Goal: Task Accomplishment & Management: Complete application form

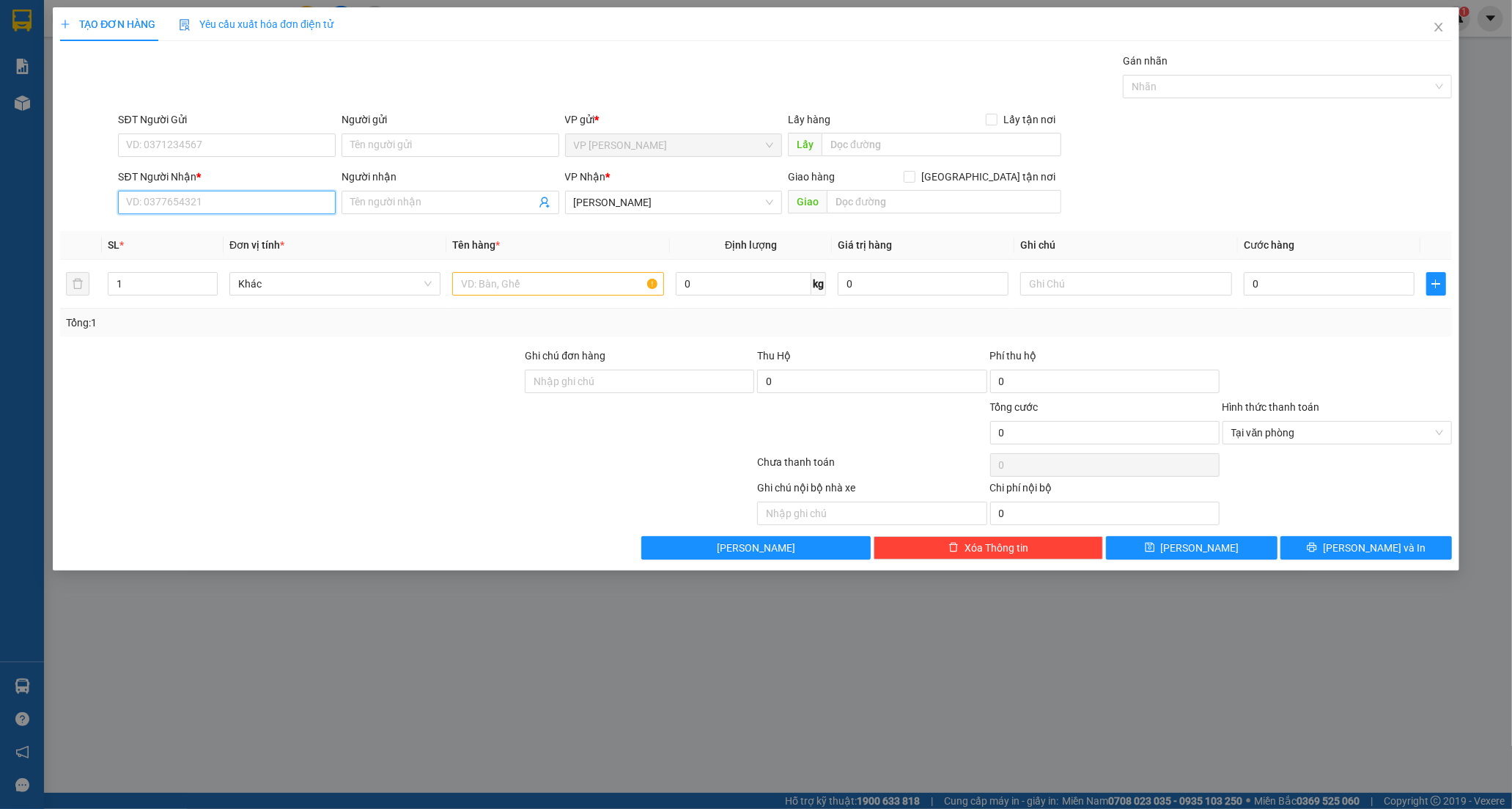
click at [183, 200] on input "SĐT Người Nhận *" at bounding box center [226, 202] width 217 height 23
type input "0528136972"
click at [441, 200] on input "Người nhận" at bounding box center [443, 202] width 185 height 16
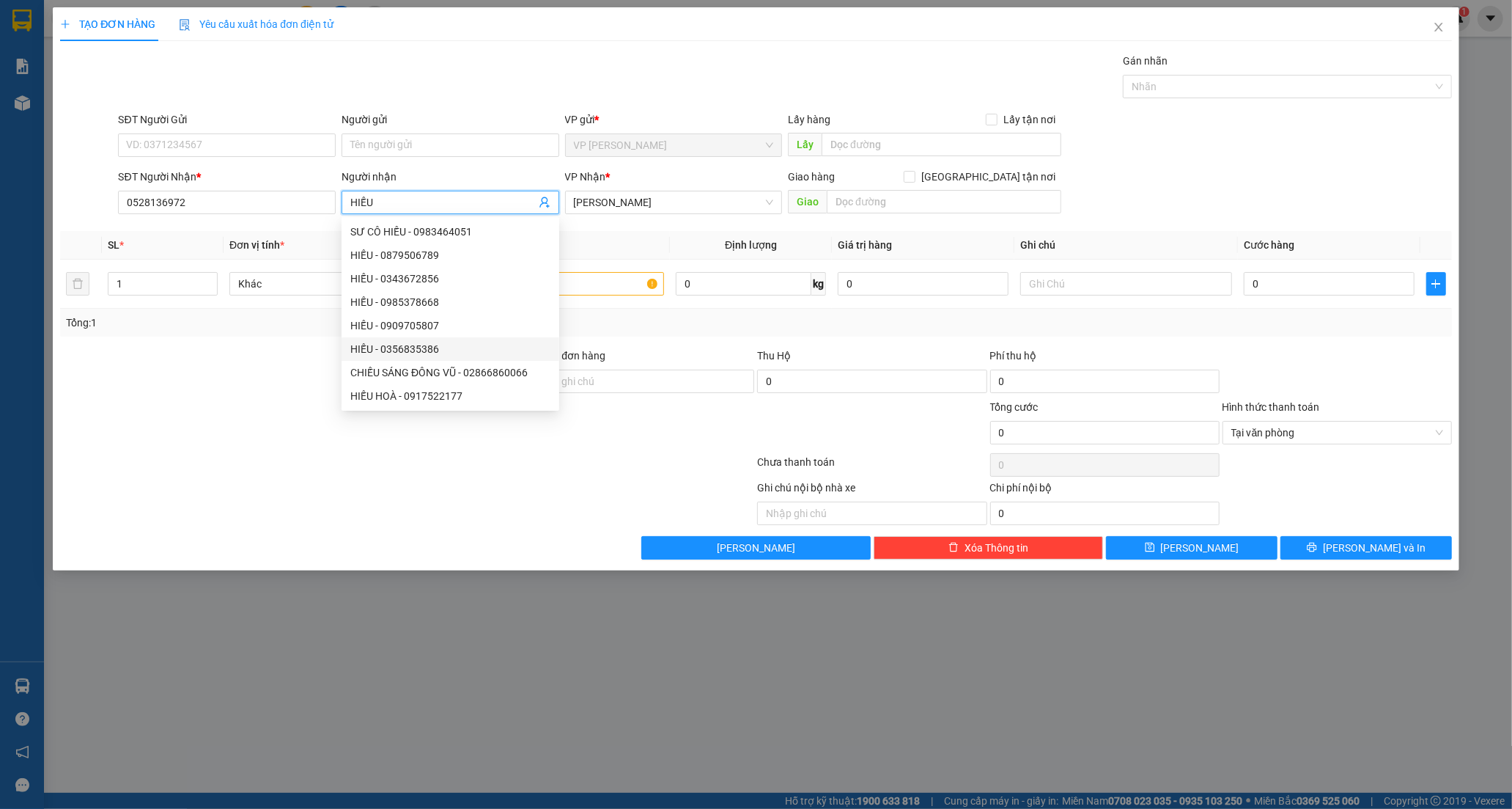
type input "HIẾU"
click at [220, 415] on div at bounding box center [291, 424] width 464 height 51
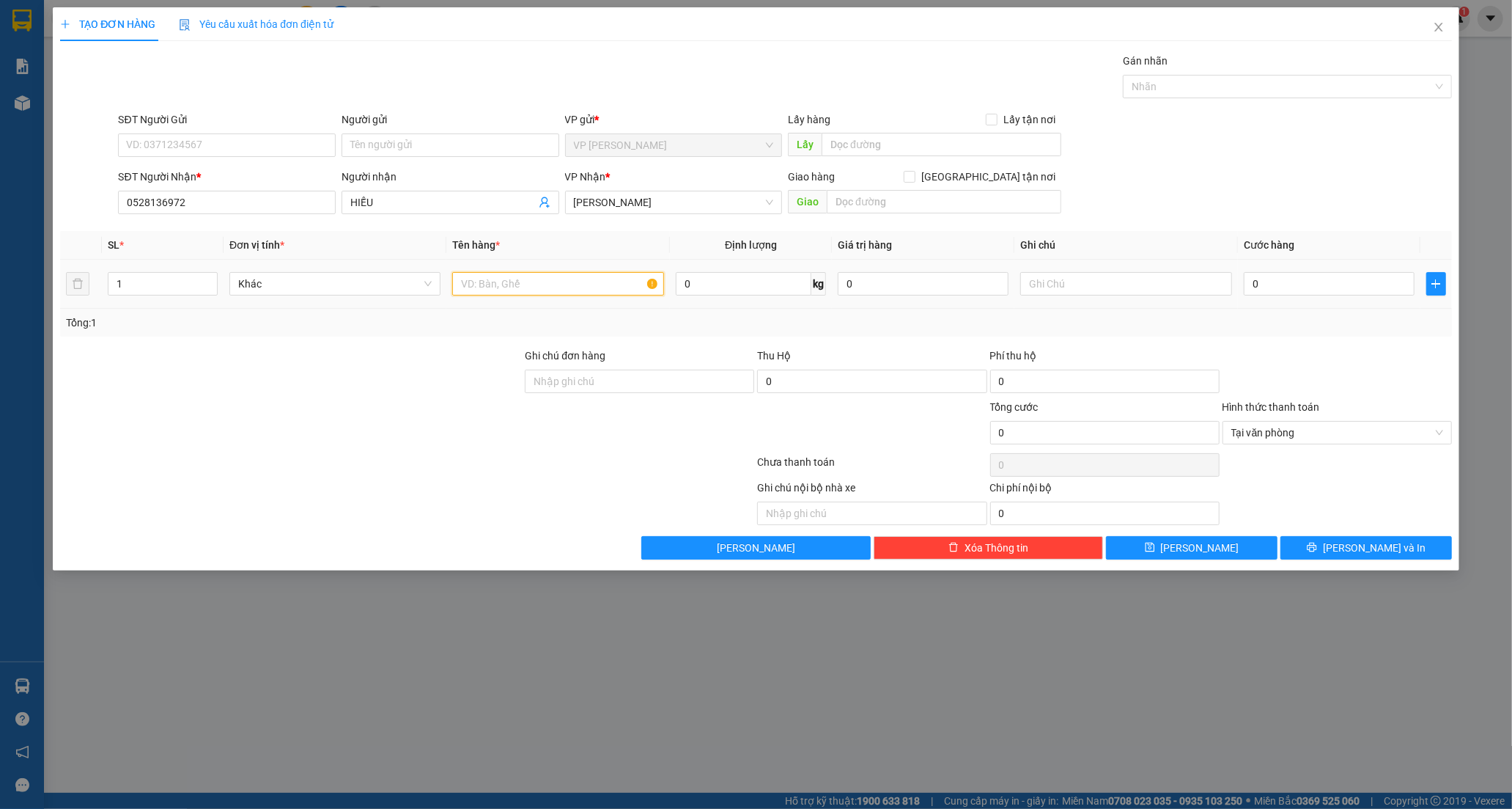
click at [480, 294] on input "text" at bounding box center [557, 284] width 211 height 23
type input "XỐP VÀNG"
click at [1133, 284] on input "text" at bounding box center [1126, 284] width 211 height 23
type input "D"
type input "Đ.HẢI"
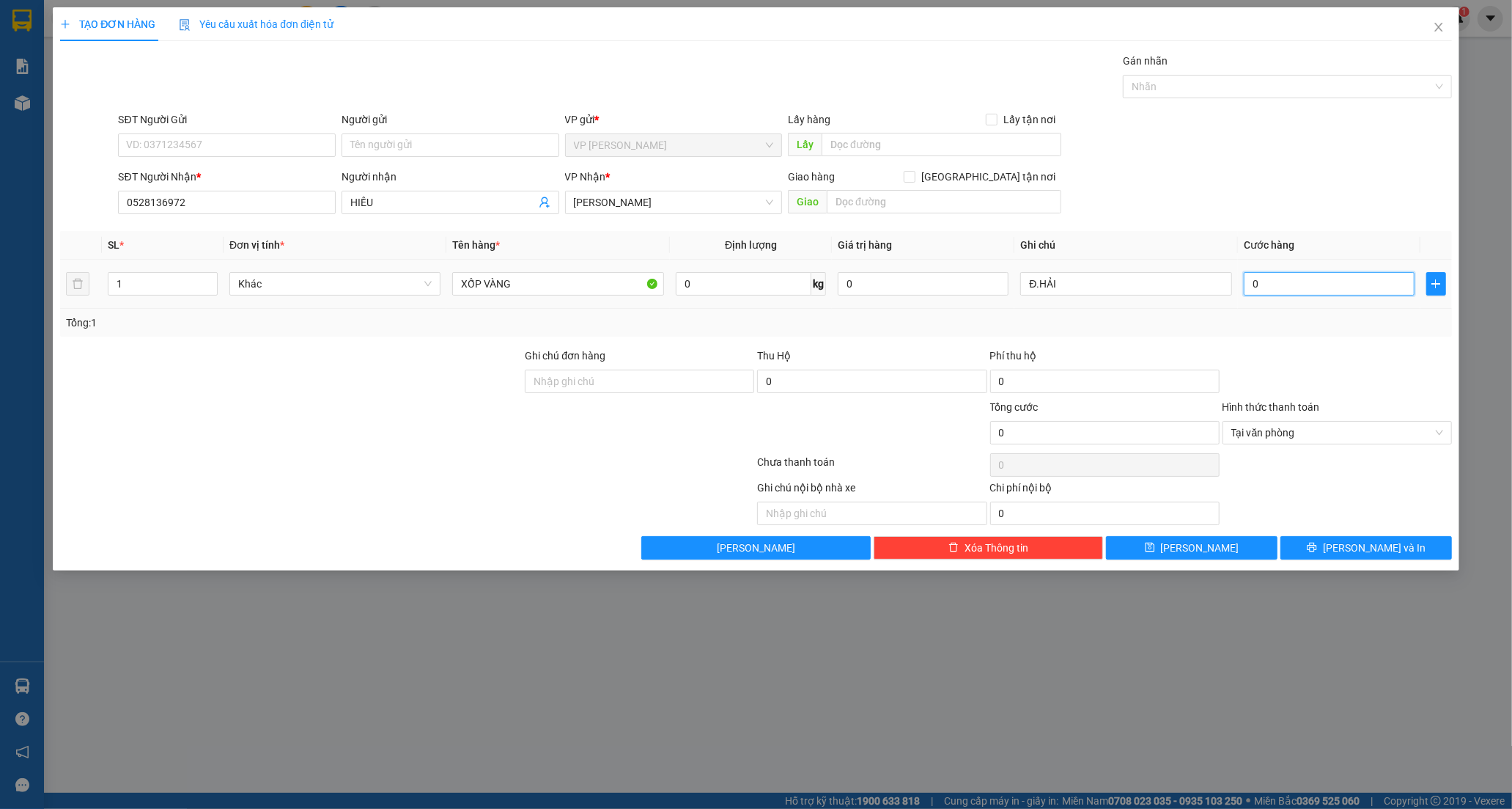
click at [1295, 290] on input "0" at bounding box center [1329, 284] width 171 height 23
type input "4"
type input "40"
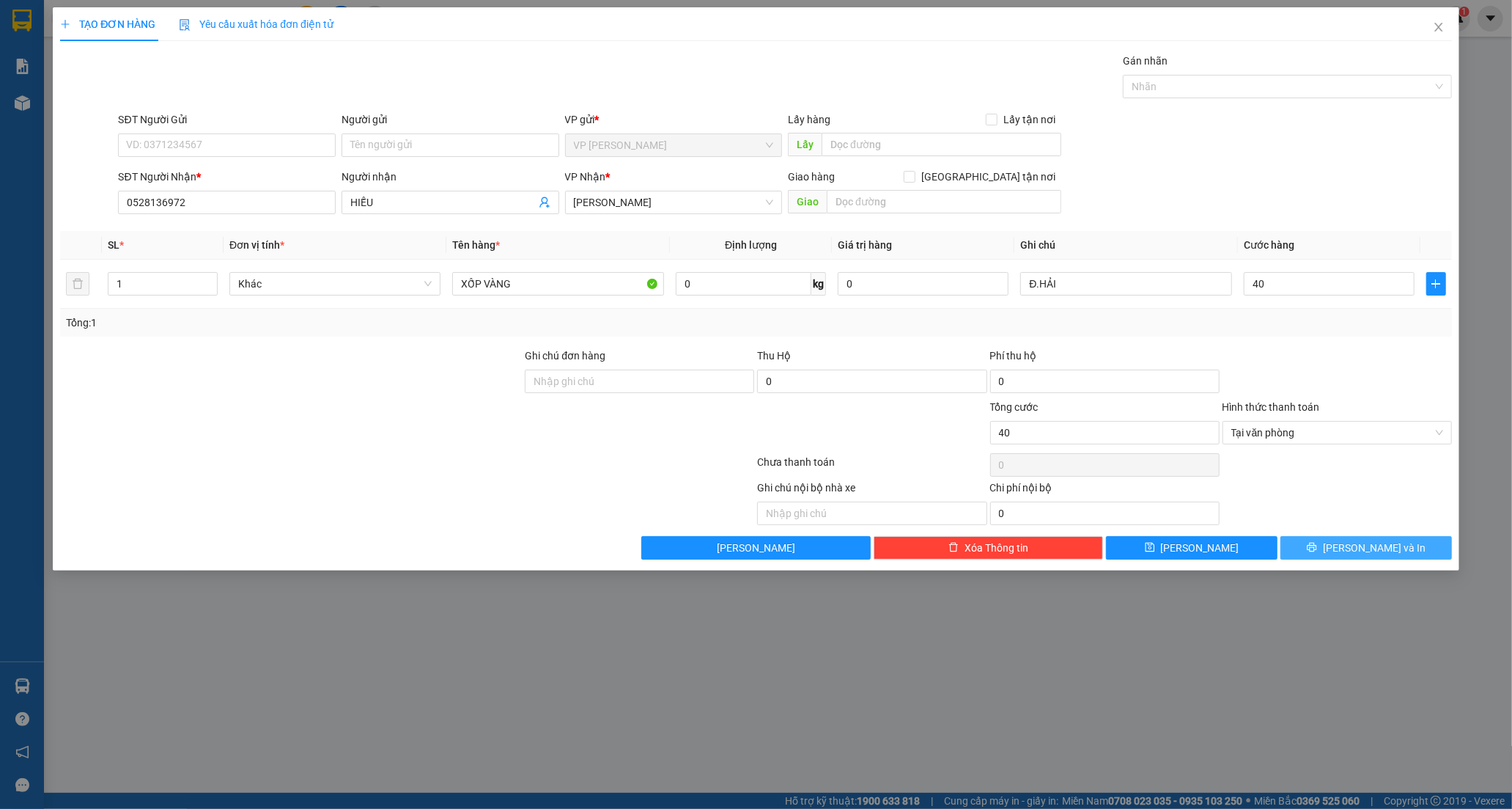
type input "40.000"
click at [1363, 542] on span "[PERSON_NAME] và In" at bounding box center [1374, 548] width 103 height 16
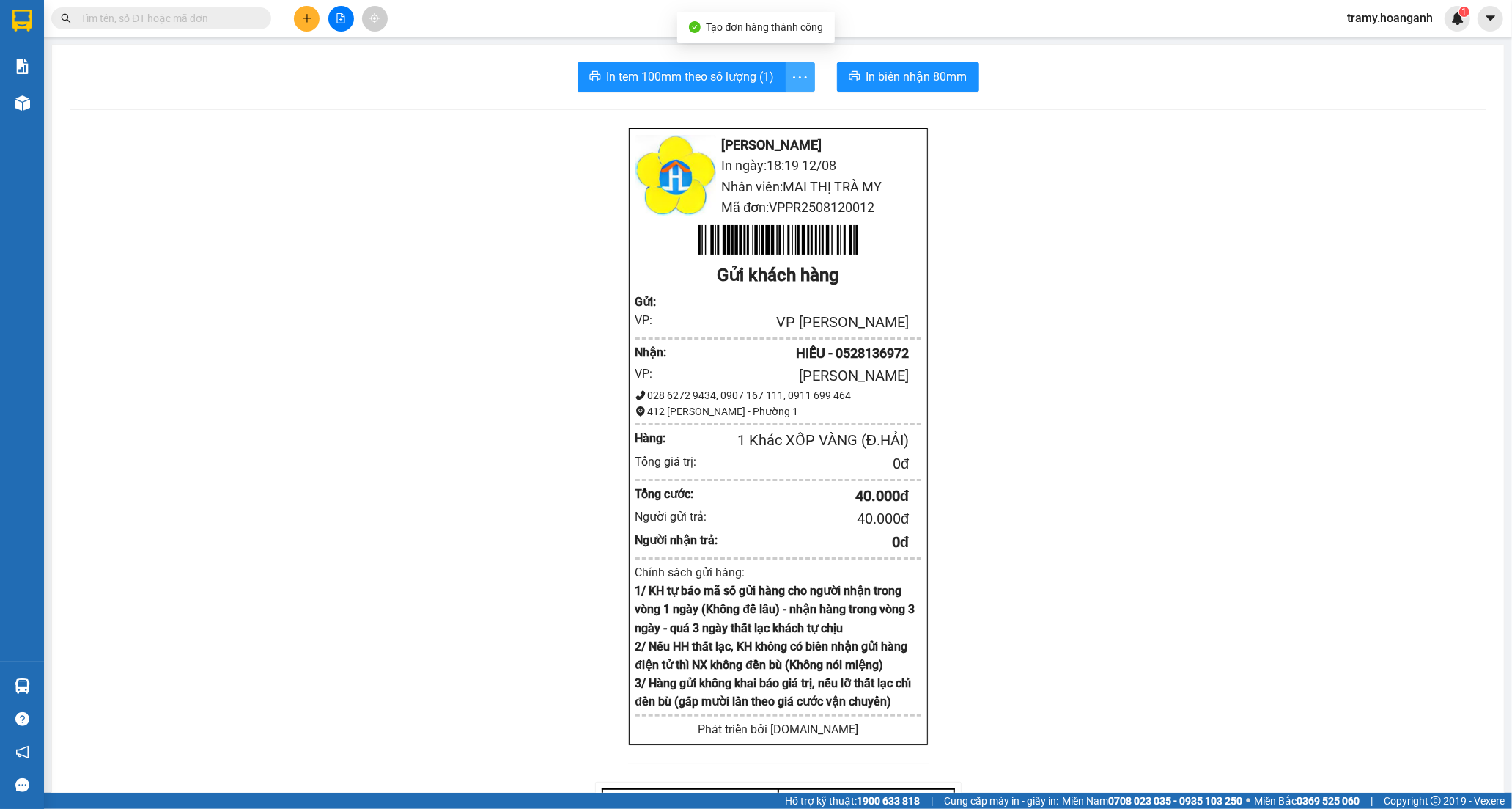
click at [791, 82] on icon "more" at bounding box center [800, 77] width 18 height 18
click at [788, 106] on div "In tem 100mm" at bounding box center [767, 109] width 66 height 16
click at [315, 18] on button at bounding box center [306, 19] width 26 height 26
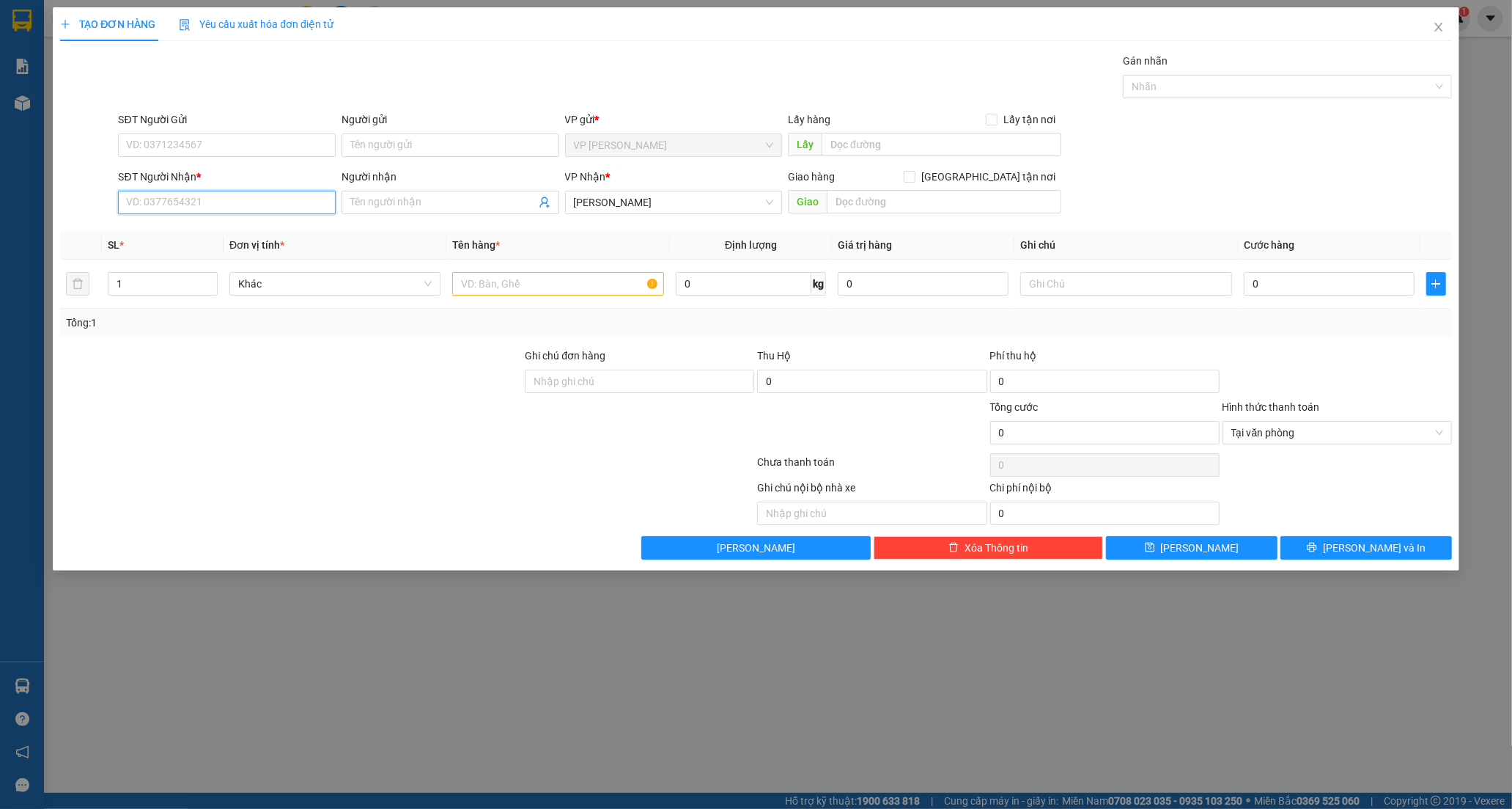
click at [159, 197] on input "SĐT Người Nhận *" at bounding box center [226, 202] width 217 height 23
type input "0989015327"
click at [395, 209] on input "Người nhận" at bounding box center [443, 202] width 185 height 16
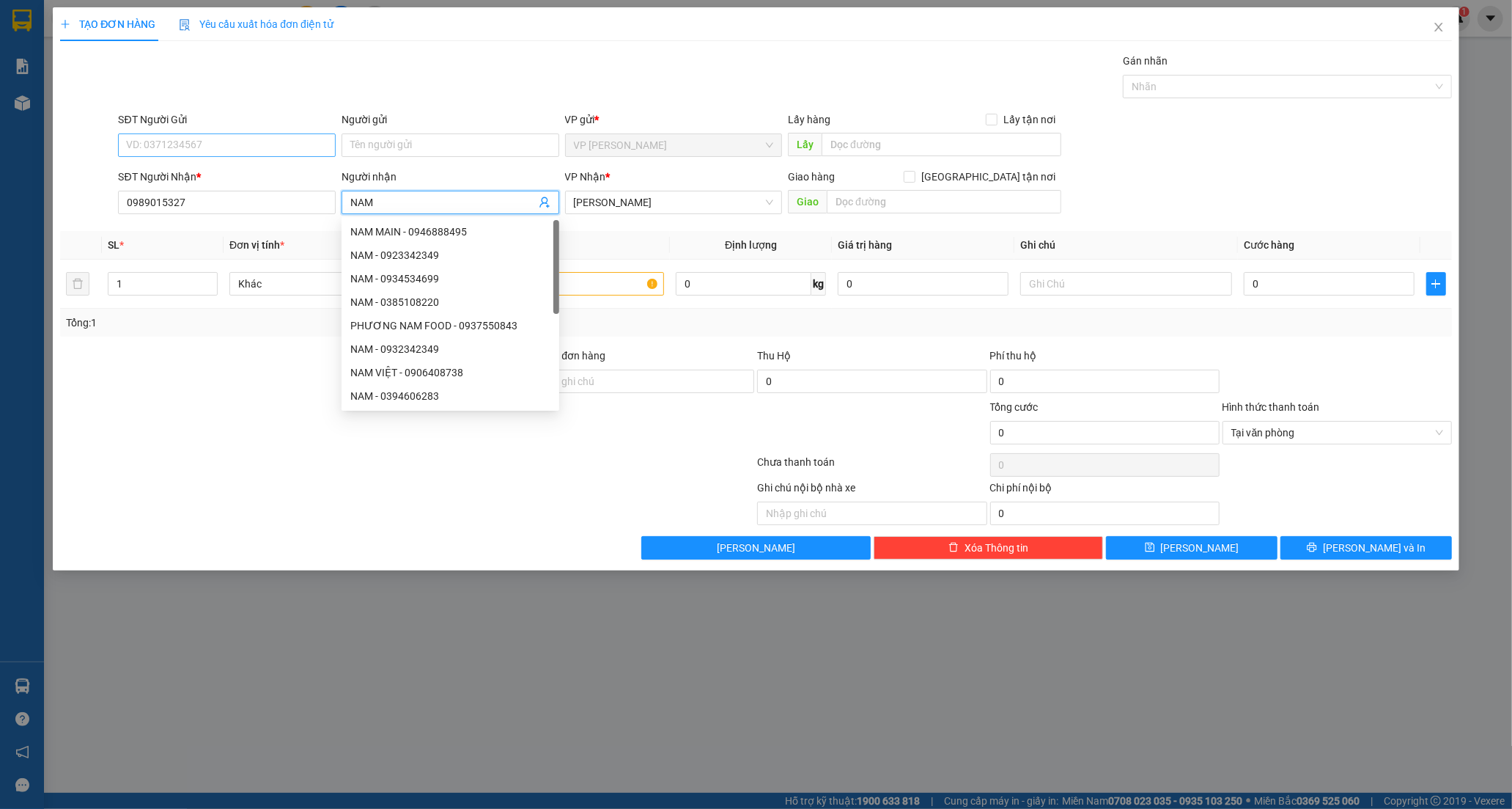
type input "NAM"
drag, startPoint x: 165, startPoint y: 156, endPoint x: 165, endPoint y: 141, distance: 15.0
click at [165, 141] on input "SĐT Người Gửi" at bounding box center [226, 145] width 217 height 23
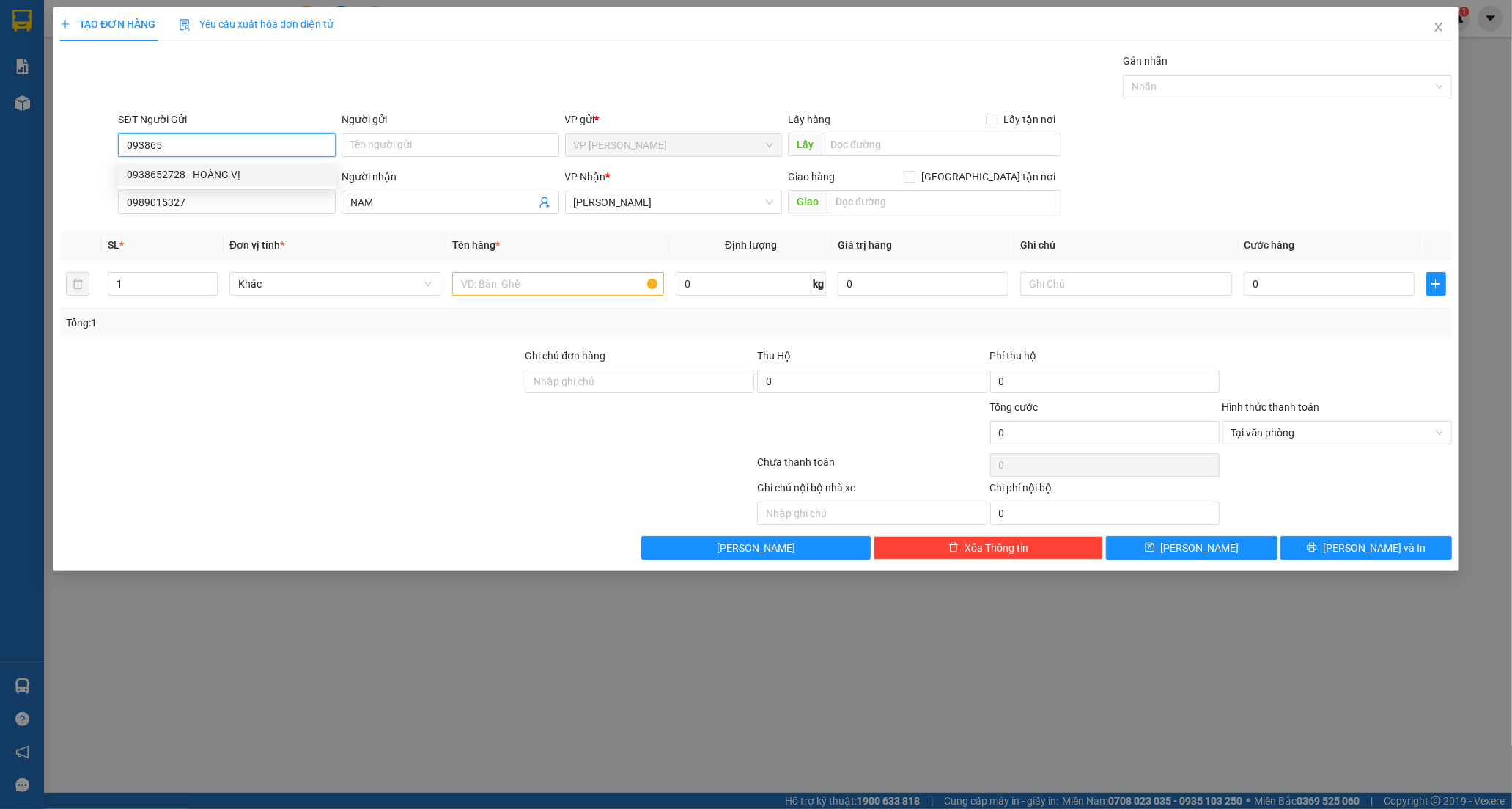
click at [241, 176] on div "0938652728 - HOÀNG VỊ" at bounding box center [227, 175] width 200 height 16
type input "0938652728"
type input "HOÀNG VỊ"
type input "50.000"
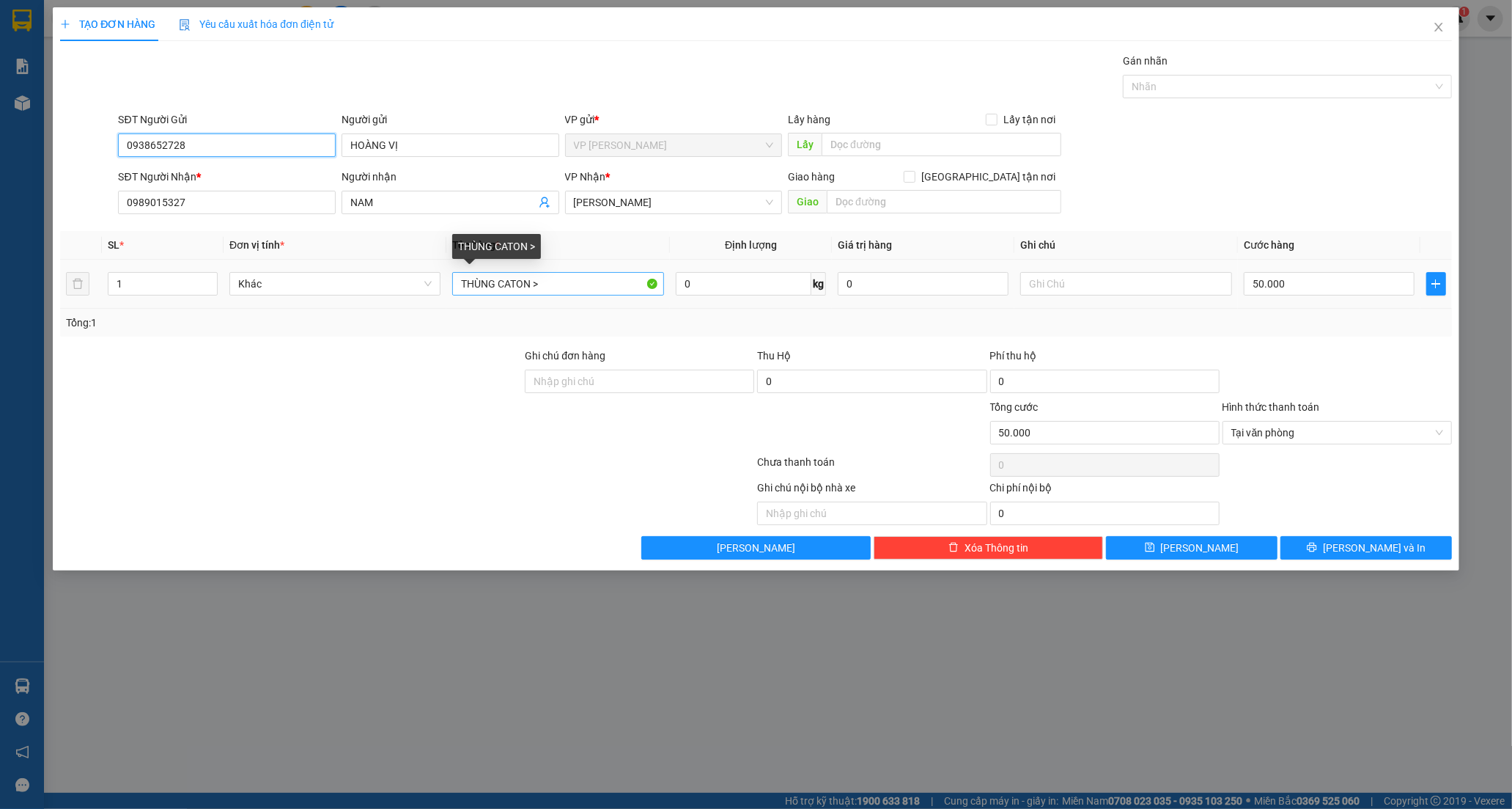
type input "0938652728"
click at [538, 288] on input "THÙNG CATON >" at bounding box center [557, 284] width 211 height 23
type input "[PERSON_NAME]"
click at [1295, 284] on input "50.000" at bounding box center [1329, 284] width 171 height 23
type input "0"
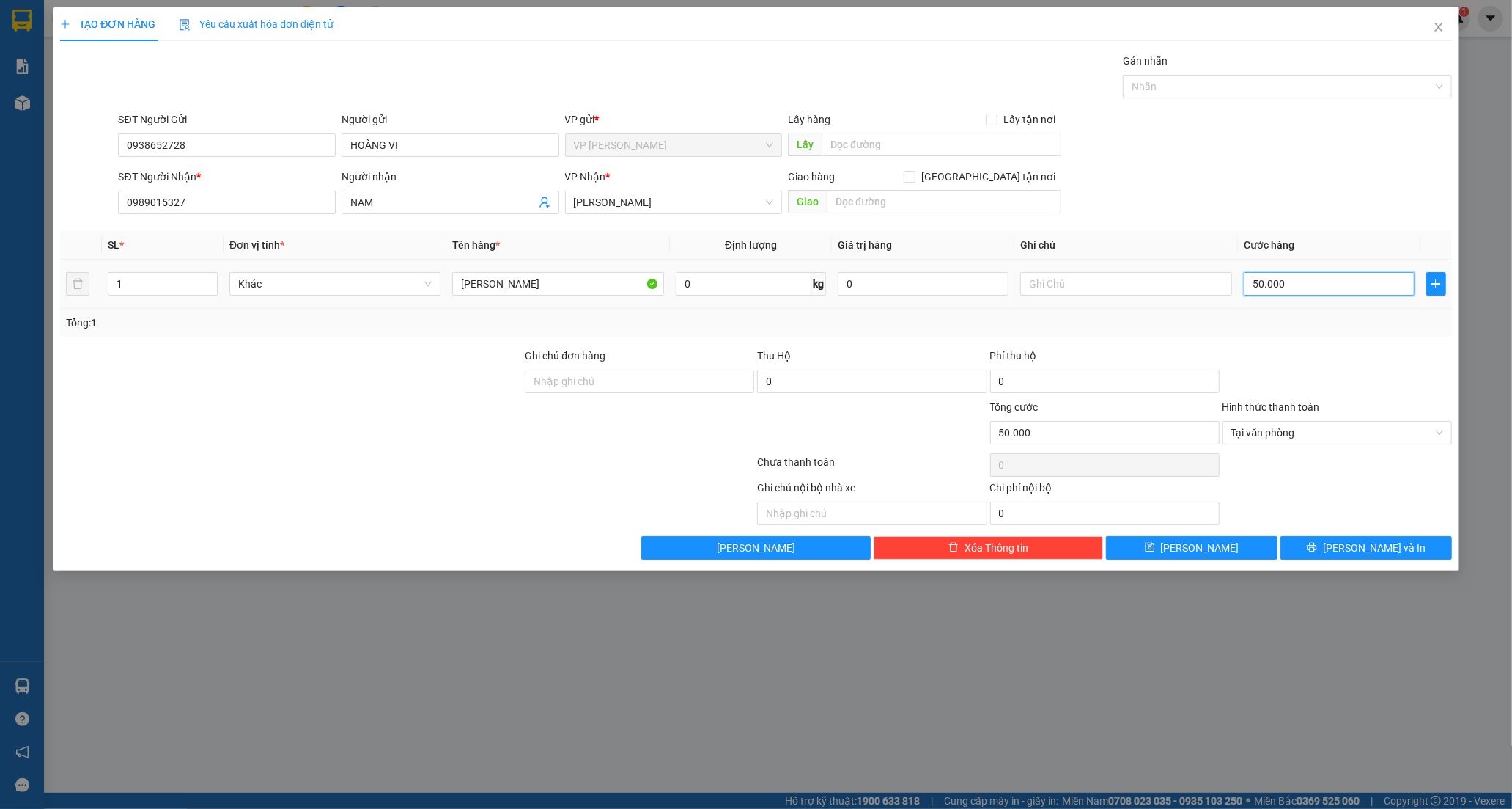
type input "0"
click at [1255, 285] on input "0" at bounding box center [1329, 284] width 171 height 23
click at [1246, 285] on input "0" at bounding box center [1329, 284] width 171 height 23
type input "40"
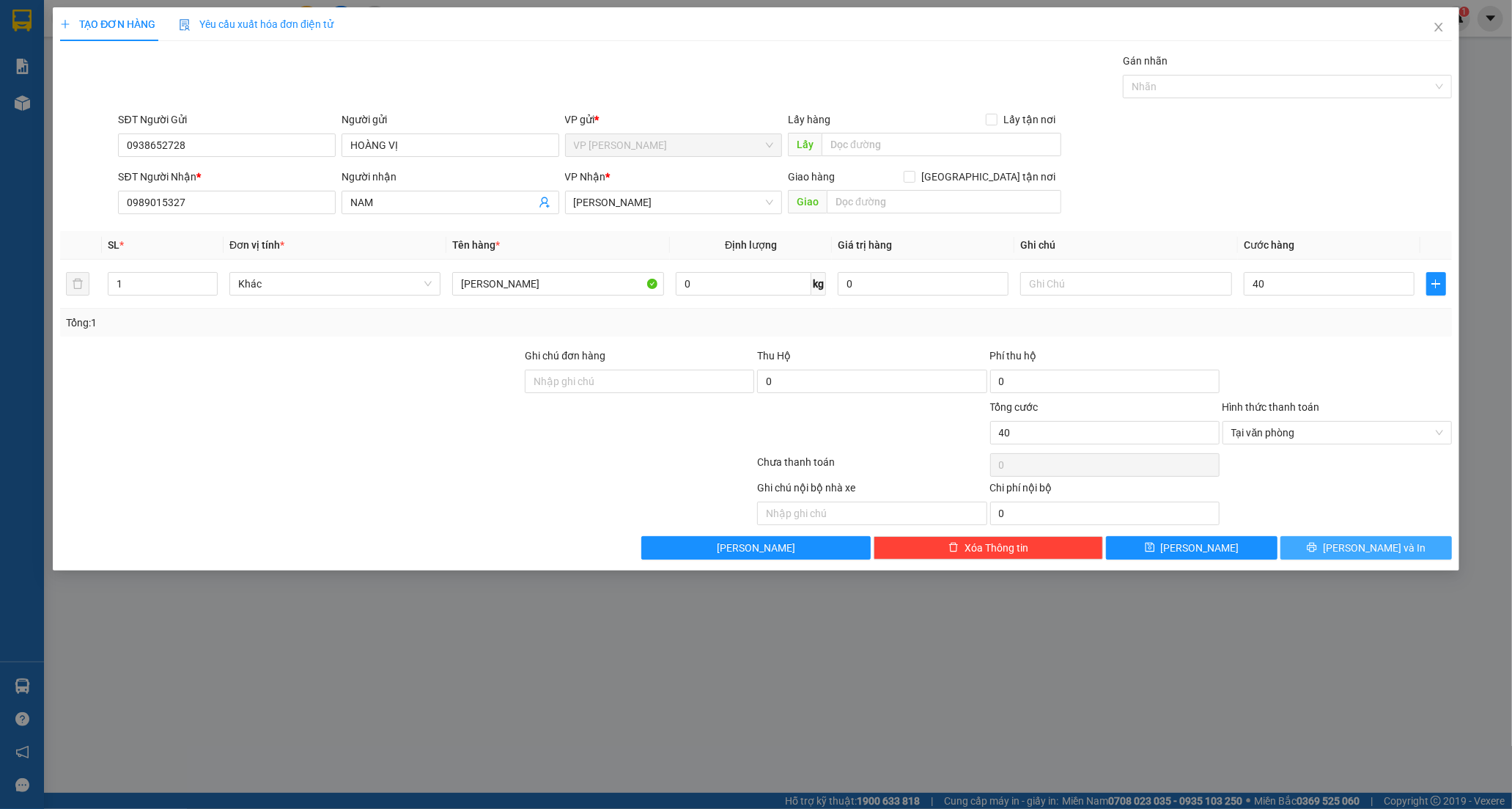
type input "40.000"
click at [1368, 549] on span "[PERSON_NAME] và In" at bounding box center [1374, 548] width 103 height 16
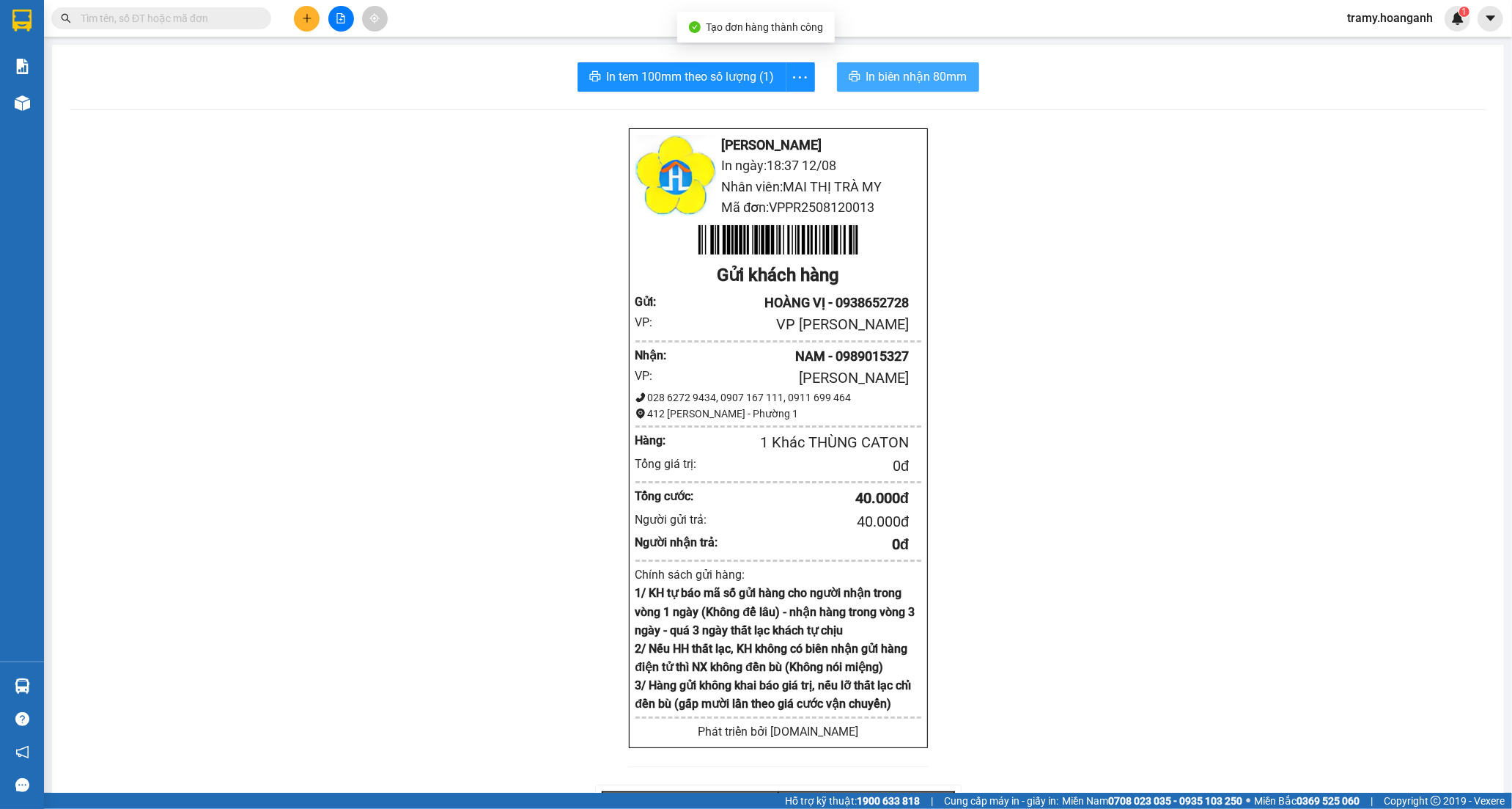
click at [910, 77] on span "In biên nhận 80mm" at bounding box center [916, 76] width 101 height 18
drag, startPoint x: 794, startPoint y: 78, endPoint x: 785, endPoint y: 103, distance: 26.6
click at [794, 81] on icon "more" at bounding box center [800, 77] width 18 height 18
click at [780, 112] on div "In tem 100mm" at bounding box center [767, 109] width 66 height 16
click at [310, 10] on button at bounding box center [306, 19] width 26 height 26
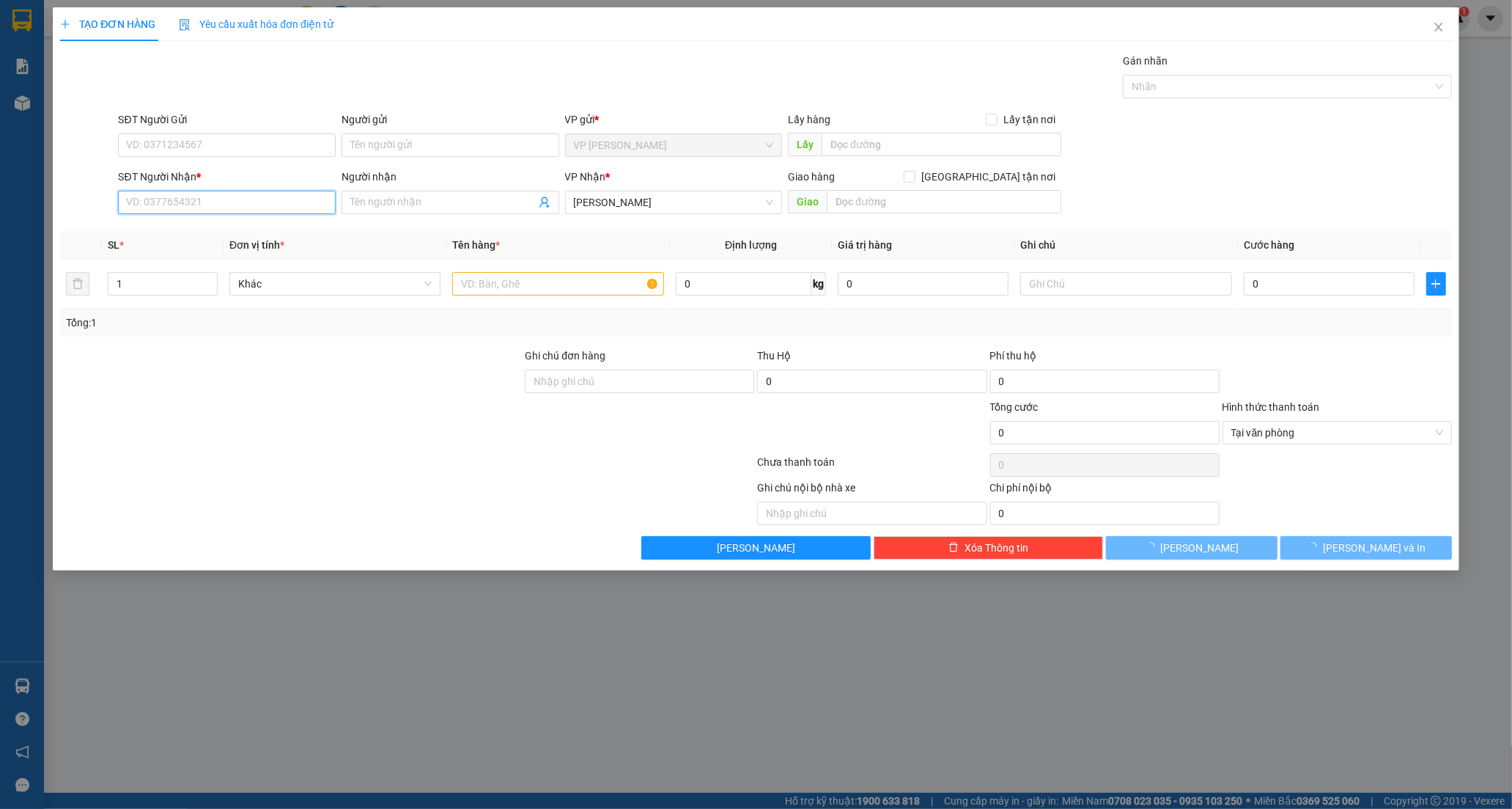
click at [169, 204] on input "SĐT Người Nhận *" at bounding box center [226, 202] width 217 height 23
type input "0987055787"
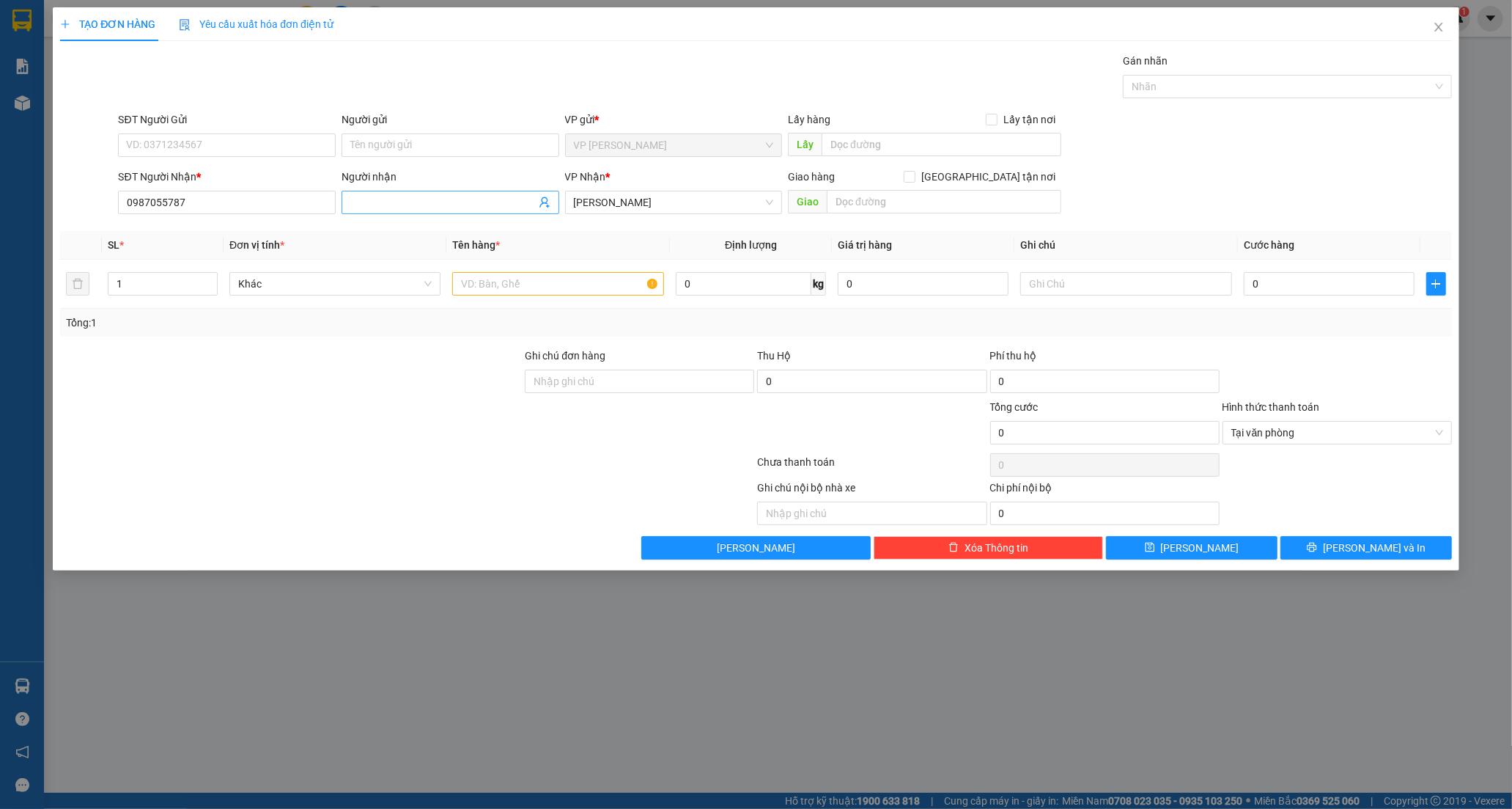
click at [407, 201] on input "Người nhận" at bounding box center [443, 202] width 185 height 16
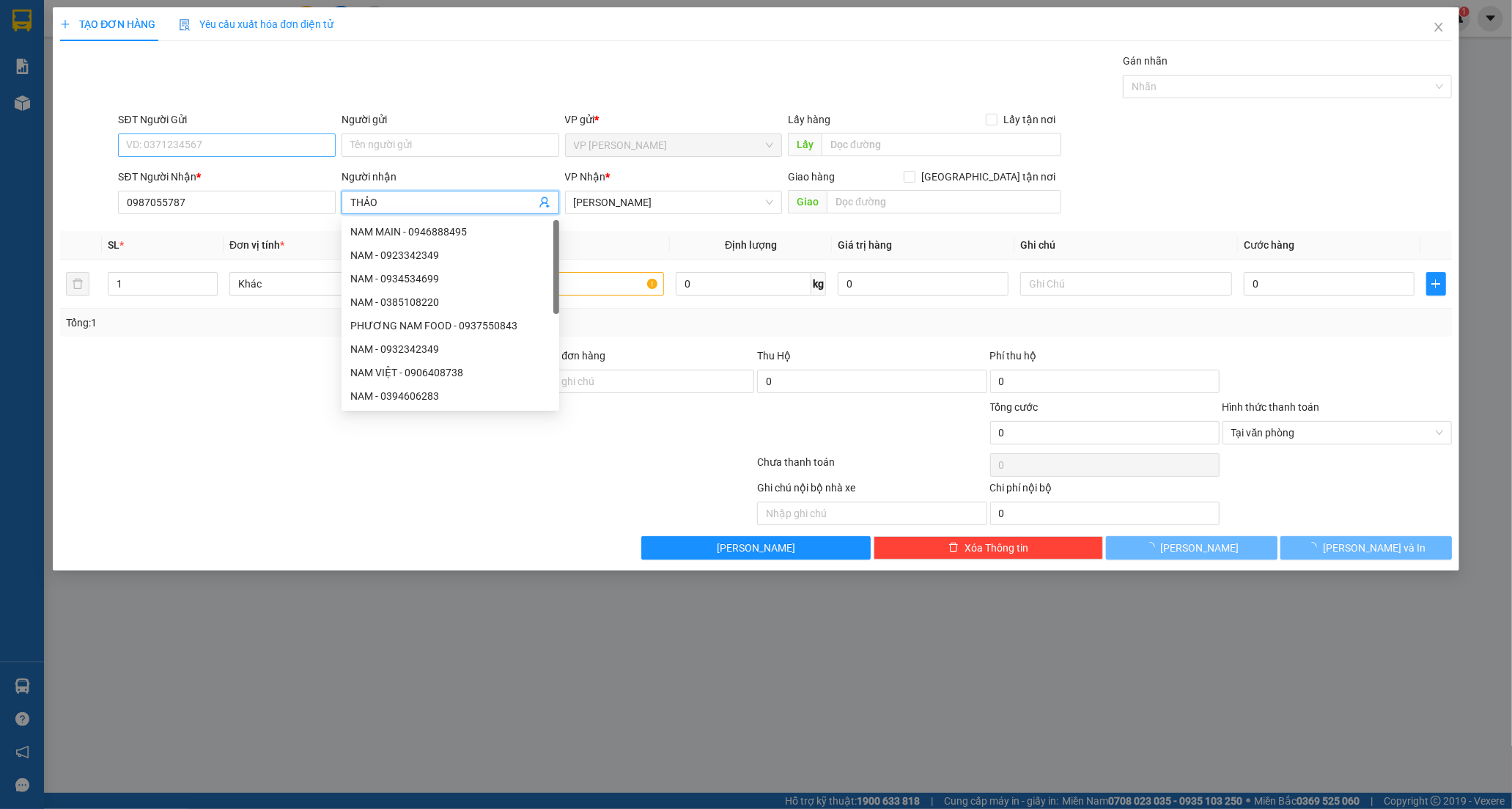
type input "THẢO"
click at [152, 141] on input "SĐT Người Gửi" at bounding box center [226, 145] width 217 height 23
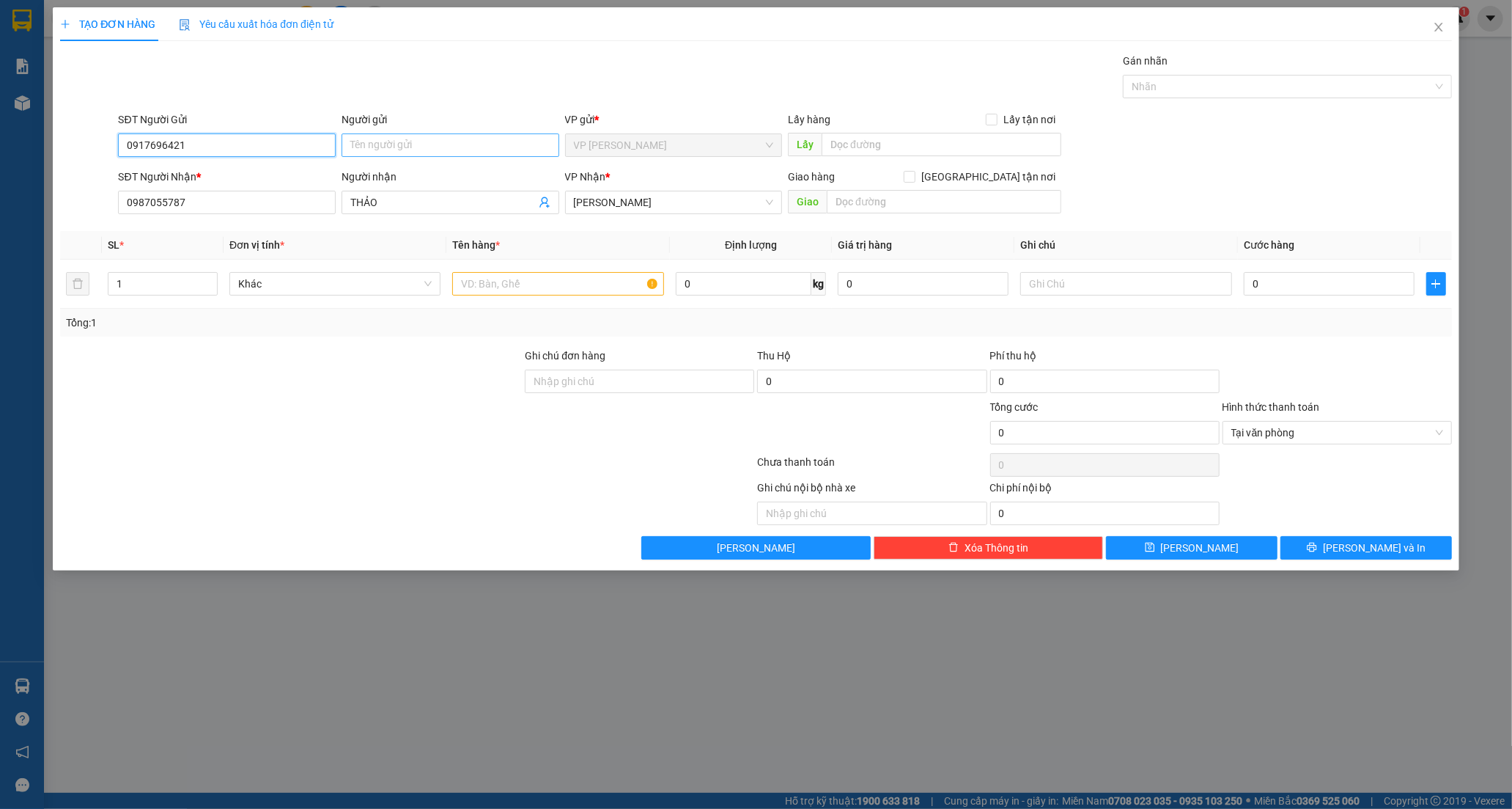
type input "0917696421"
click at [364, 141] on input "Người gửi" at bounding box center [450, 145] width 217 height 23
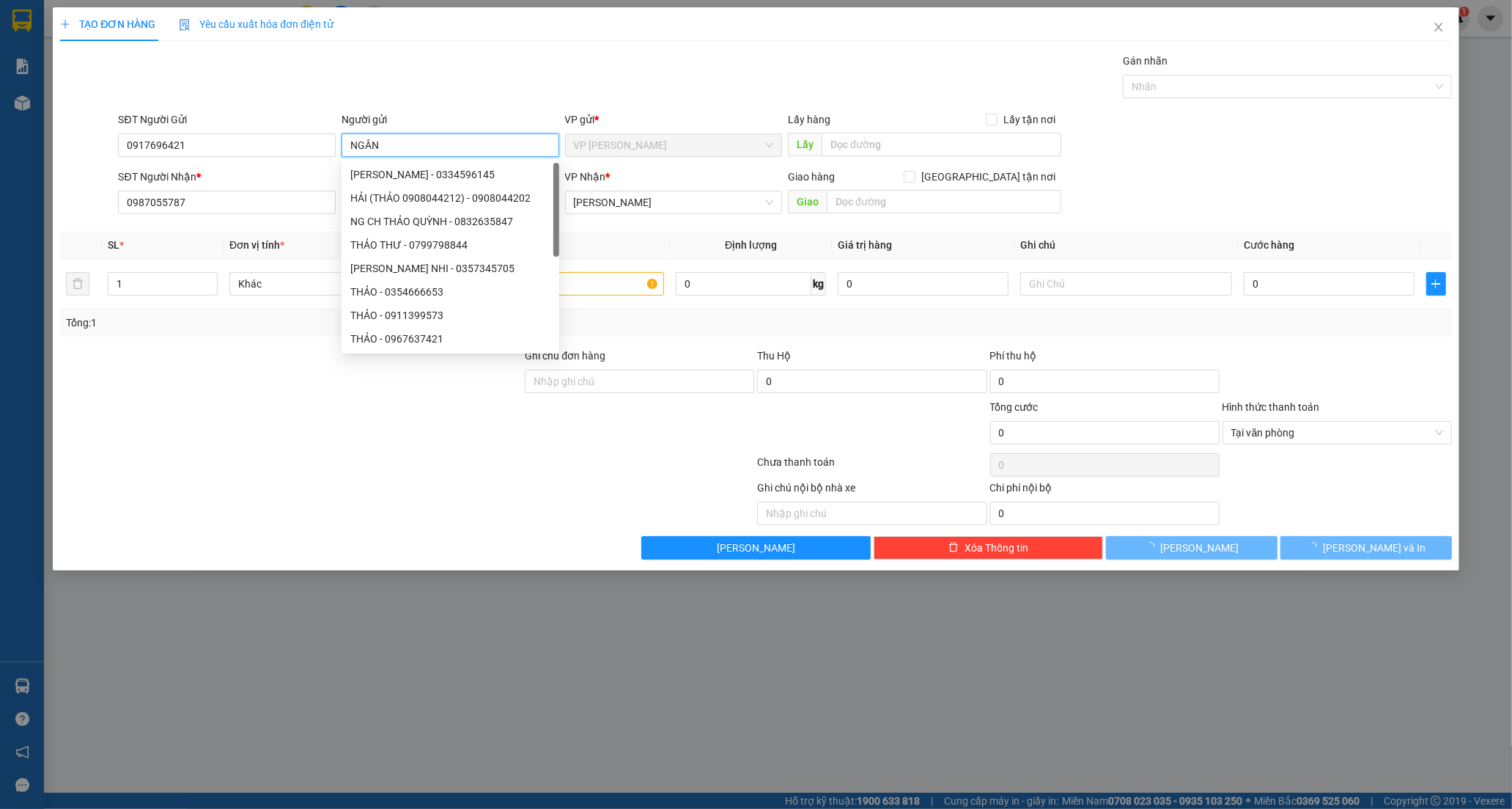
type input "NGÂN"
drag, startPoint x: 176, startPoint y: 404, endPoint x: 205, endPoint y: 405, distance: 29.0
click at [191, 405] on div at bounding box center [291, 424] width 464 height 51
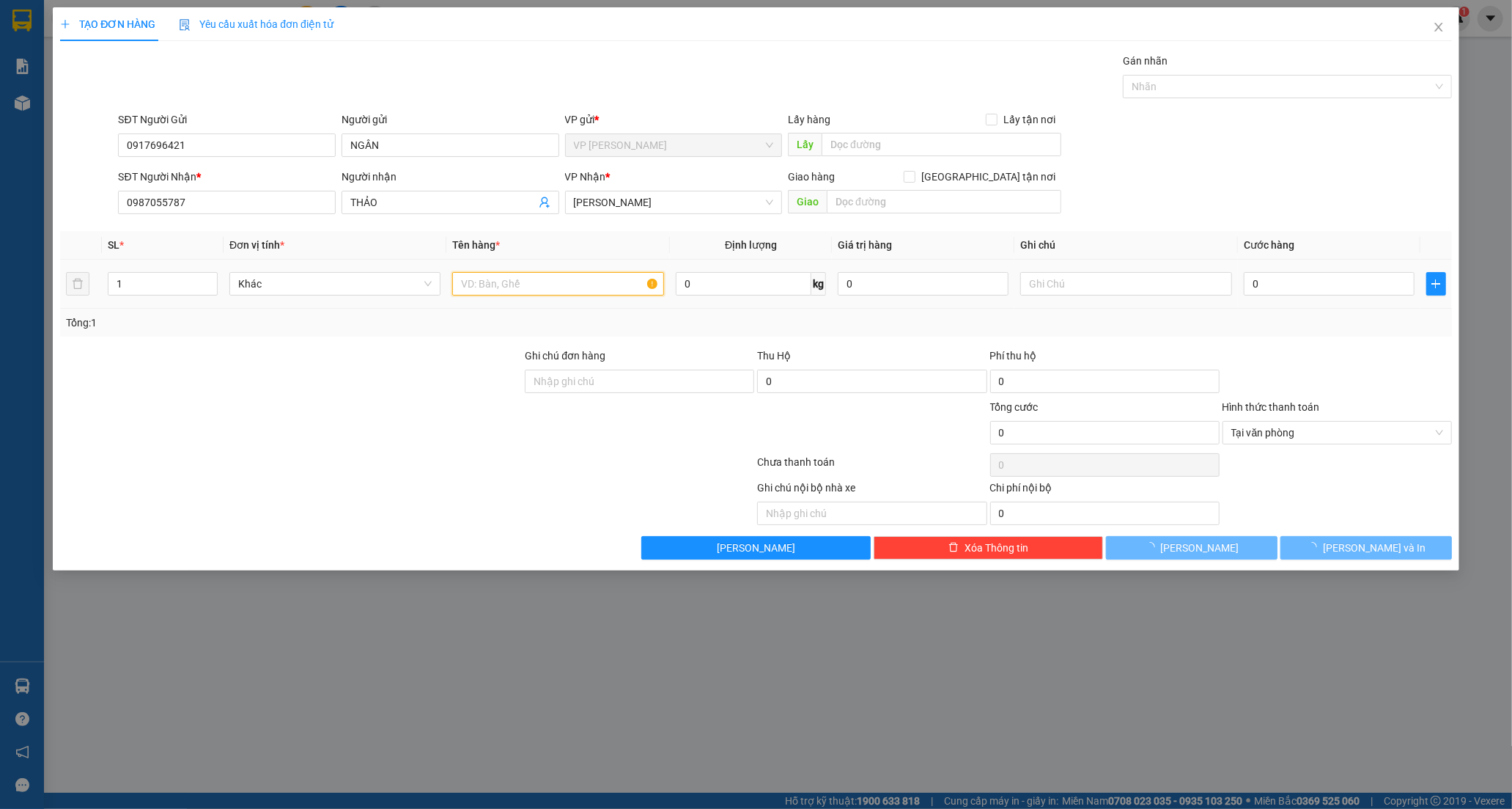
drag, startPoint x: 553, startPoint y: 283, endPoint x: 602, endPoint y: 294, distance: 50.2
click at [568, 294] on input "text" at bounding box center [557, 284] width 211 height 23
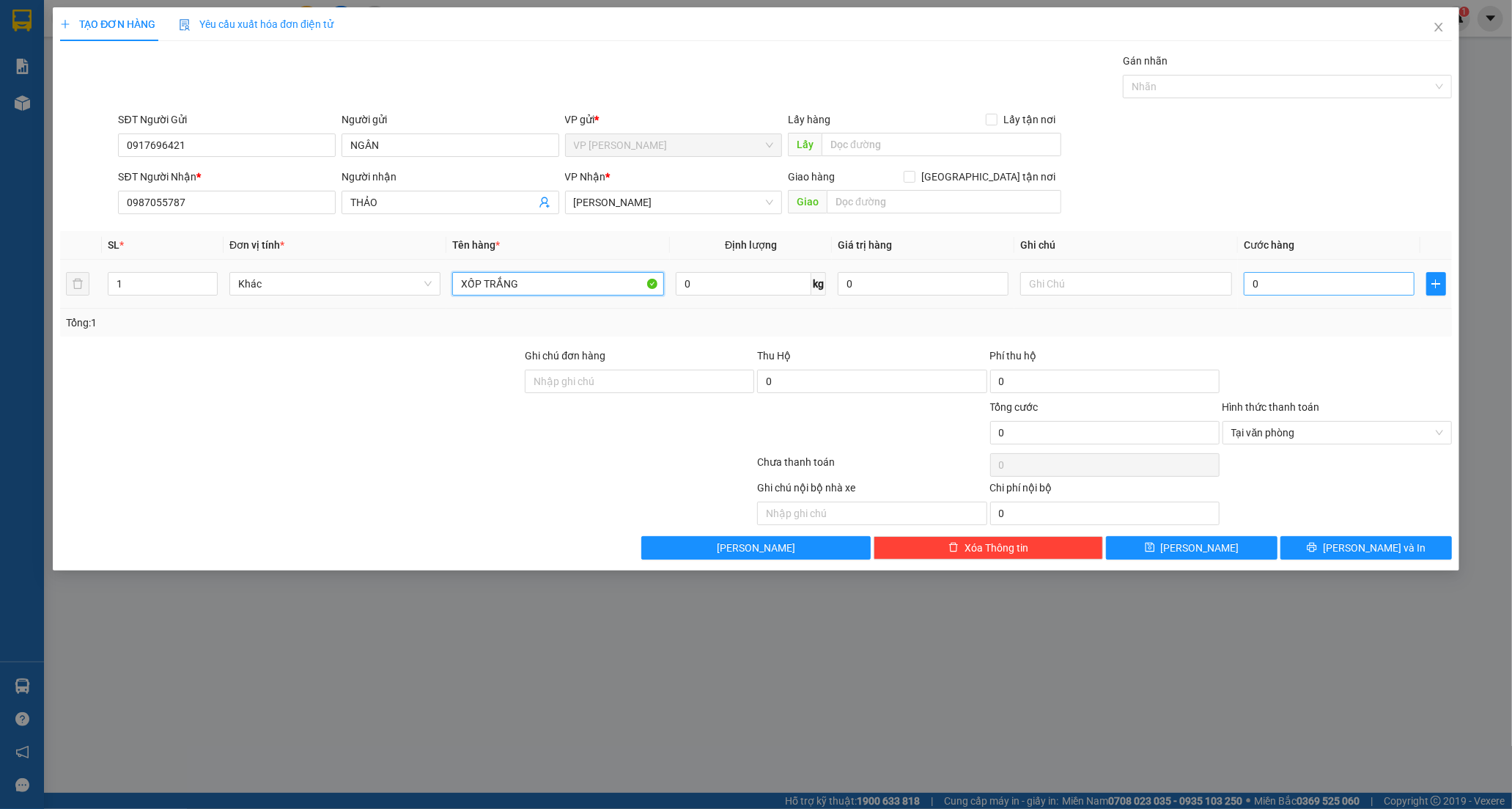
type input "XỐP TRẮNG"
click at [1256, 294] on input "0" at bounding box center [1329, 284] width 171 height 23
type input "7"
type input "70"
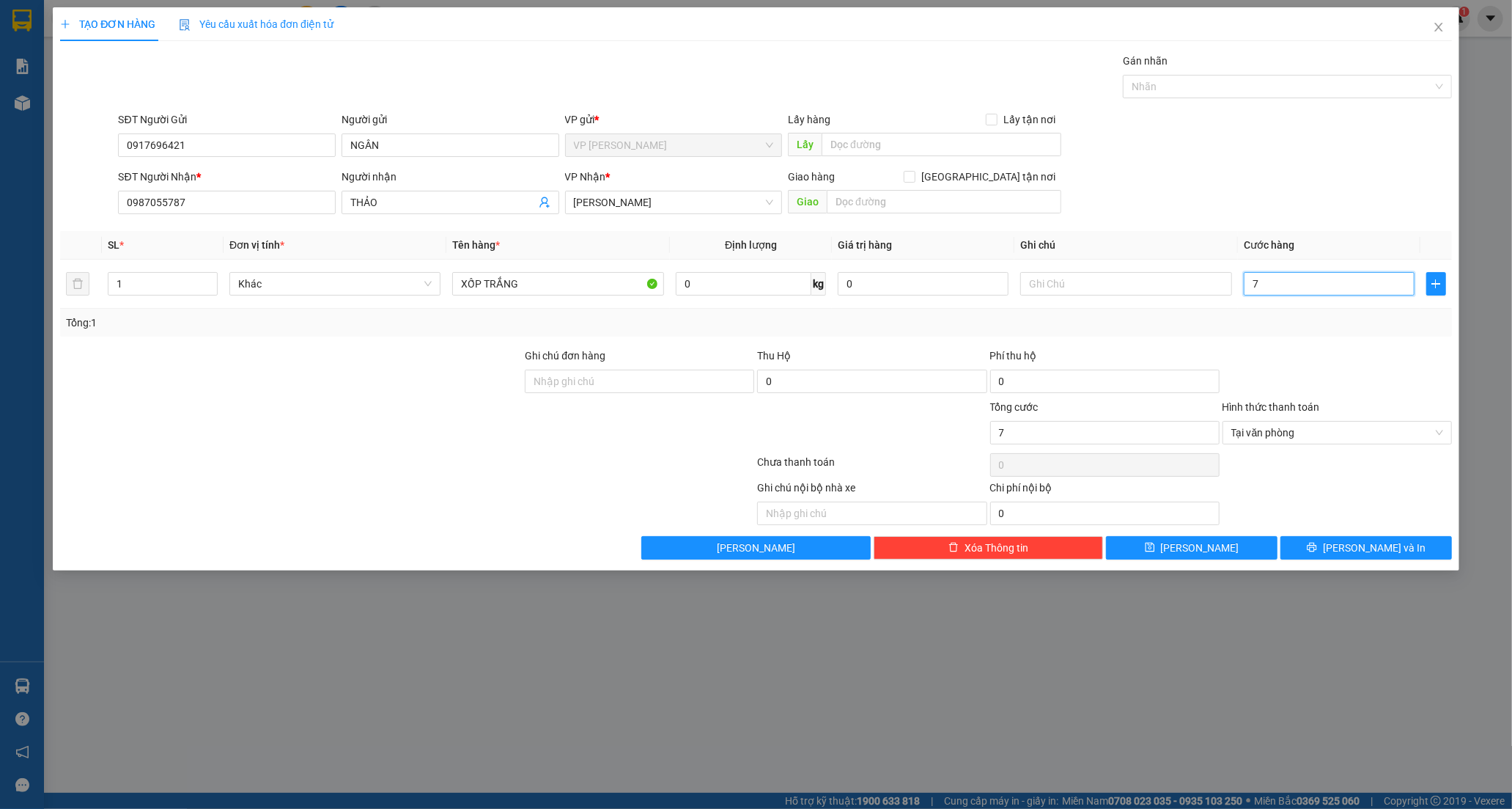
type input "70"
type input "70.000"
drag, startPoint x: 1344, startPoint y: 550, endPoint x: 1324, endPoint y: 541, distance: 21.9
click at [1317, 549] on icon "printer" at bounding box center [1312, 546] width 10 height 10
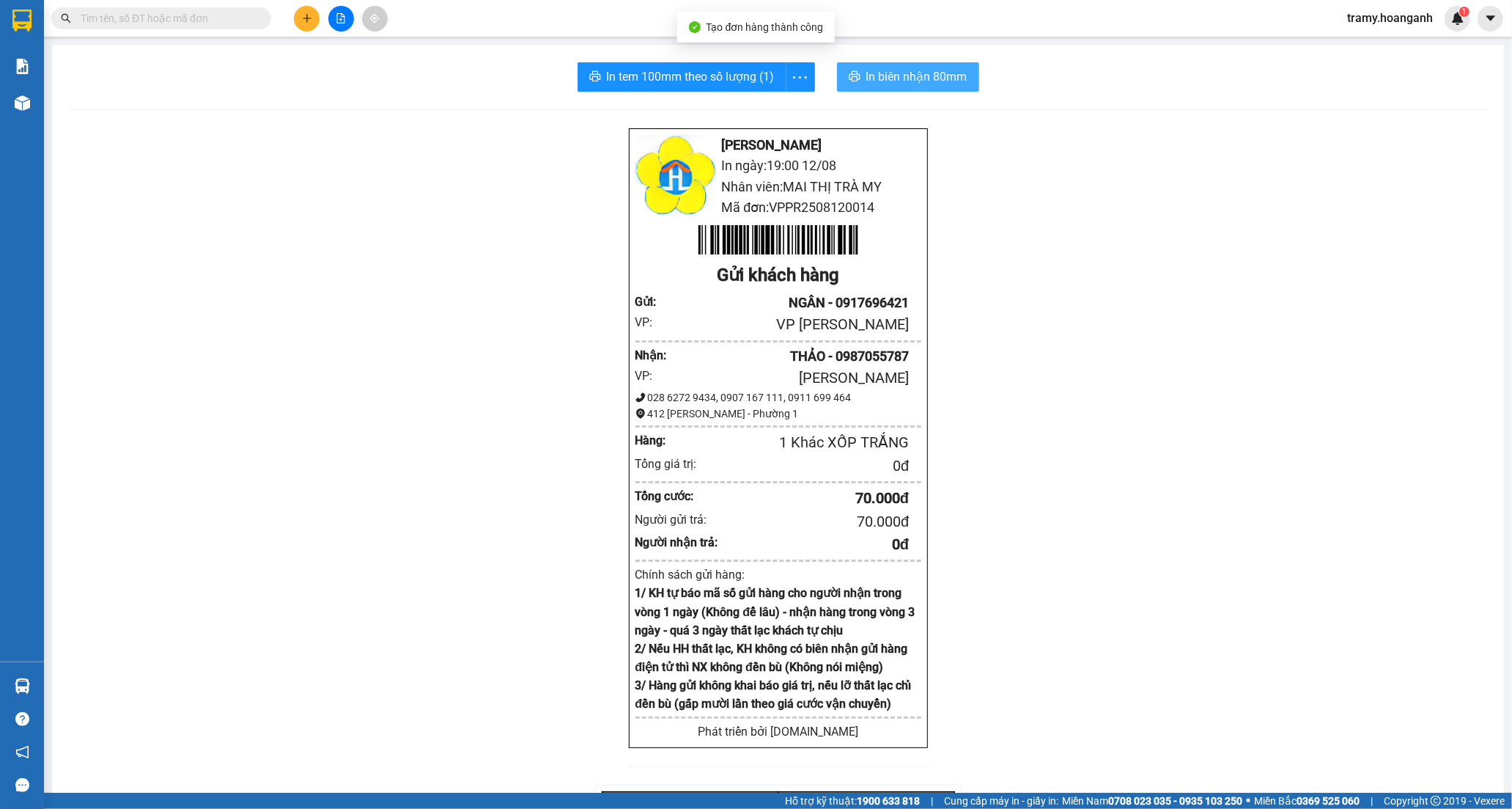
click at [886, 74] on span "In biên nhận 80mm" at bounding box center [916, 76] width 101 height 18
click at [791, 77] on icon "more" at bounding box center [800, 77] width 18 height 18
click at [777, 104] on div "In tem 100mm" at bounding box center [767, 109] width 66 height 16
click at [308, 22] on icon "plus" at bounding box center [306, 18] width 10 height 10
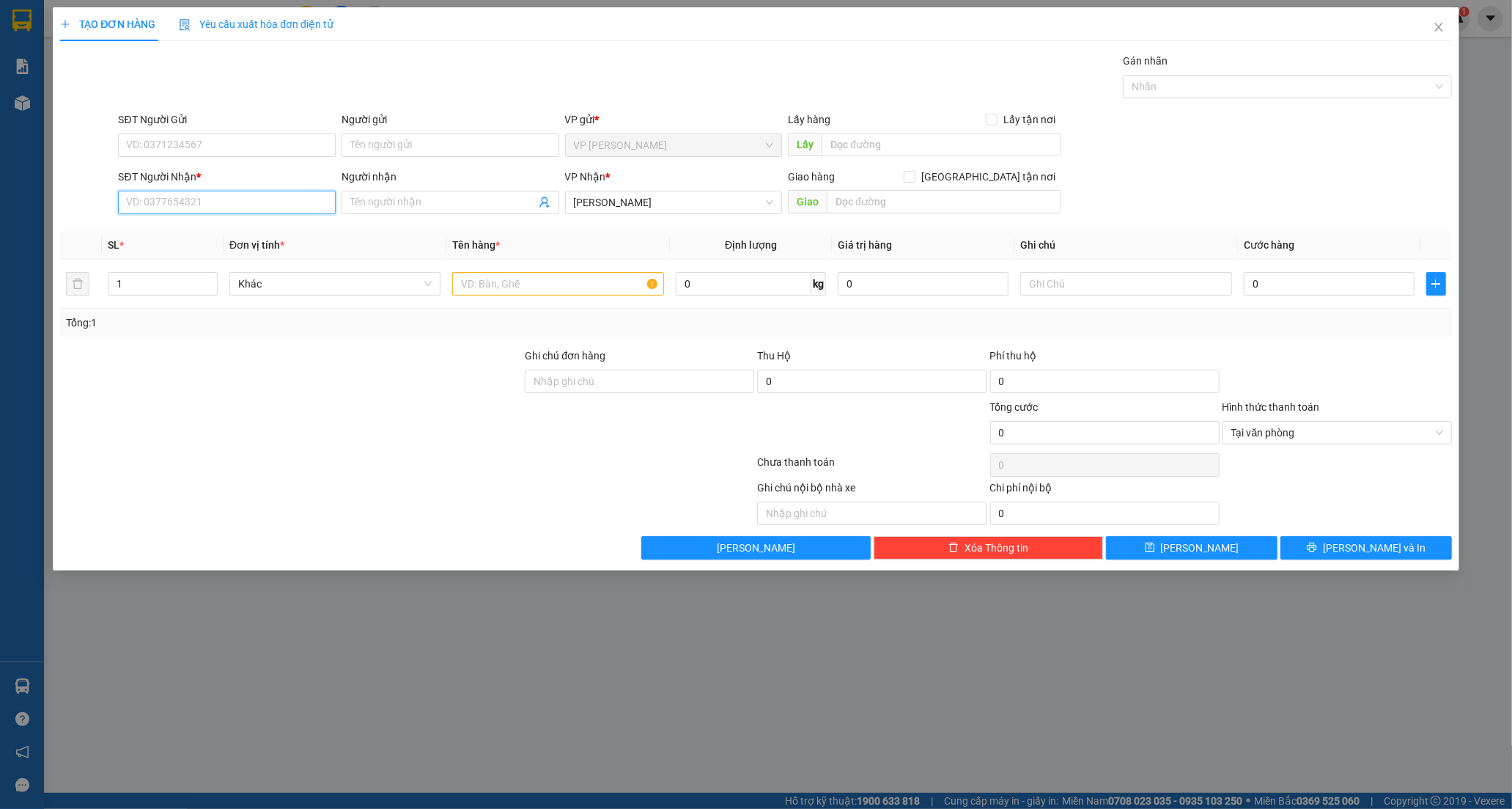
click at [199, 205] on input "SĐT Người Nhận *" at bounding box center [226, 202] width 217 height 23
click at [170, 199] on input "SĐT Người Nhận *" at bounding box center [226, 202] width 217 height 23
type input "0898676974"
click at [425, 202] on input "Người nhận" at bounding box center [443, 202] width 185 height 16
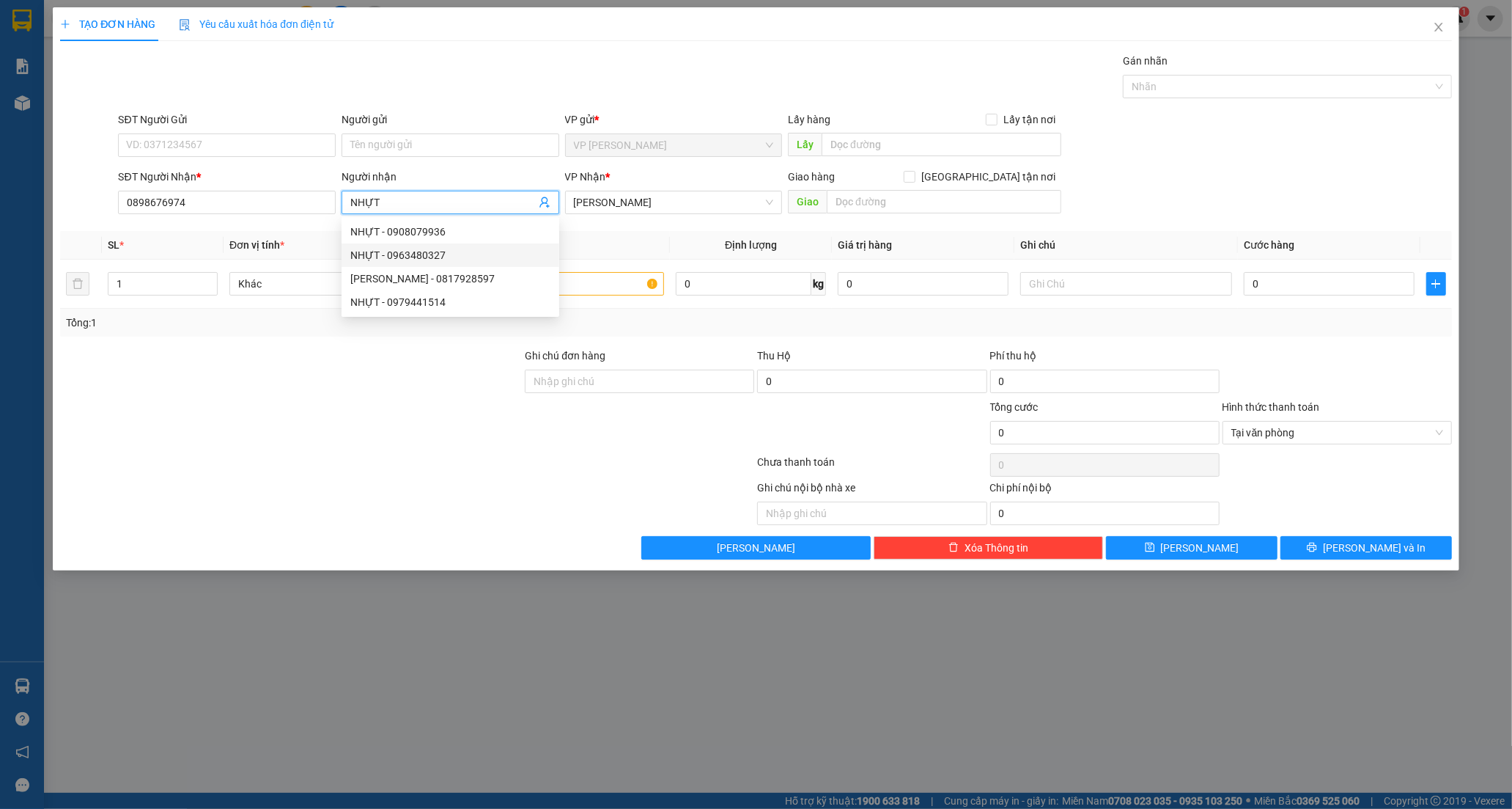
type input "NHỰT"
drag, startPoint x: 274, startPoint y: 392, endPoint x: 295, endPoint y: 356, distance: 41.7
click at [274, 391] on div at bounding box center [291, 372] width 464 height 51
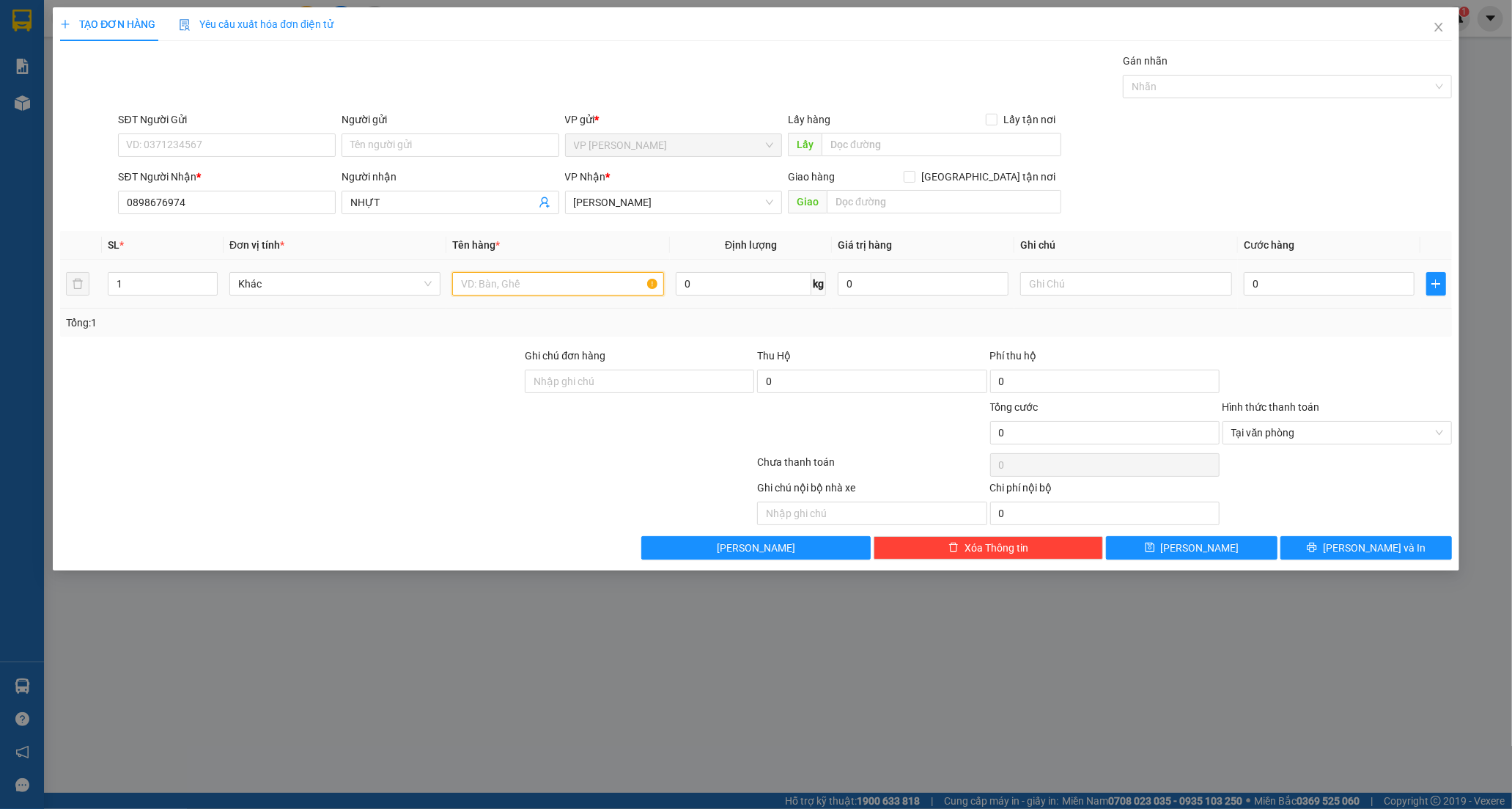
click at [519, 284] on input "text" at bounding box center [557, 284] width 211 height 23
type input "BỊCH TRẮNG"
click at [1275, 289] on input "0" at bounding box center [1329, 284] width 171 height 23
click at [1060, 282] on input "text" at bounding box center [1126, 284] width 211 height 23
drag, startPoint x: 1438, startPoint y: 433, endPoint x: 1341, endPoint y: 549, distance: 151.2
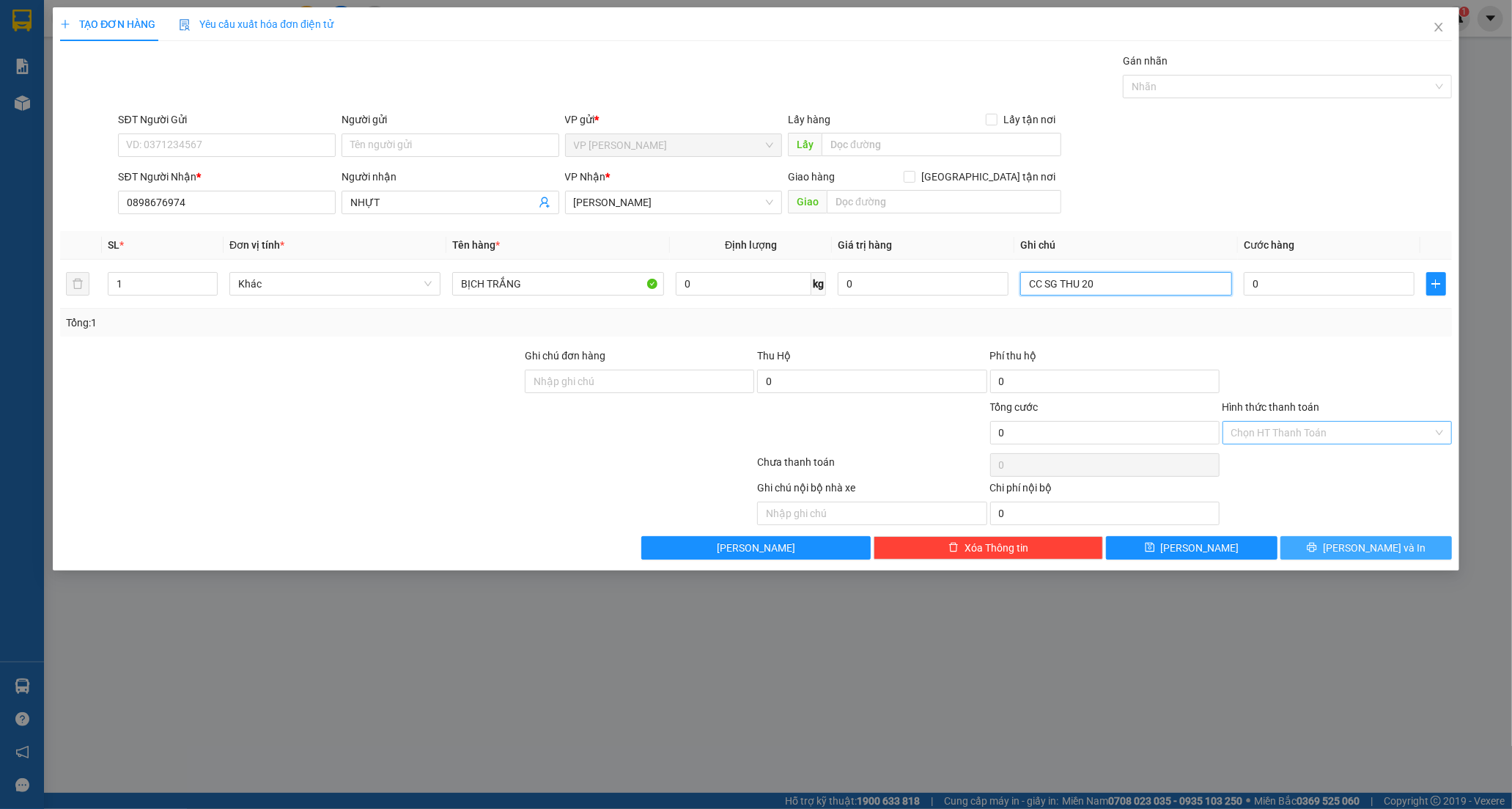
type input "CC SG THU 20"
click at [1321, 549] on button "[PERSON_NAME] và In" at bounding box center [1366, 548] width 172 height 23
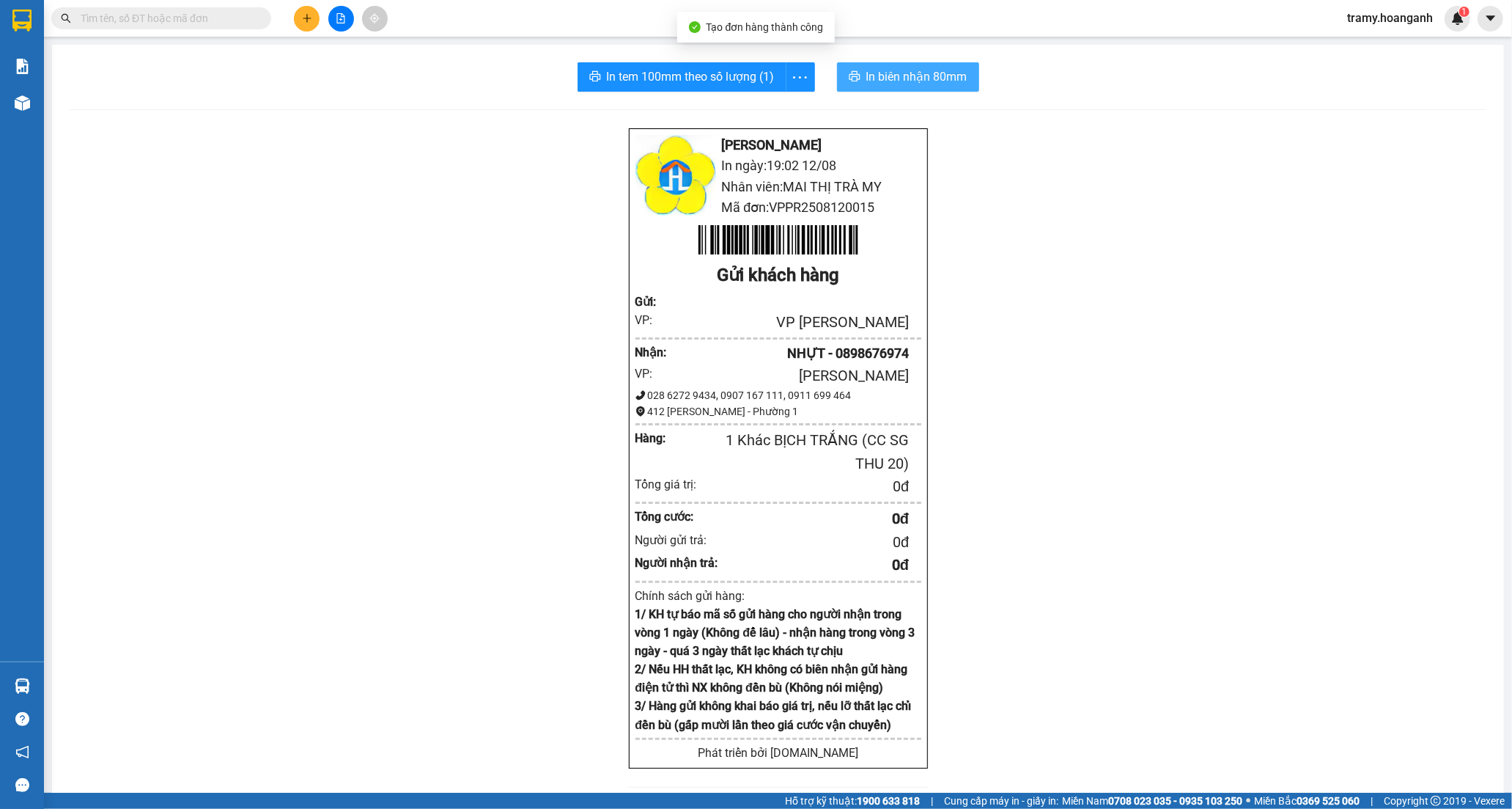
click at [889, 71] on span "In biên nhận 80mm" at bounding box center [916, 76] width 101 height 18
click at [793, 77] on icon "more" at bounding box center [800, 77] width 18 height 18
click at [783, 107] on div "In tem 100mm" at bounding box center [767, 109] width 66 height 16
click at [305, 18] on icon "plus" at bounding box center [306, 18] width 8 height 1
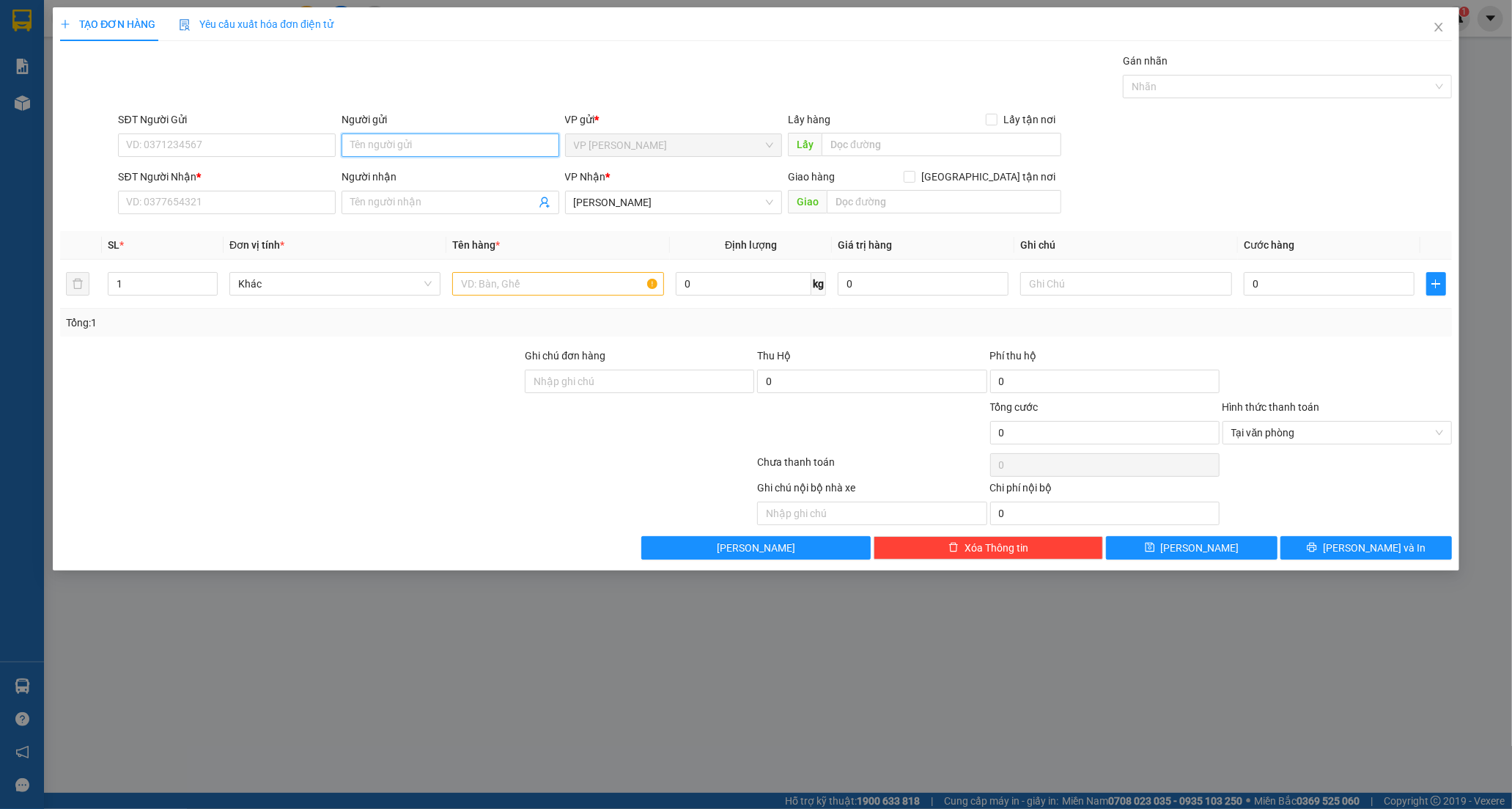
click at [377, 148] on input "Người gửi" at bounding box center [450, 145] width 217 height 23
type input "VIỆT NHA"
click at [169, 203] on input "SĐT Người Nhận *" at bounding box center [226, 202] width 217 height 23
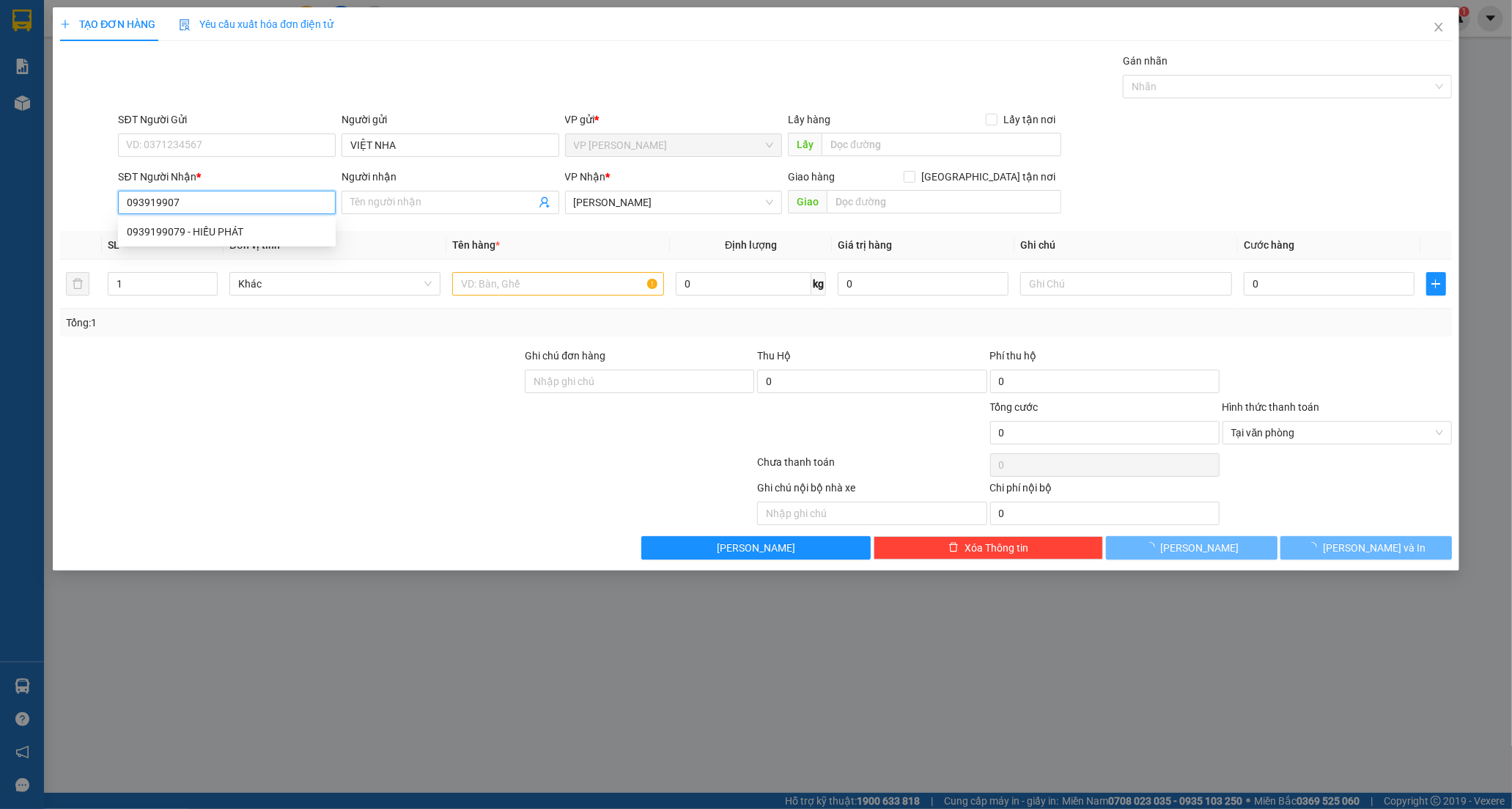
type input "0939199079"
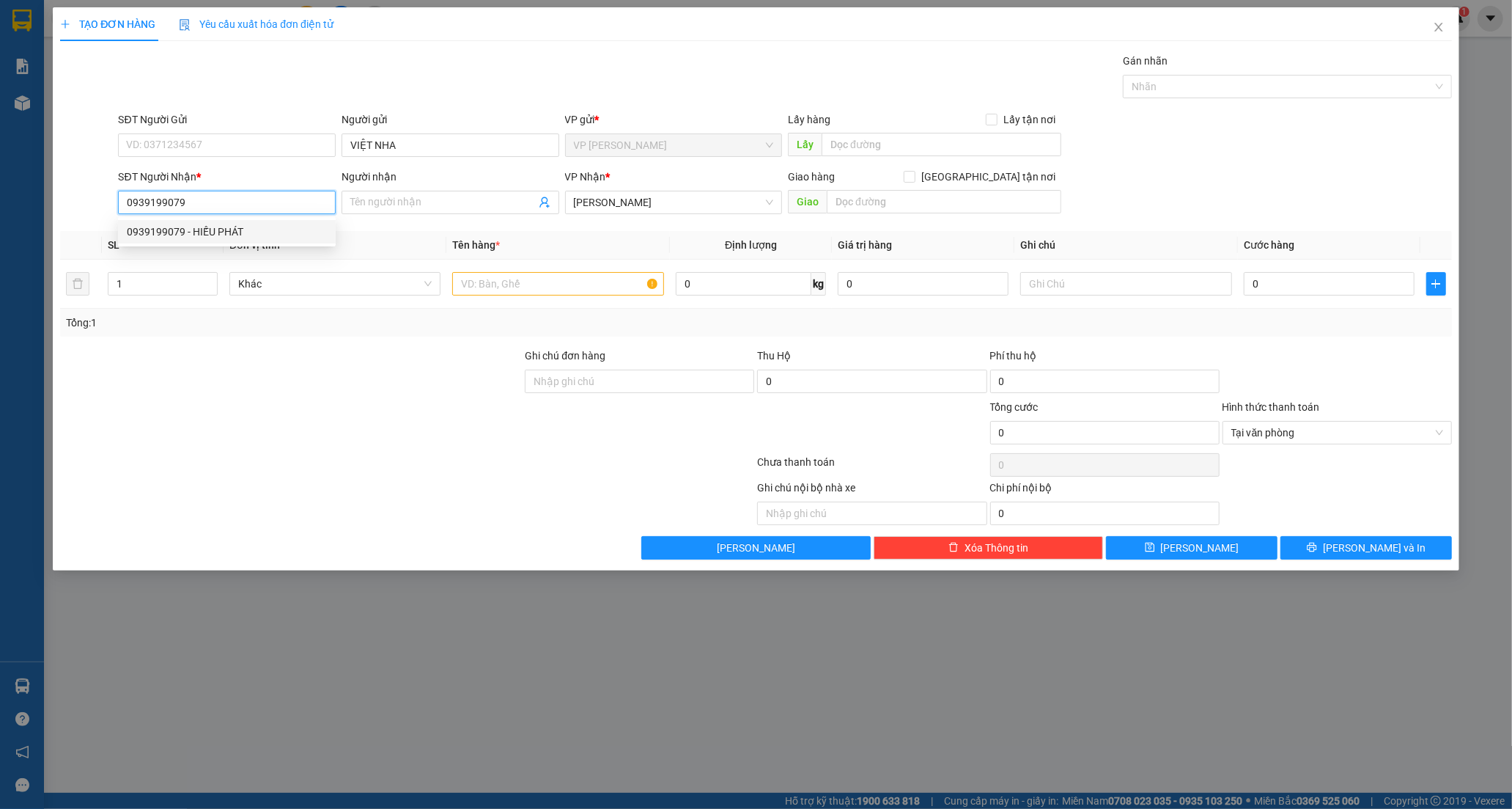
click at [172, 229] on div "0939199079 - HIẾU PHÁT" at bounding box center [227, 232] width 200 height 16
type input "HIẾU PHÁT"
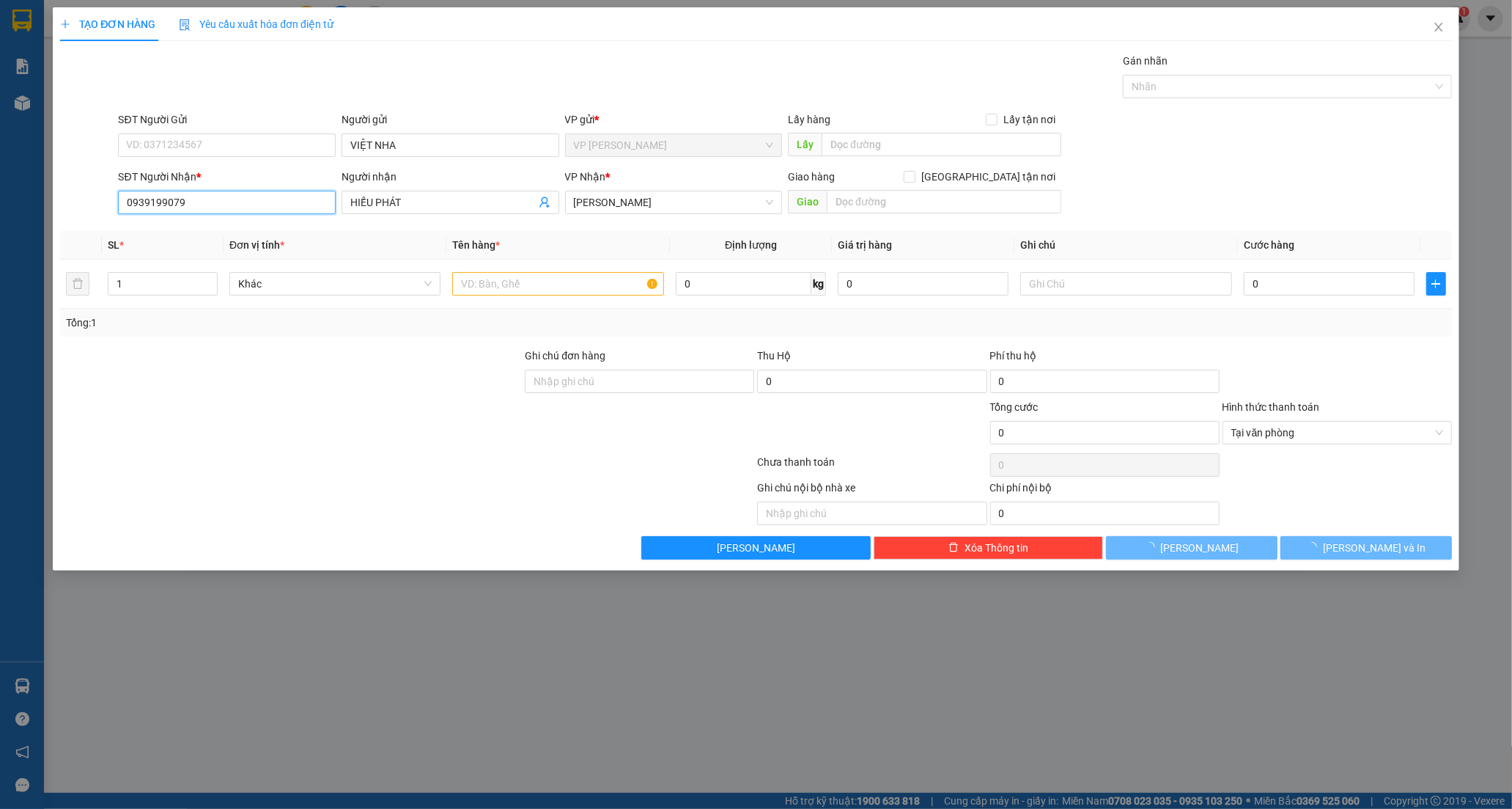
type input "20.000"
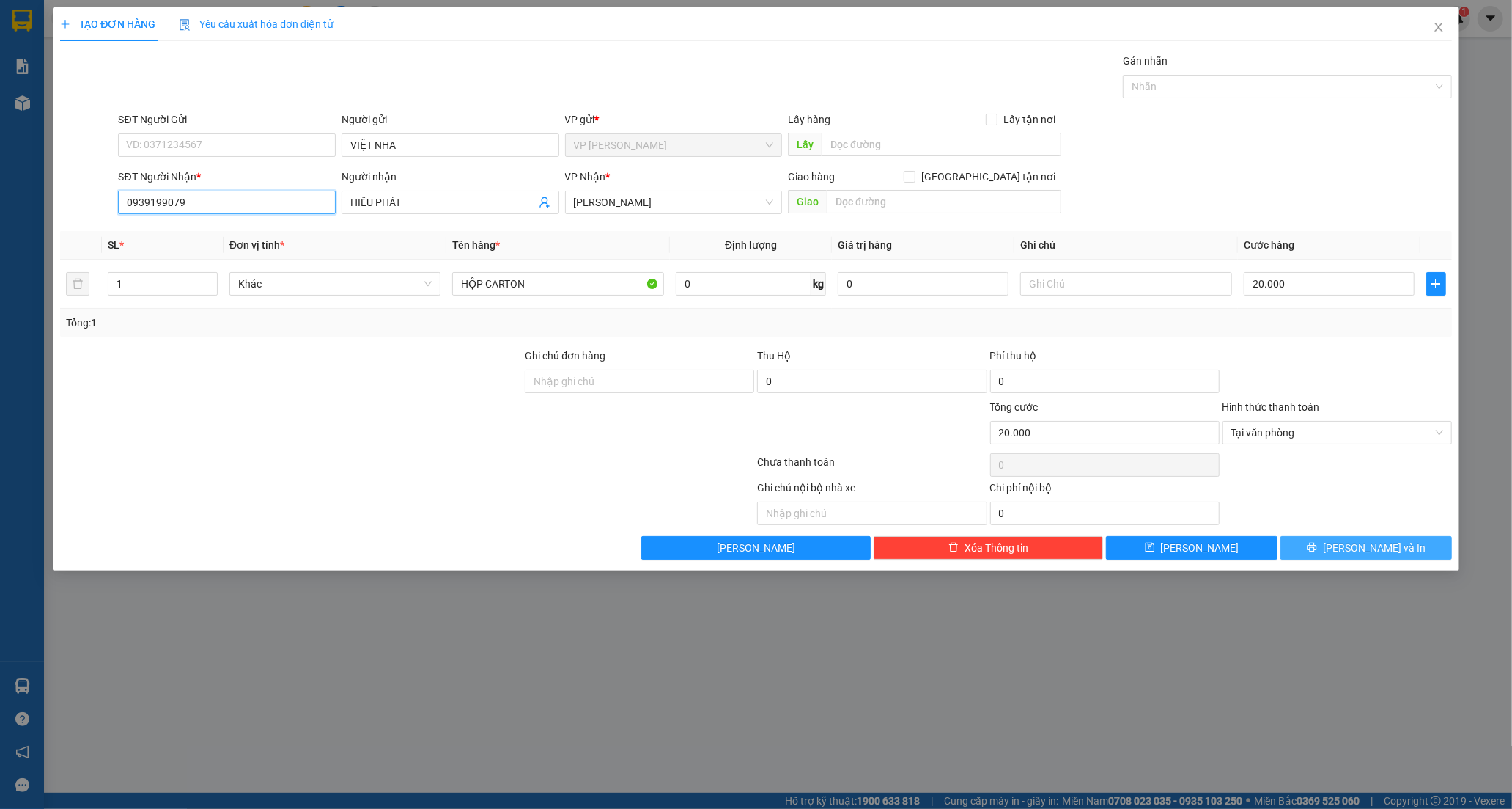
type input "0939199079"
click at [1304, 541] on button "[PERSON_NAME] và In" at bounding box center [1366, 548] width 172 height 23
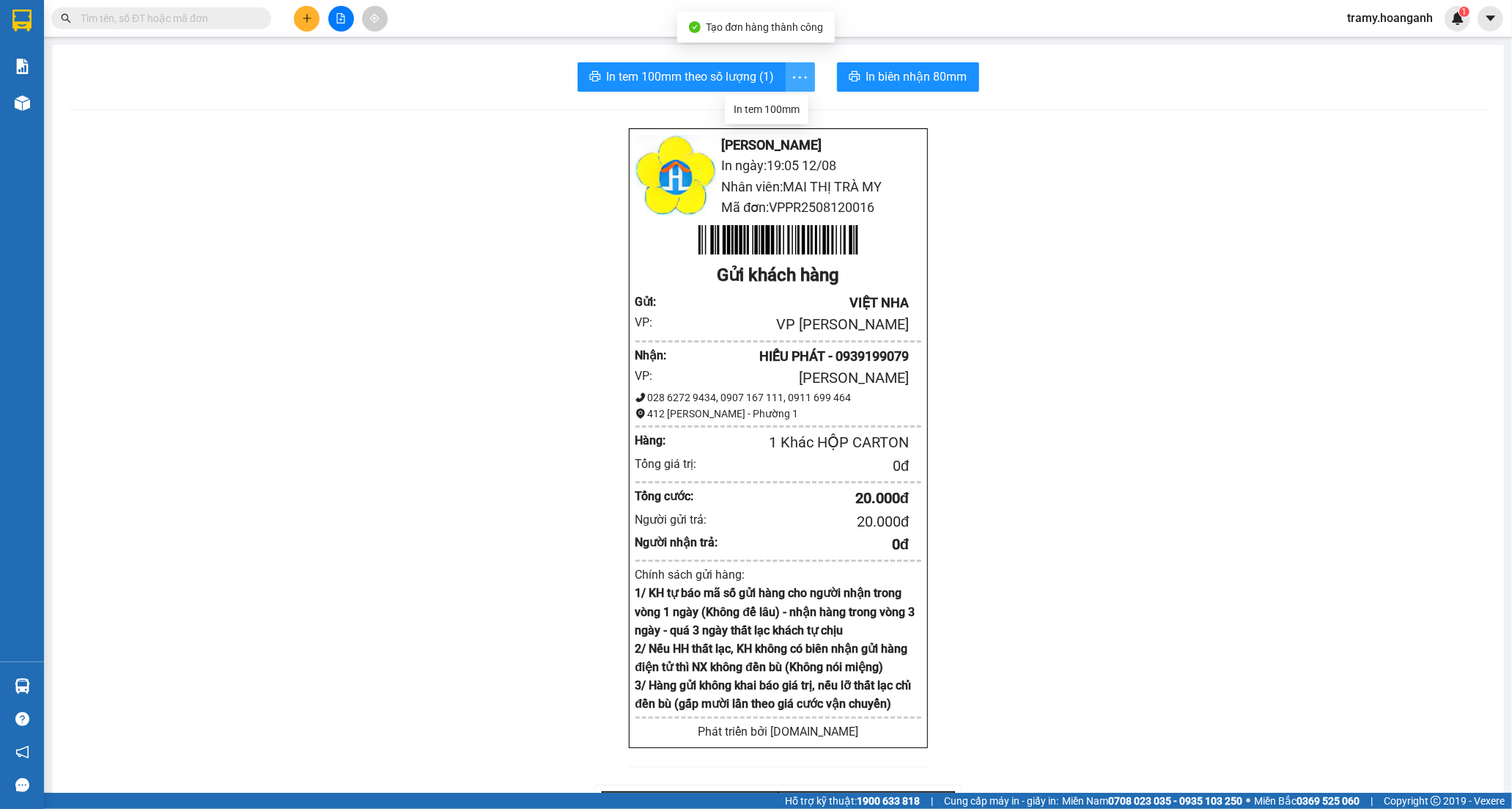
click at [795, 72] on icon "more" at bounding box center [800, 77] width 18 height 18
click at [778, 114] on div "In tem 100mm" at bounding box center [767, 109] width 66 height 16
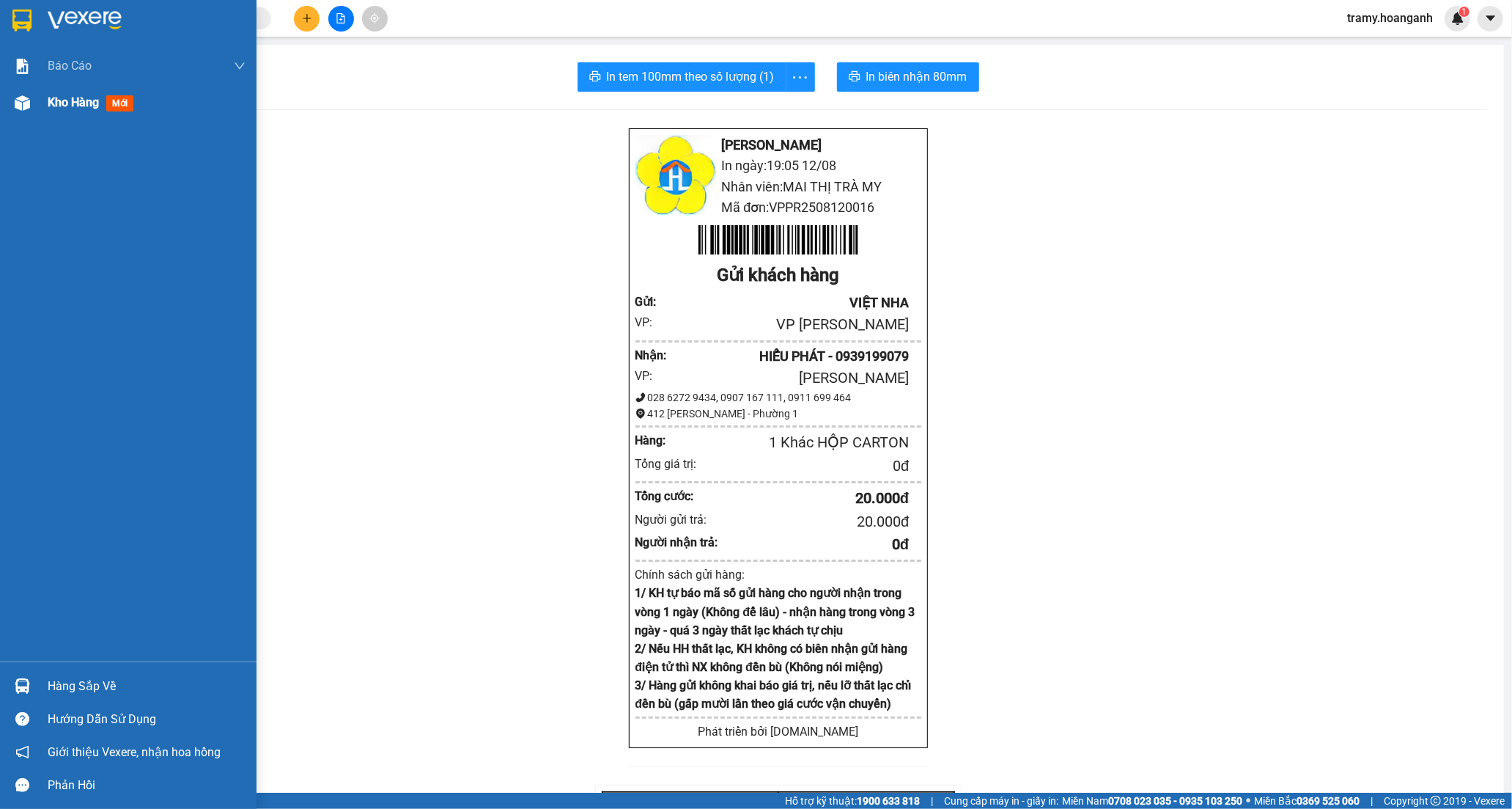
click at [81, 100] on span "Kho hàng" at bounding box center [72, 102] width 51 height 14
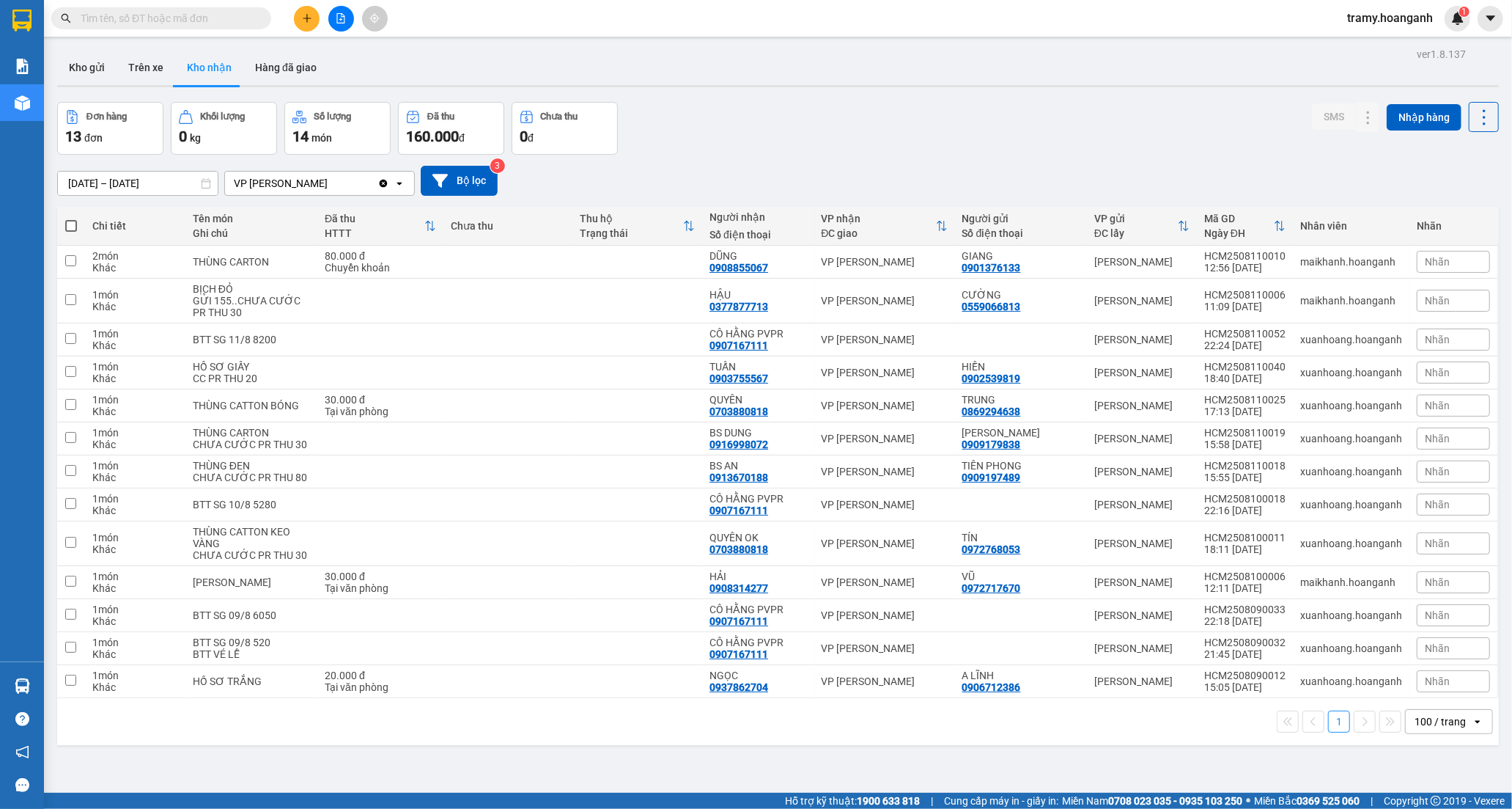
click at [311, 9] on button at bounding box center [306, 19] width 26 height 26
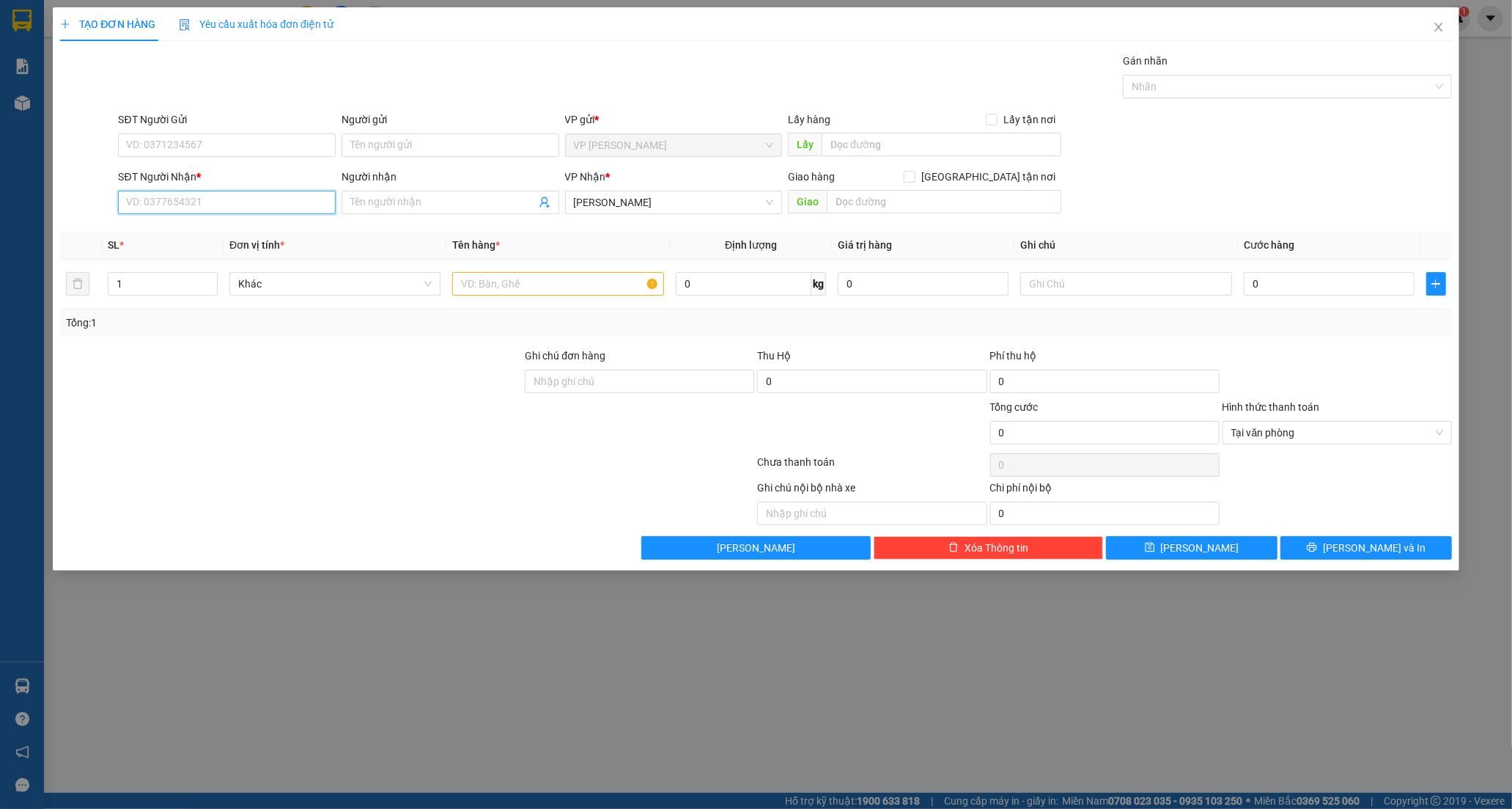
click at [149, 206] on input "SĐT Người Nhận *" at bounding box center [226, 202] width 217 height 23
type input "0908957445"
click at [428, 202] on input "Người nhận" at bounding box center [443, 202] width 185 height 16
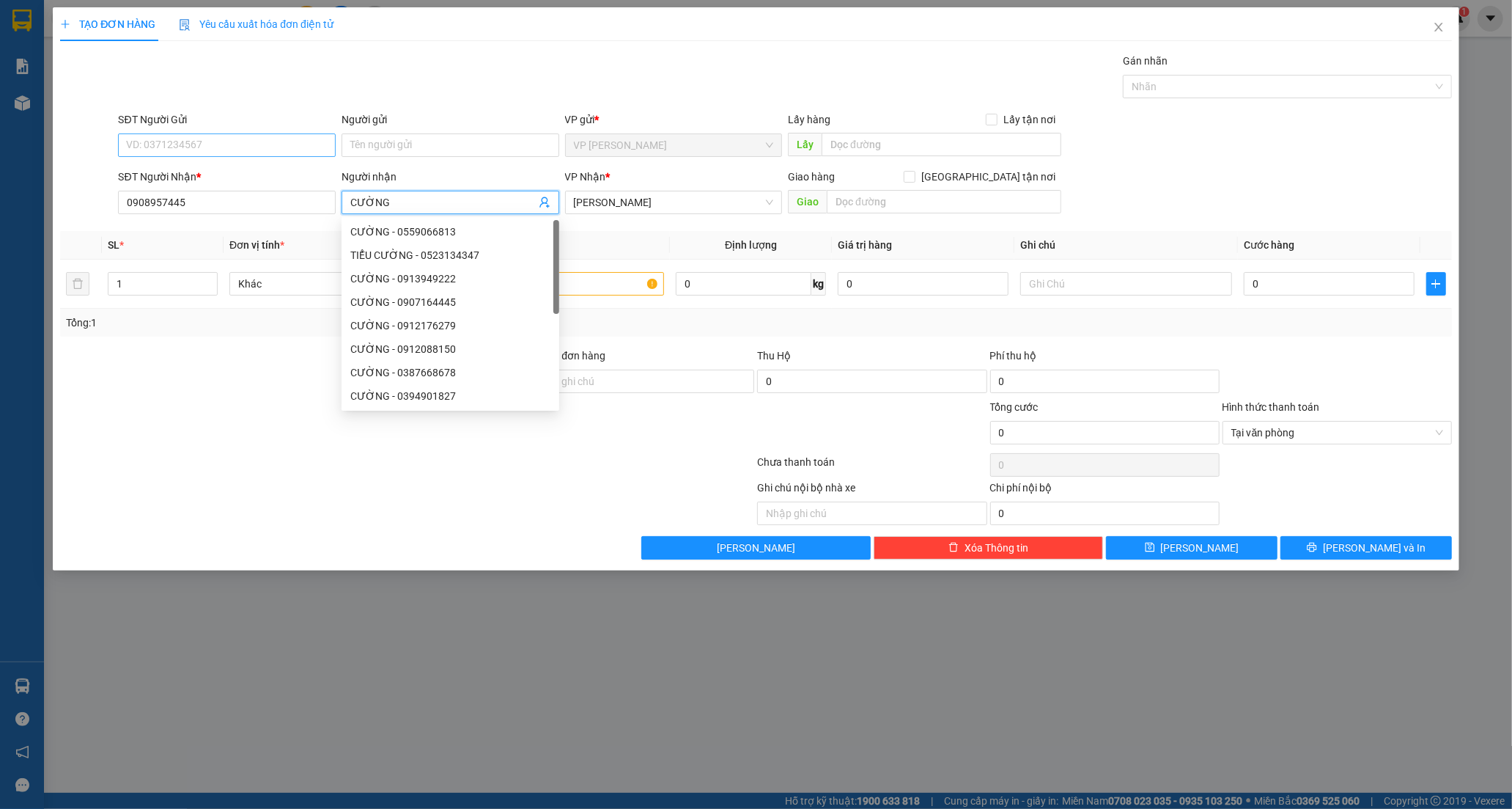
type input "CƯỜNG"
click at [125, 145] on input "SĐT Người Gửi" at bounding box center [226, 145] width 217 height 23
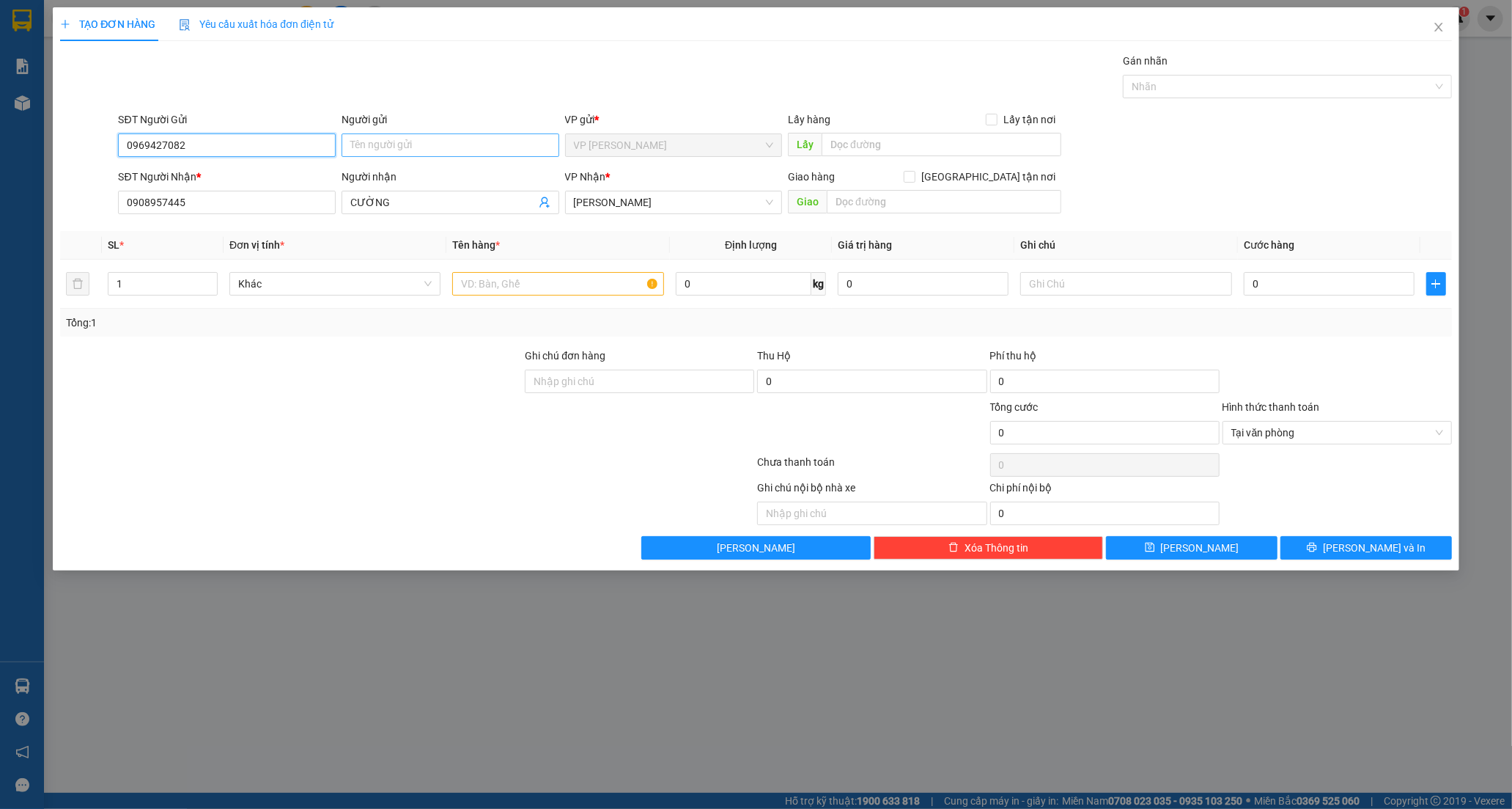
type input "0969427082"
drag, startPoint x: 392, startPoint y: 149, endPoint x: 370, endPoint y: 158, distance: 23.8
click at [371, 157] on div "Người gửi Tên người gửi" at bounding box center [450, 137] width 217 height 51
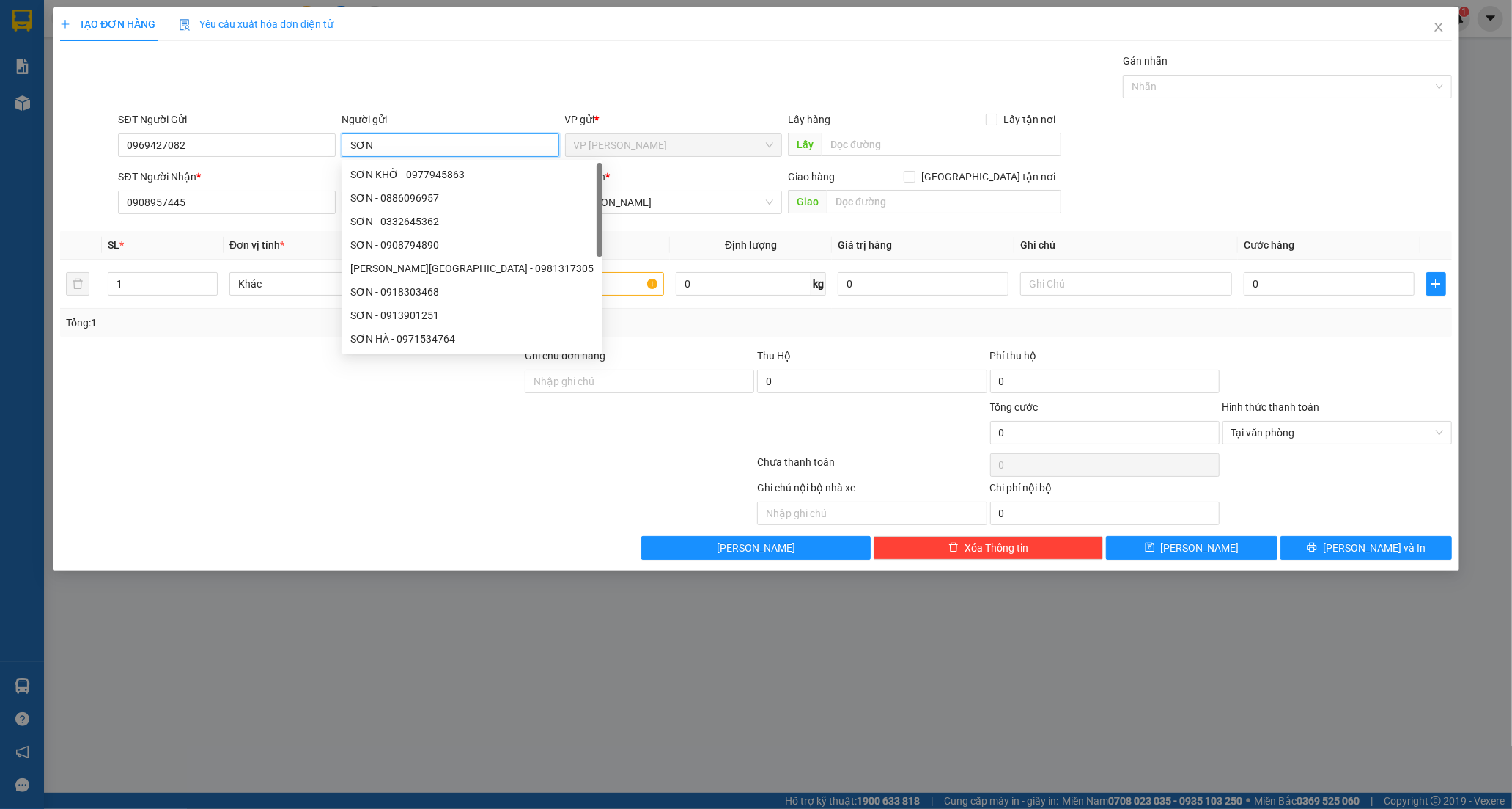
type input "SƠN"
drag, startPoint x: 135, startPoint y: 466, endPoint x: 590, endPoint y: 305, distance: 482.6
click at [160, 462] on div at bounding box center [407, 464] width 697 height 30
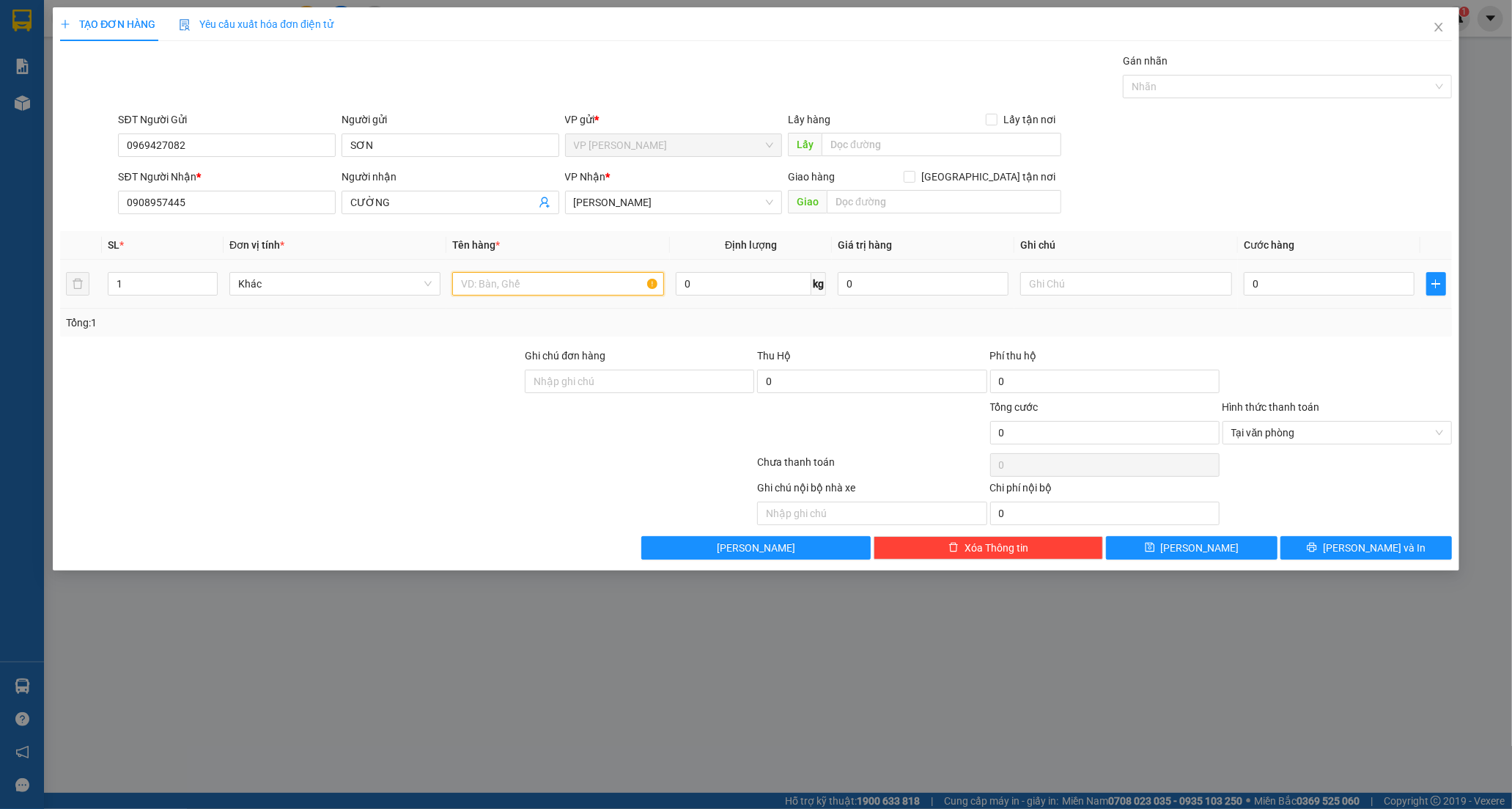
click at [582, 288] on input "text" at bounding box center [557, 284] width 211 height 23
type input "XỐP VÀNG"
click at [1046, 286] on input "text" at bounding box center [1126, 284] width 211 height 23
drag, startPoint x: 1441, startPoint y: 430, endPoint x: 1400, endPoint y: 464, distance: 53.3
type input "CC SG THU 50"
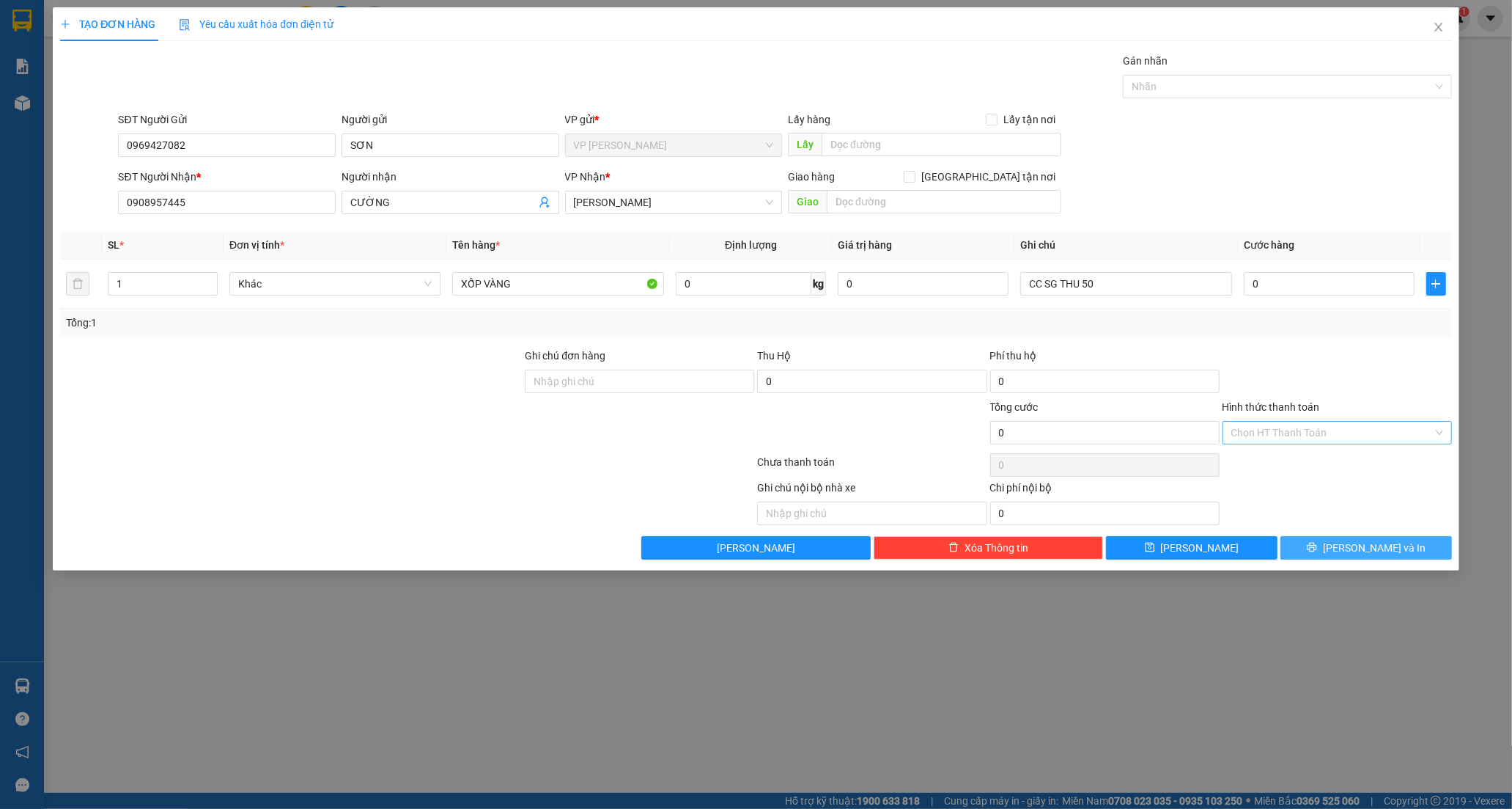
click at [1349, 550] on button "[PERSON_NAME] và In" at bounding box center [1366, 548] width 172 height 23
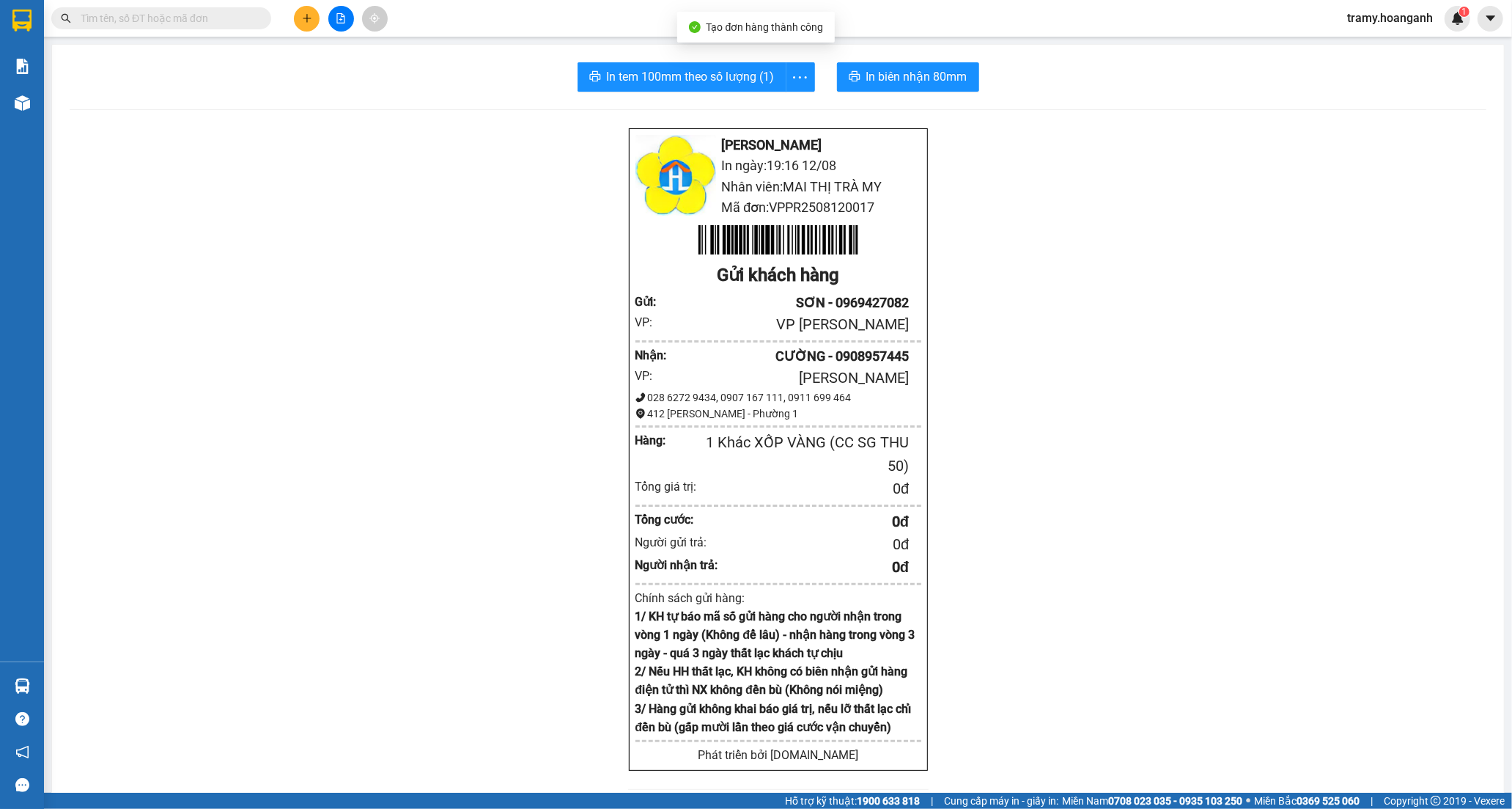
click at [924, 56] on div "In tem 100mm theo số lượng (1) In biên nhận 80mm Hoàng Anh - Phan Rang In ngày:…" at bounding box center [777, 609] width 1452 height 1128
click at [940, 83] on span "In biên nhận 80mm" at bounding box center [916, 76] width 101 height 18
click at [774, 111] on div "In tem 100mm" at bounding box center [767, 109] width 66 height 16
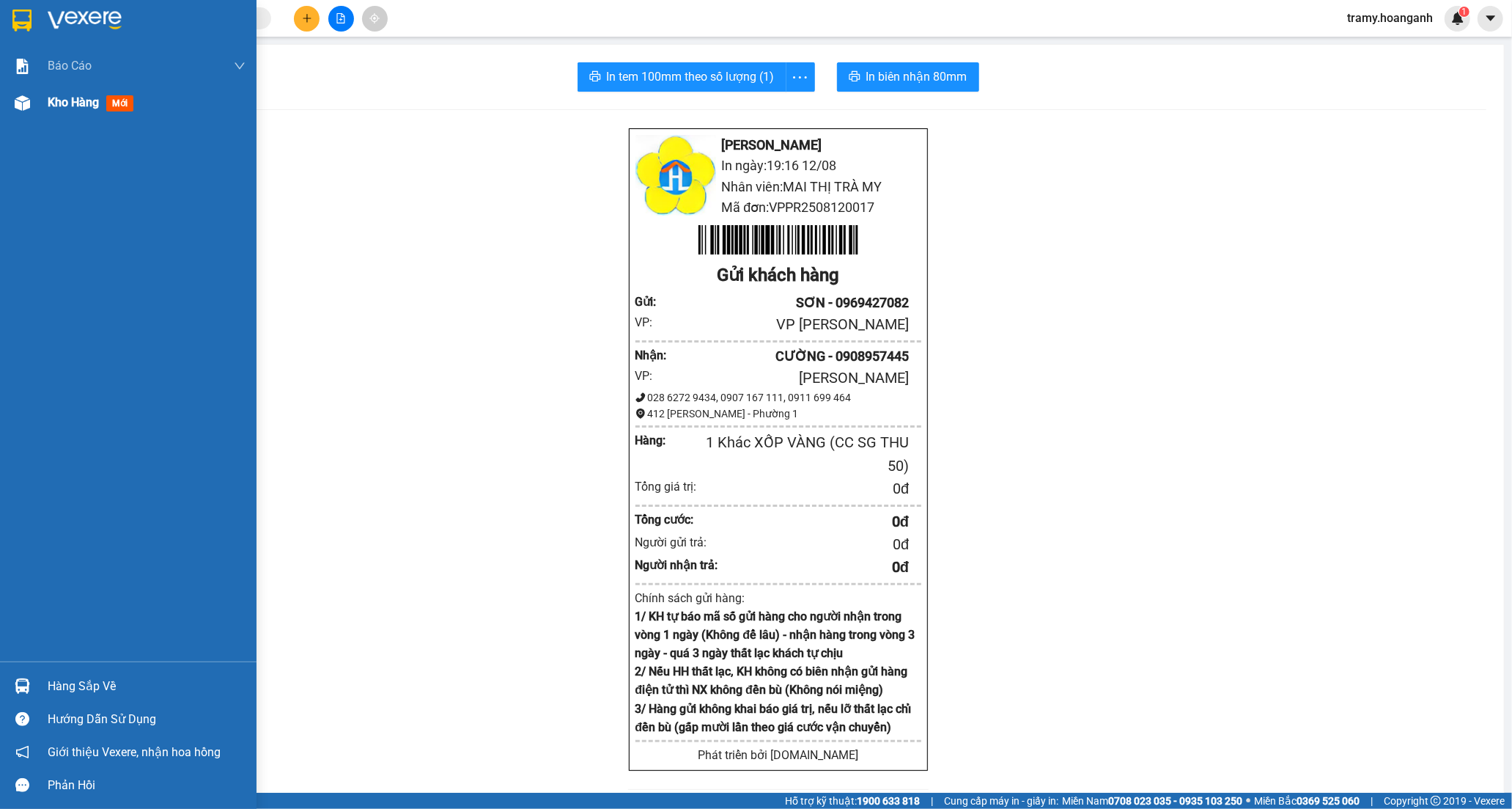
click at [82, 107] on span "Kho hàng" at bounding box center [72, 102] width 51 height 14
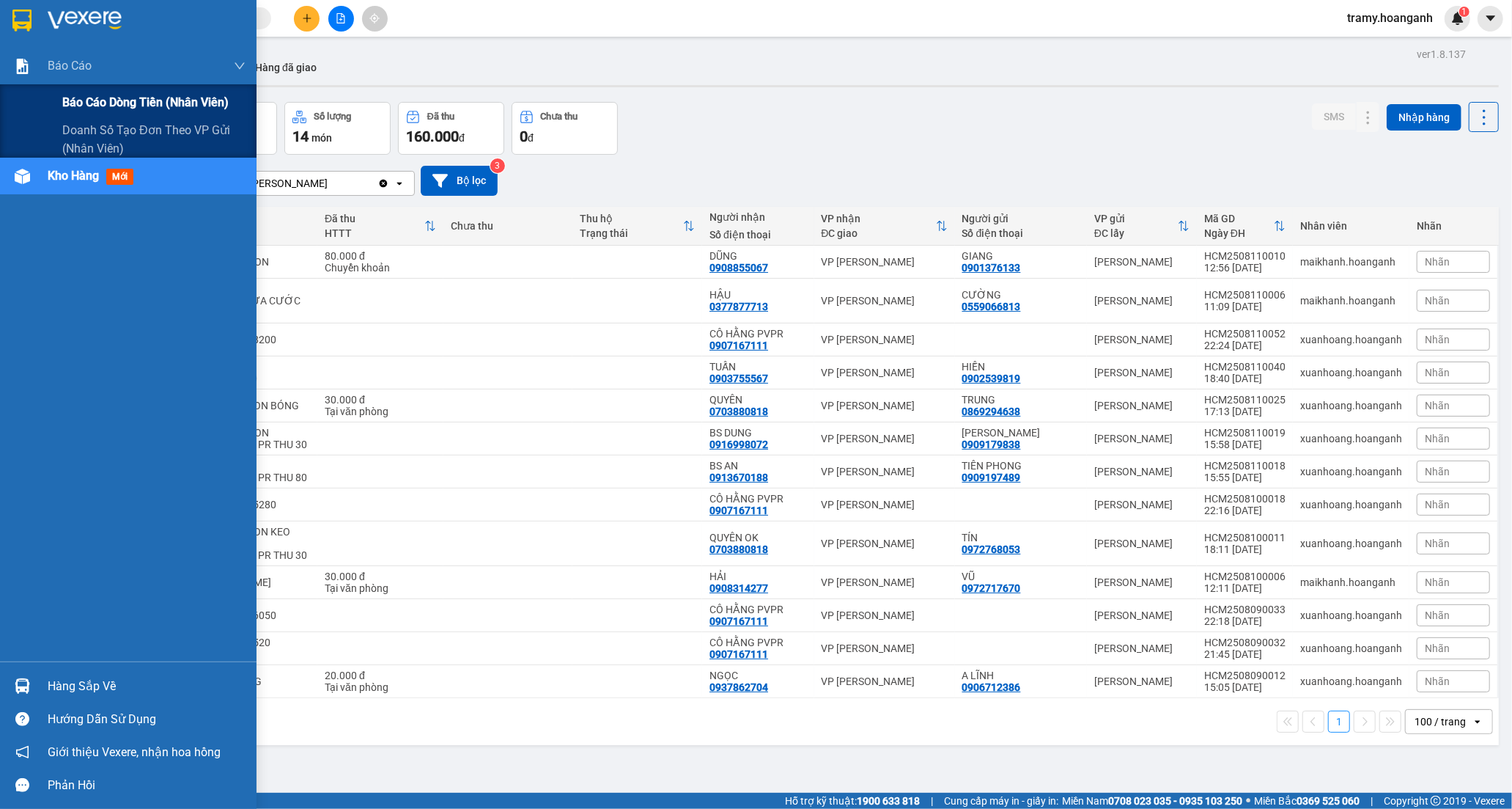
click at [97, 108] on span "Báo cáo dòng tiền (nhân viên)" at bounding box center [146, 102] width 166 height 18
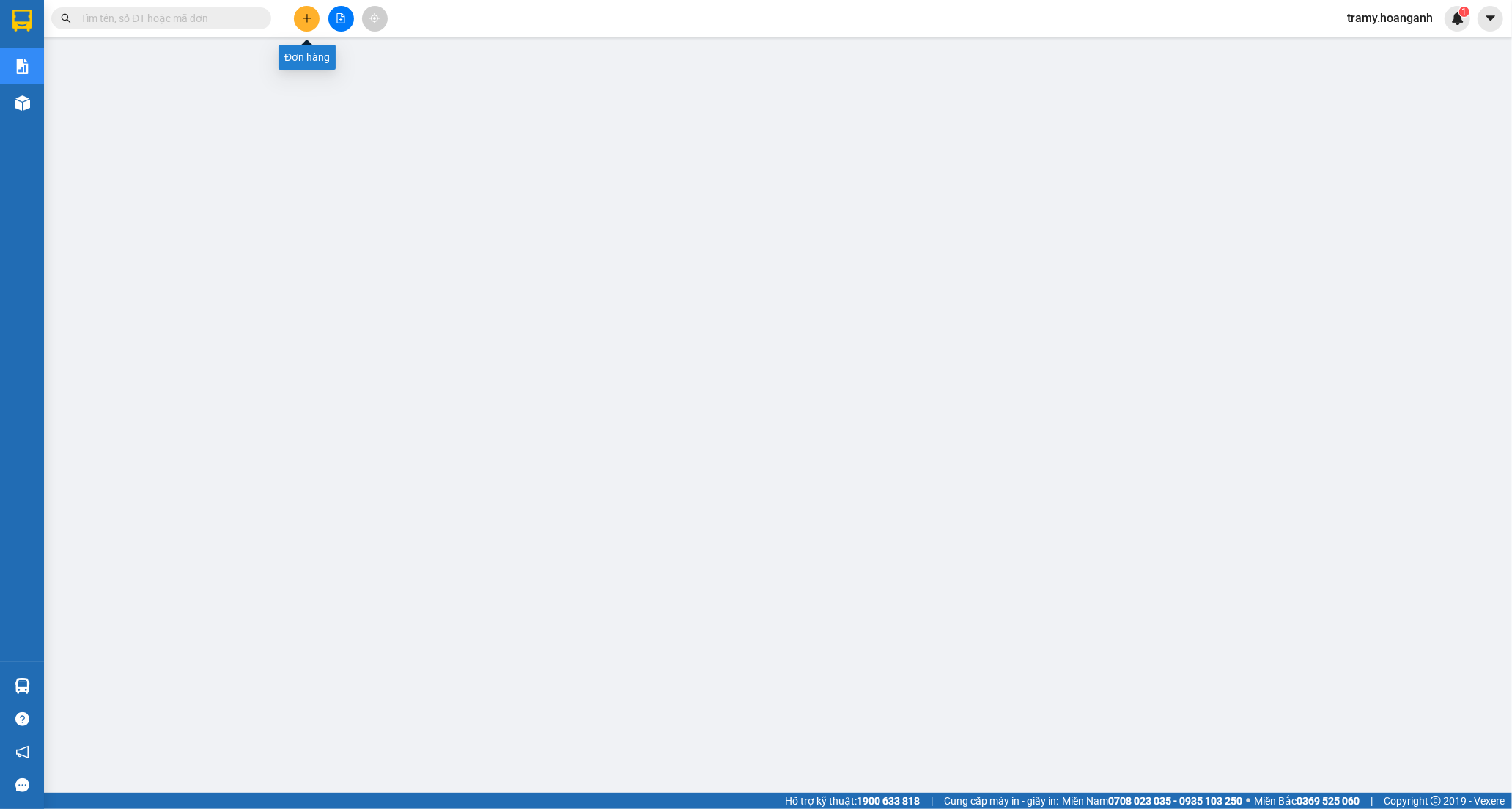
click at [305, 25] on button at bounding box center [306, 19] width 26 height 26
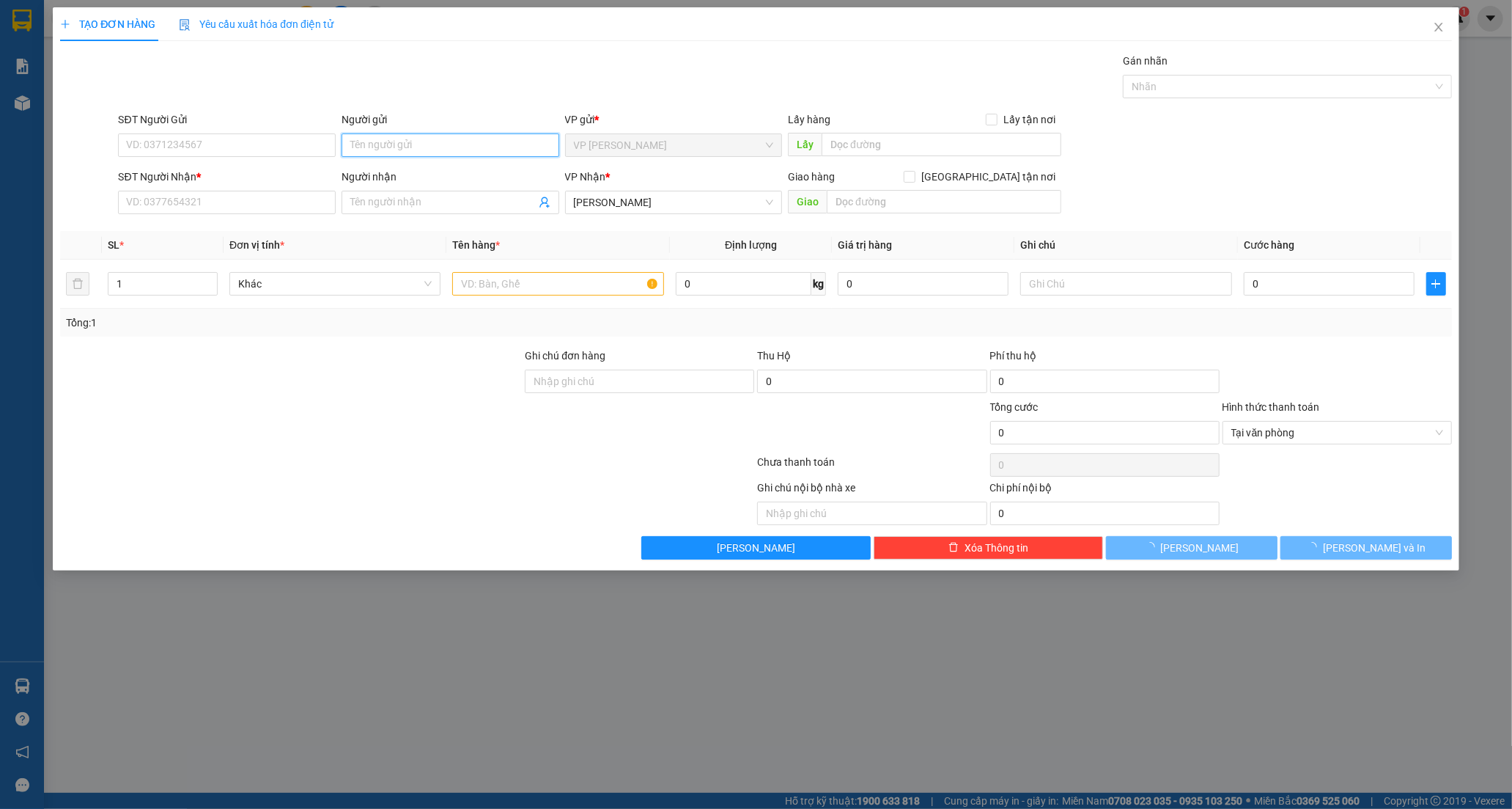
click at [388, 142] on input "Người gửi" at bounding box center [450, 145] width 217 height 23
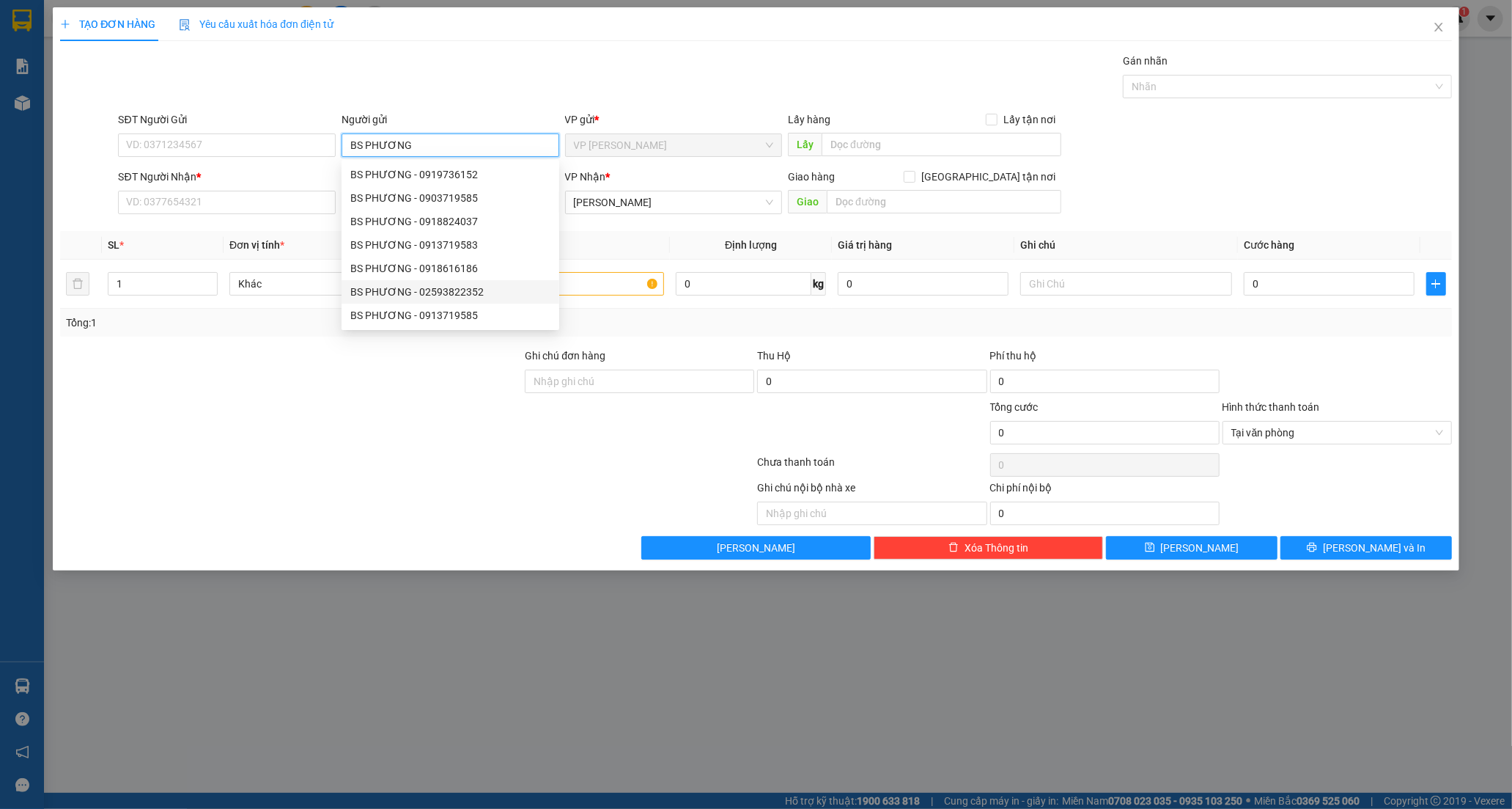
type input "BS PHƯƠNG"
drag, startPoint x: 251, startPoint y: 465, endPoint x: 254, endPoint y: 277, distance: 188.0
click at [246, 464] on div at bounding box center [407, 464] width 697 height 30
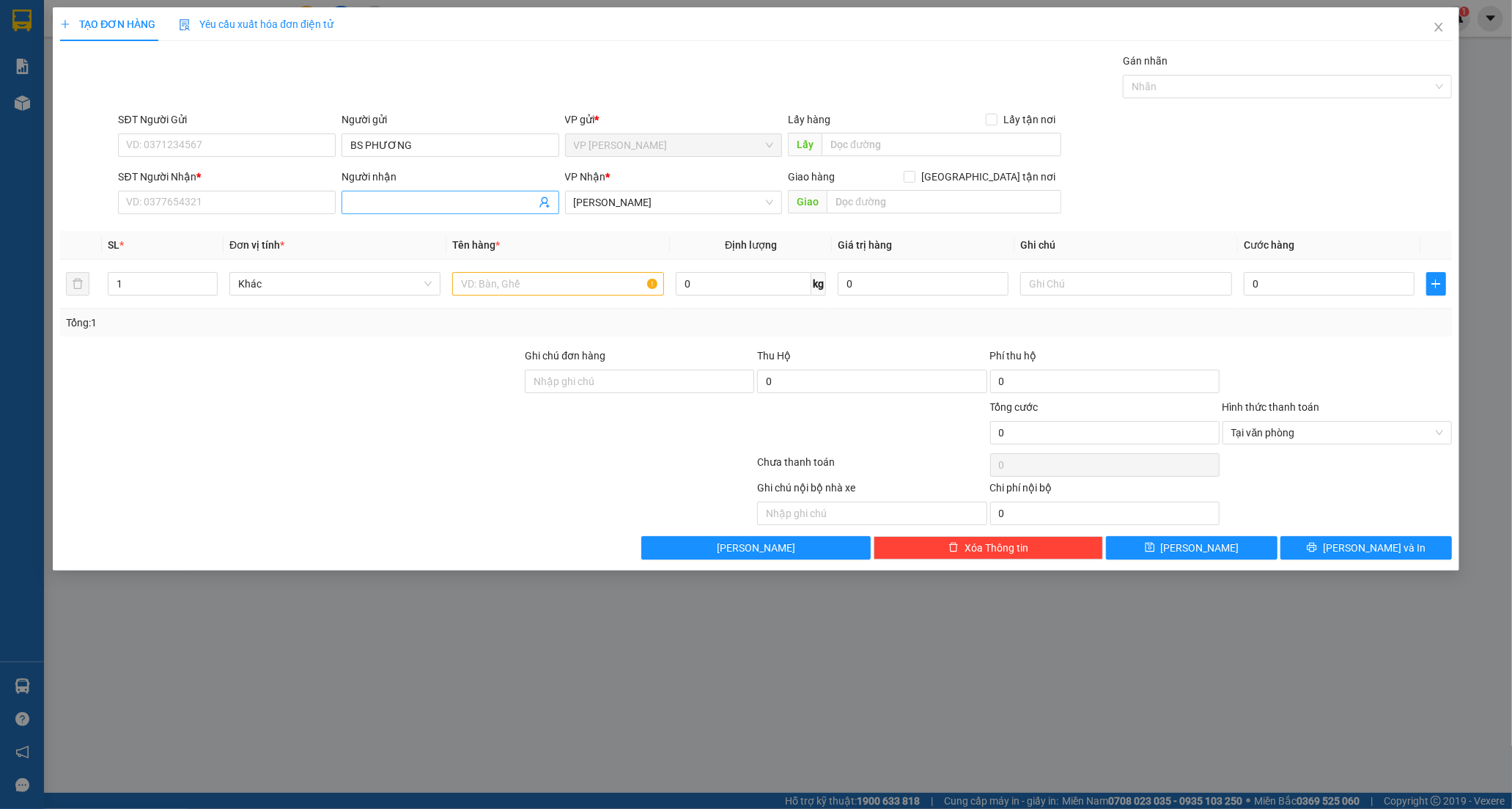
click at [371, 198] on input "Người nhận" at bounding box center [443, 202] width 185 height 16
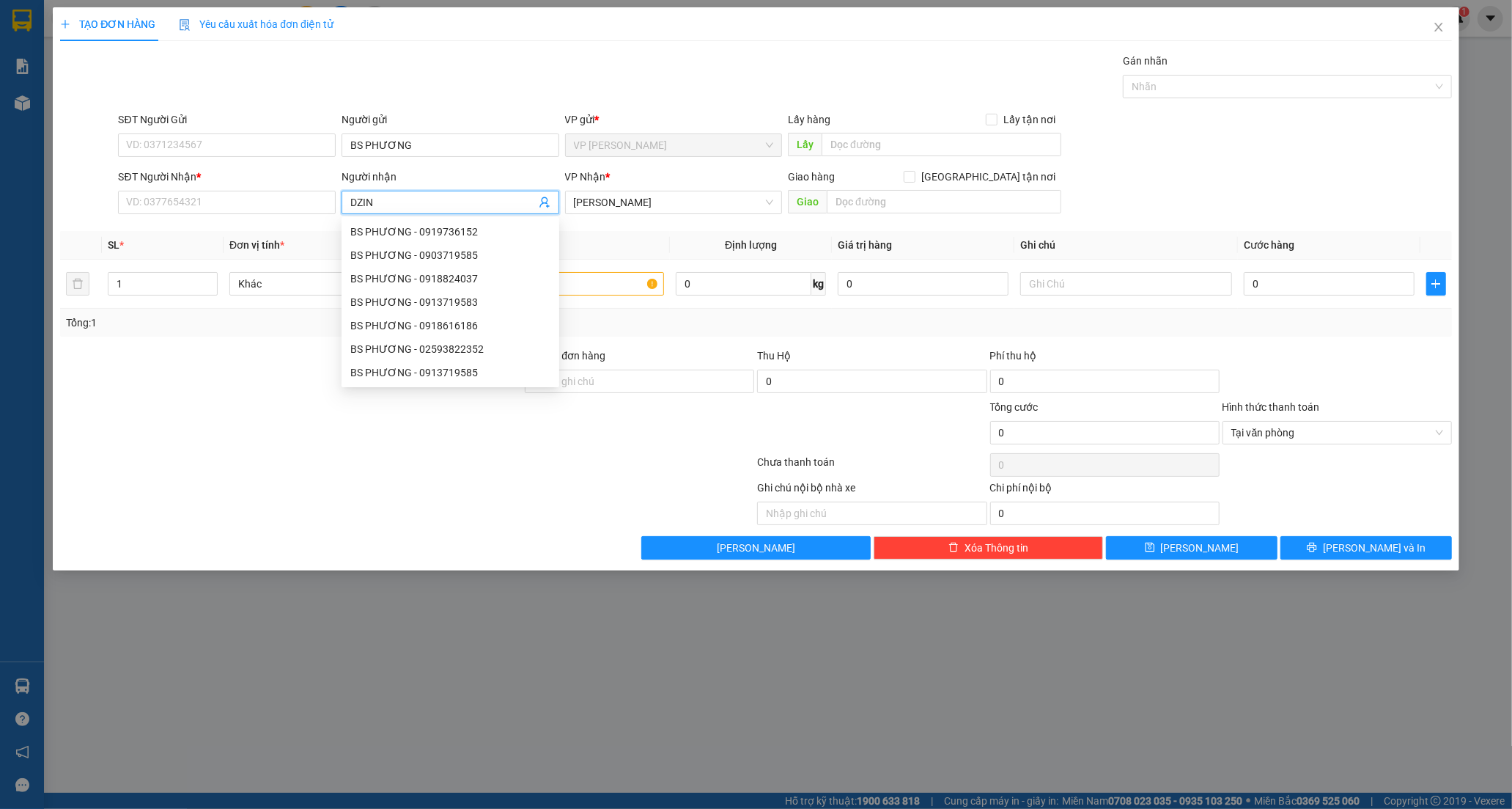
type input "DZINH"
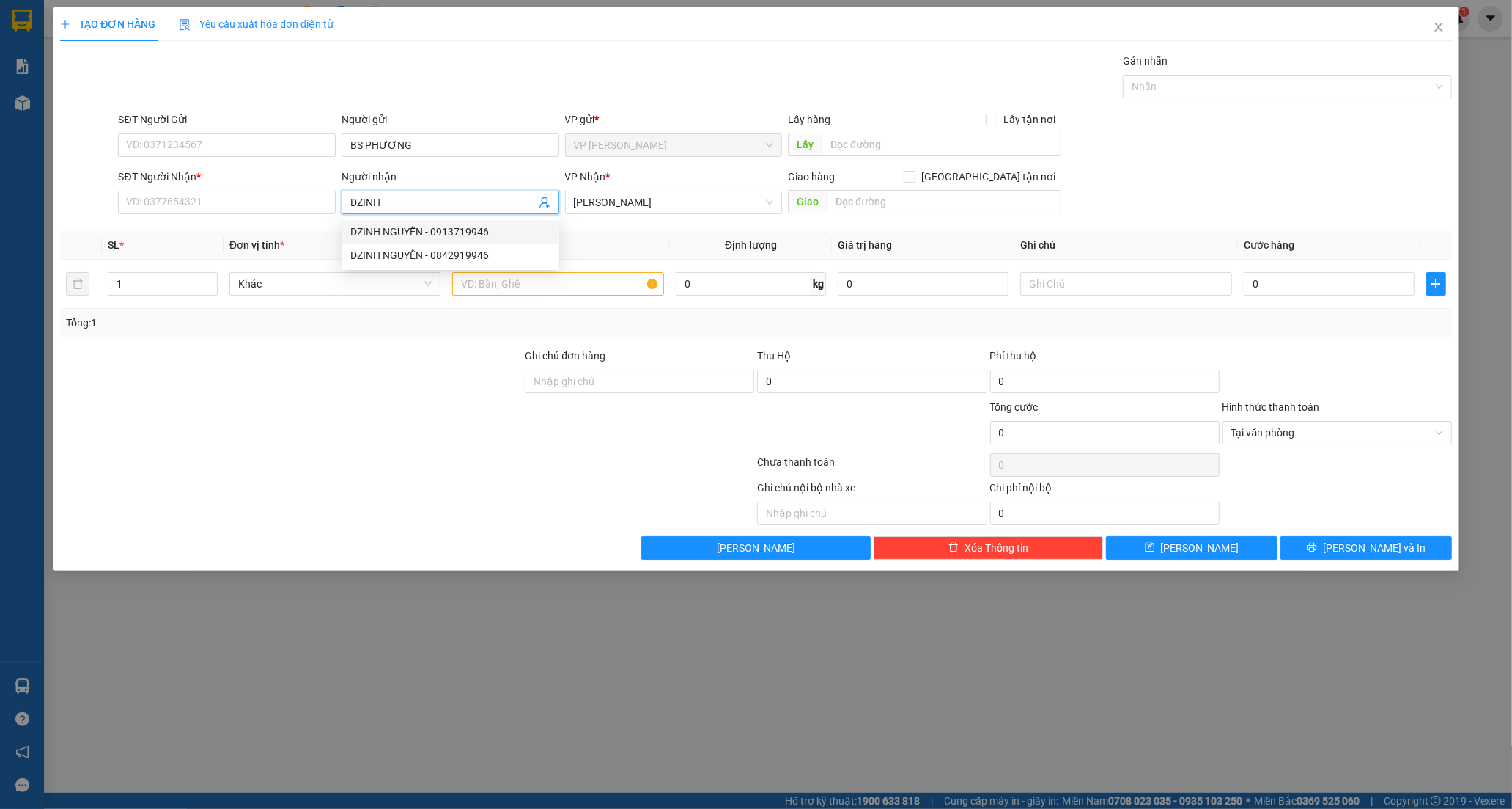
click at [420, 234] on div "DZINH NGUYỄN - 0913719946" at bounding box center [451, 232] width 200 height 16
type input "0913719946"
type input "DZINH NGUYỄN"
click at [574, 287] on input "text" at bounding box center [557, 284] width 211 height 23
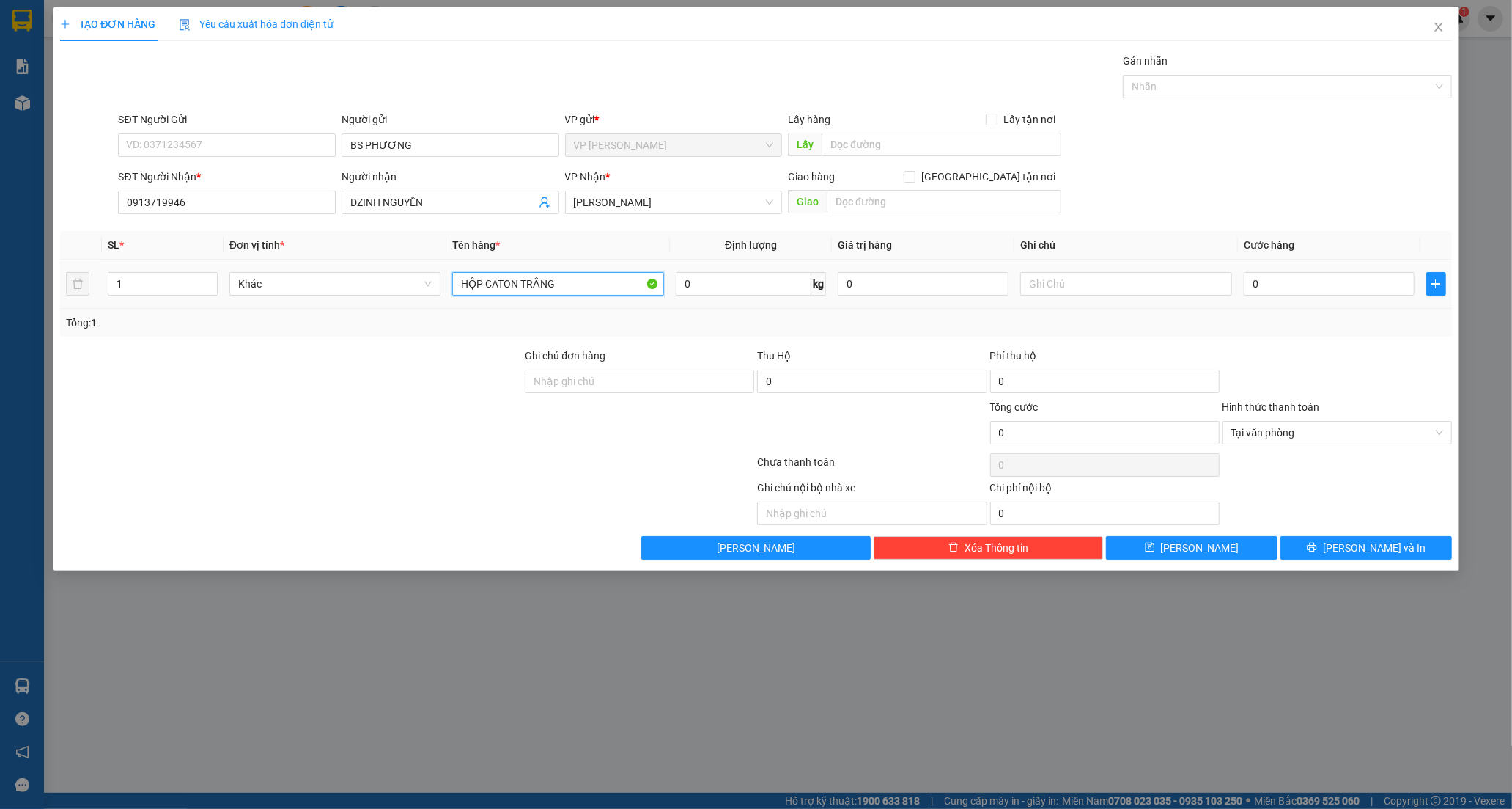
type input "HỘP CATON TRẮNG"
click at [1264, 296] on div "0" at bounding box center [1329, 284] width 171 height 30
click at [1264, 285] on input "0" at bounding box center [1329, 284] width 171 height 23
type input "2"
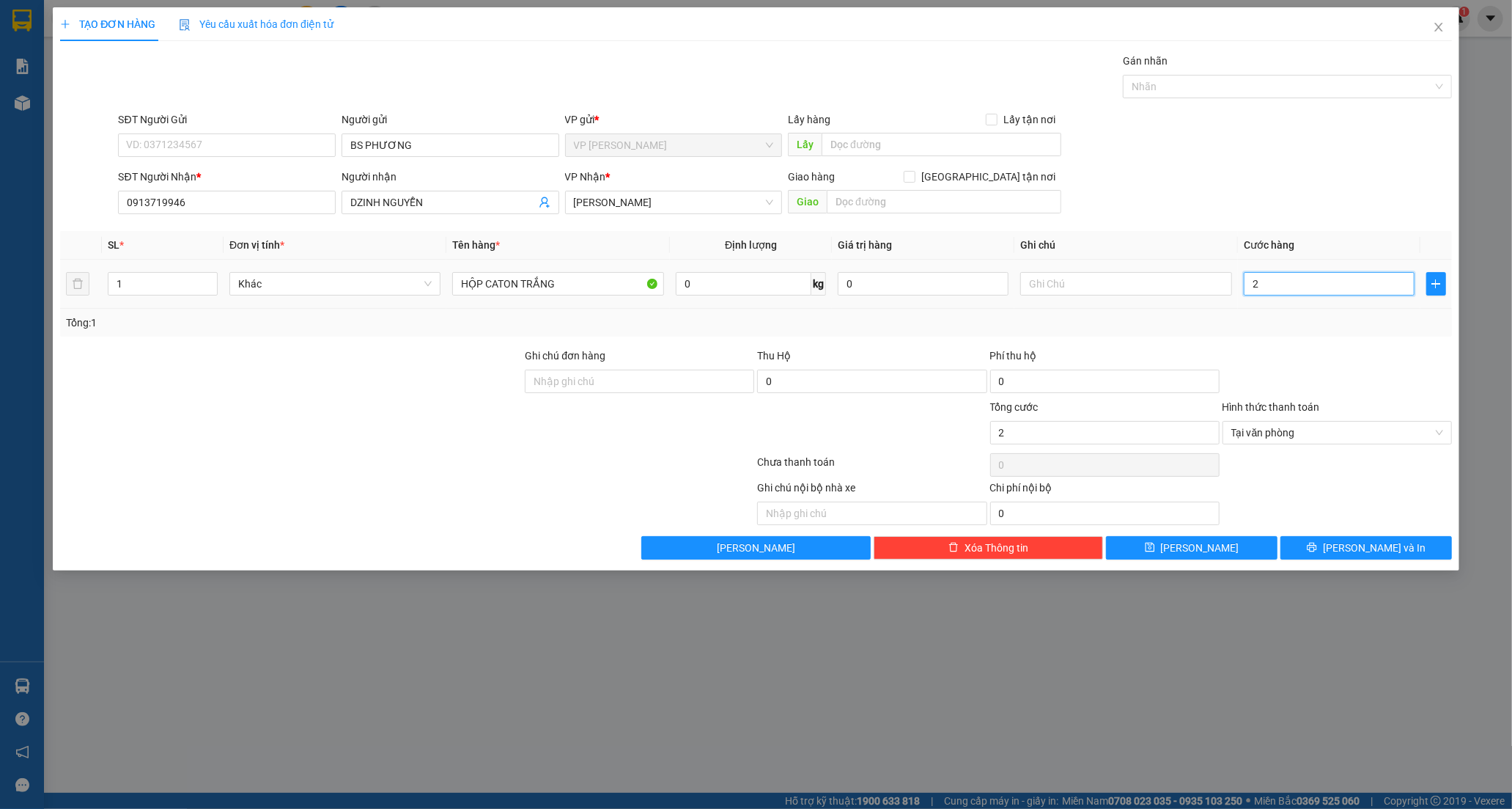
type input "20"
type input "20.000"
click at [1376, 538] on button "[PERSON_NAME] và In" at bounding box center [1366, 548] width 172 height 23
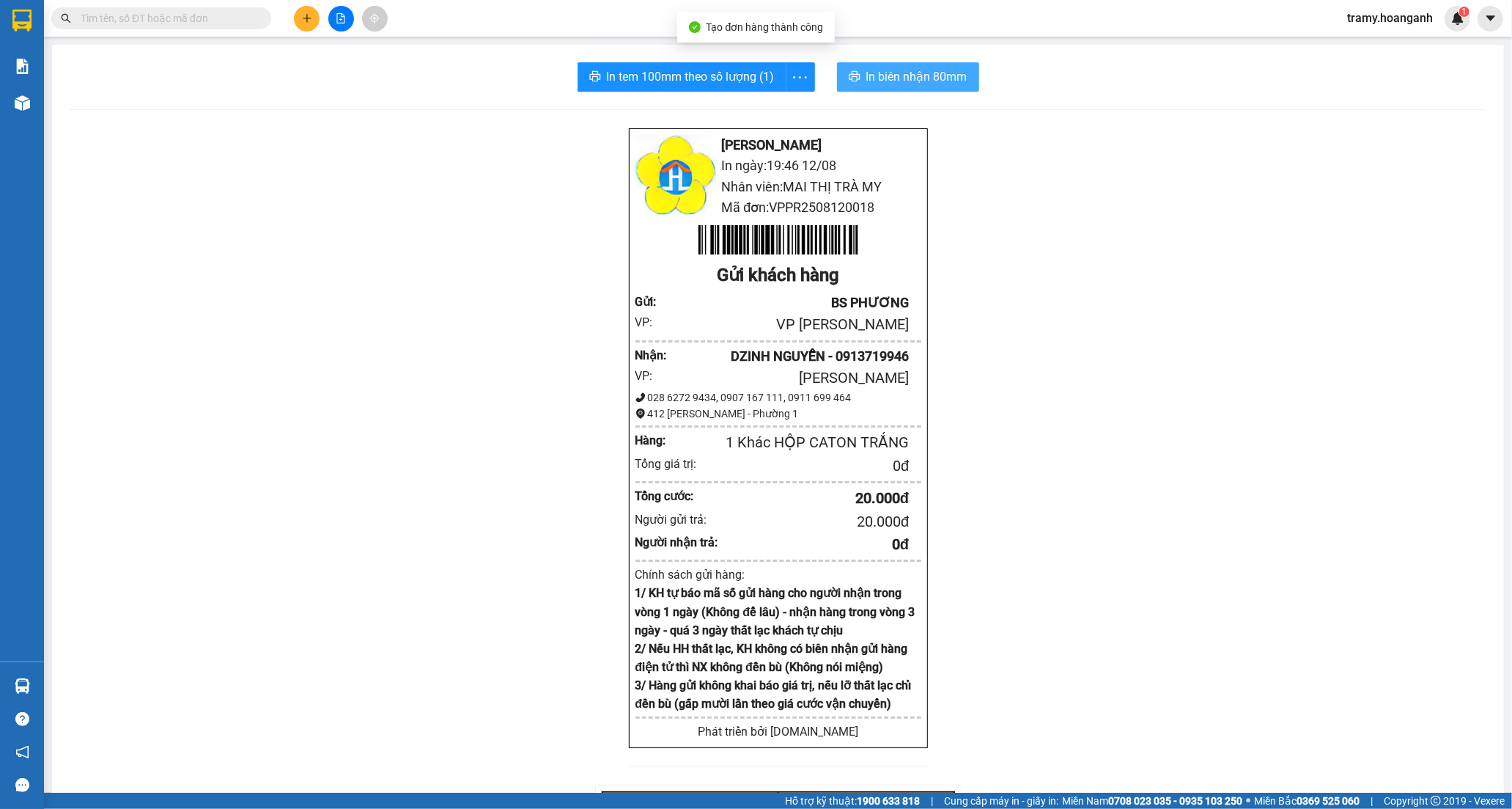
drag, startPoint x: 897, startPoint y: 78, endPoint x: 975, endPoint y: 125, distance: 91.1
click at [897, 79] on span "In biên nhận 80mm" at bounding box center [916, 76] width 101 height 18
drag, startPoint x: 797, startPoint y: 70, endPoint x: 789, endPoint y: 83, distance: 15.3
click at [795, 75] on icon "more" at bounding box center [800, 77] width 18 height 18
click at [762, 111] on div "In tem 100mm" at bounding box center [767, 109] width 66 height 16
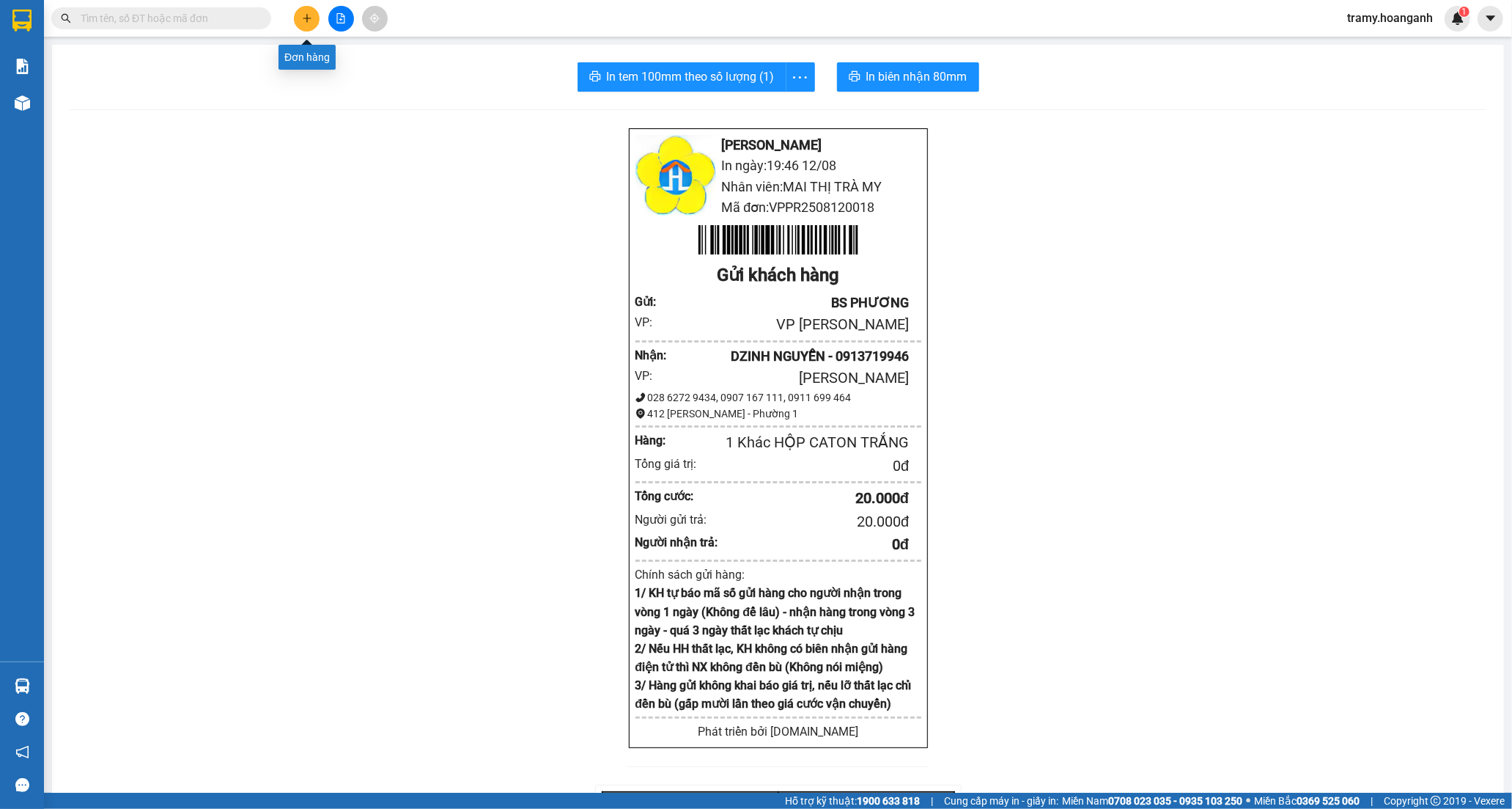
click at [299, 22] on button at bounding box center [306, 19] width 26 height 26
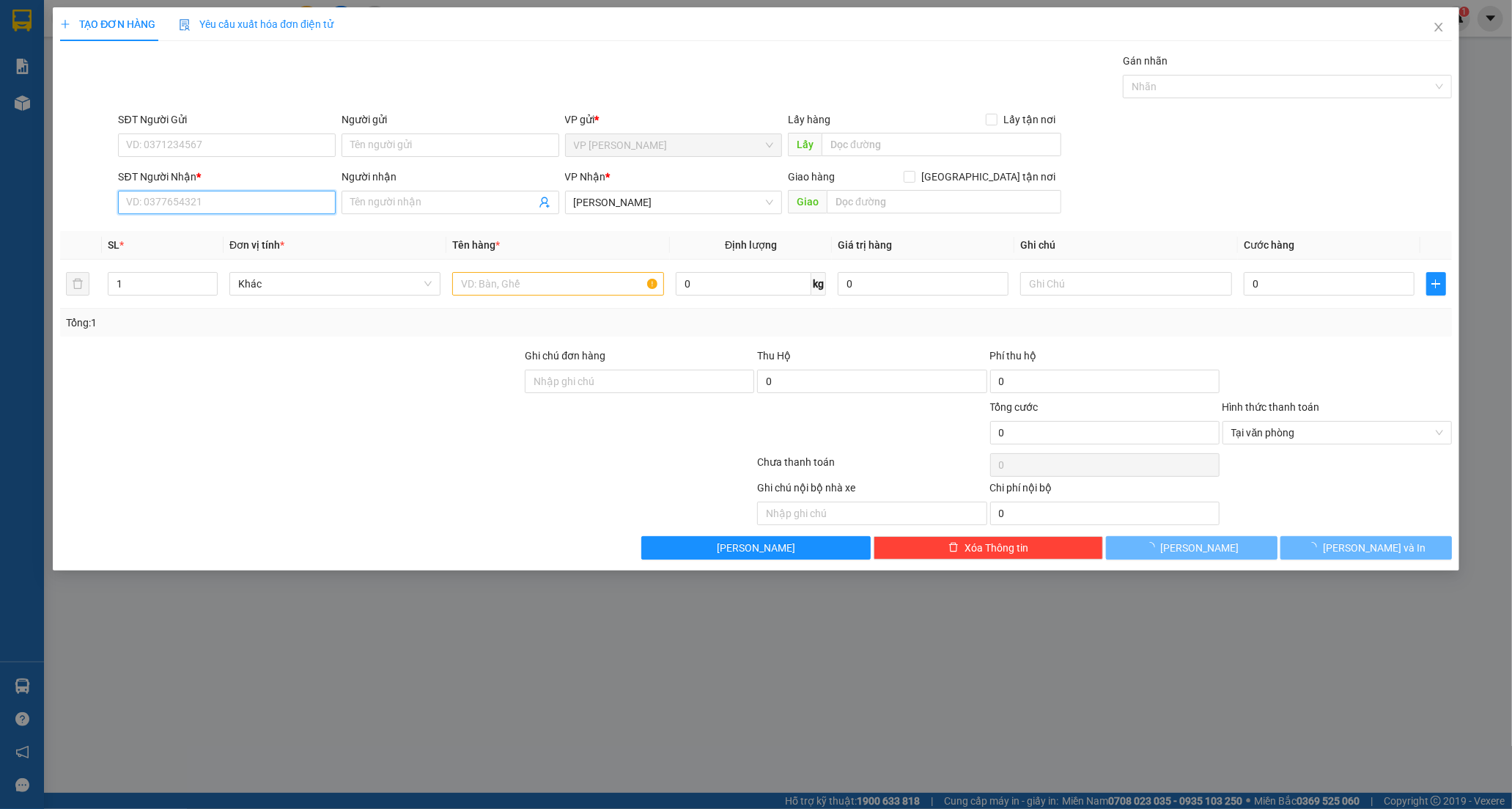
click at [148, 209] on input "SĐT Người Nhận *" at bounding box center [226, 202] width 217 height 23
type input "0911853858"
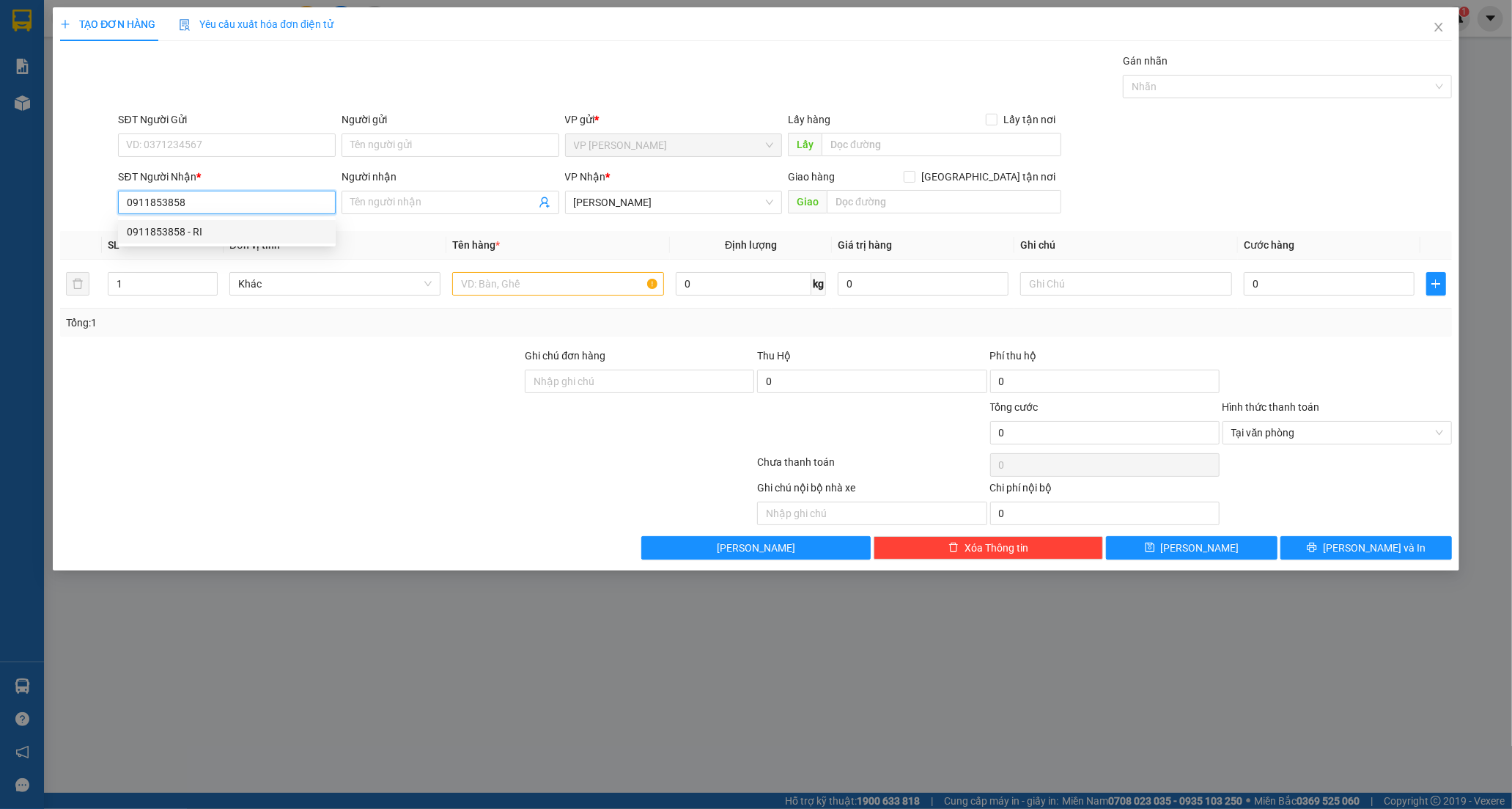
click at [217, 221] on div "0911853858 - RI" at bounding box center [226, 232] width 217 height 23
type input "RI"
type input "40.000"
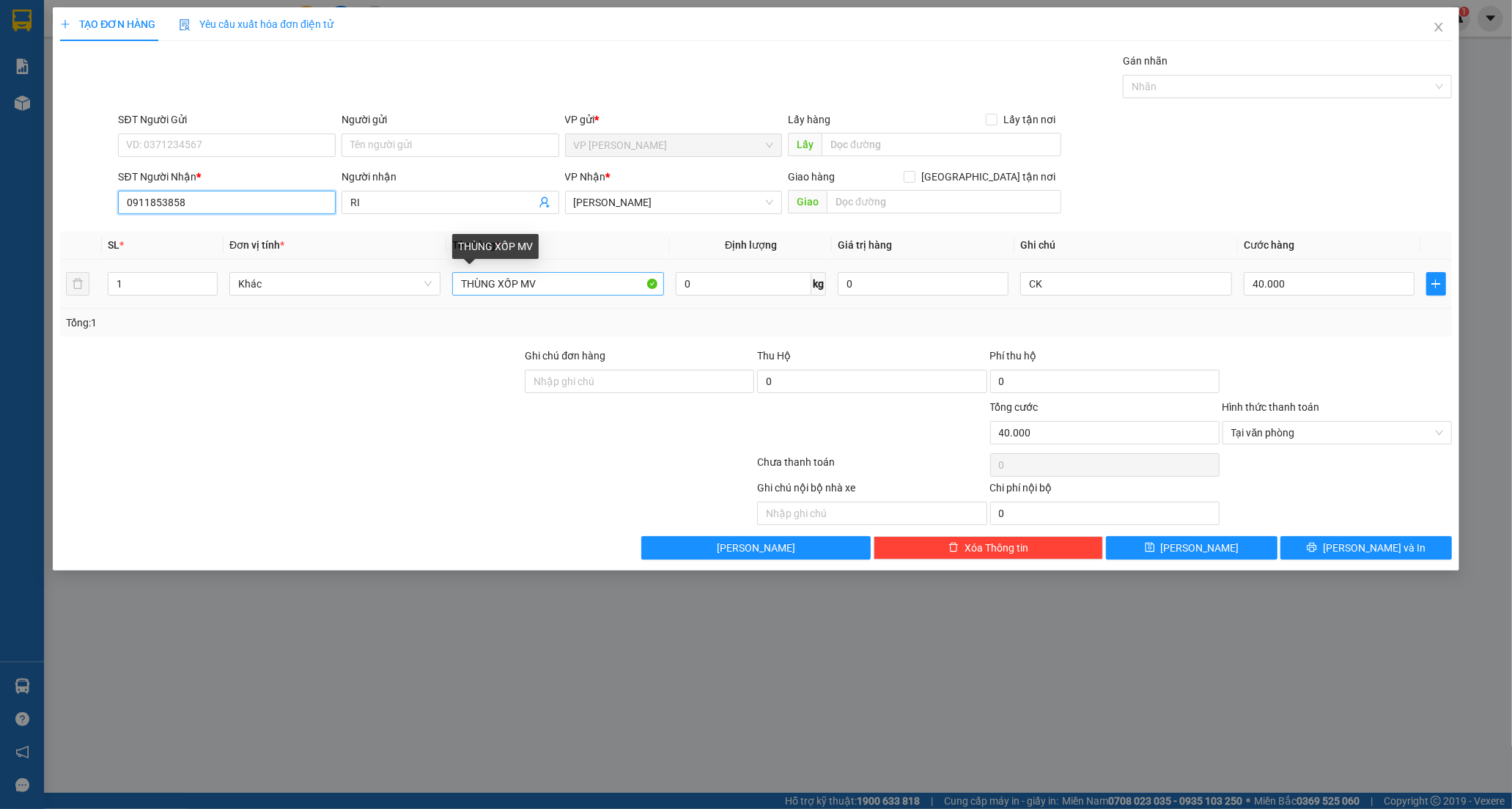
type input "0911853858"
drag, startPoint x: 543, startPoint y: 285, endPoint x: 315, endPoint y: 295, distance: 228.2
click at [315, 295] on tr "1 Khác THÙNG XỐP MV 0 kg 0 CK 40.000" at bounding box center [756, 284] width 1392 height 49
type input "THÙNG NÂU"
click at [1315, 288] on input "40.000" at bounding box center [1329, 284] width 171 height 23
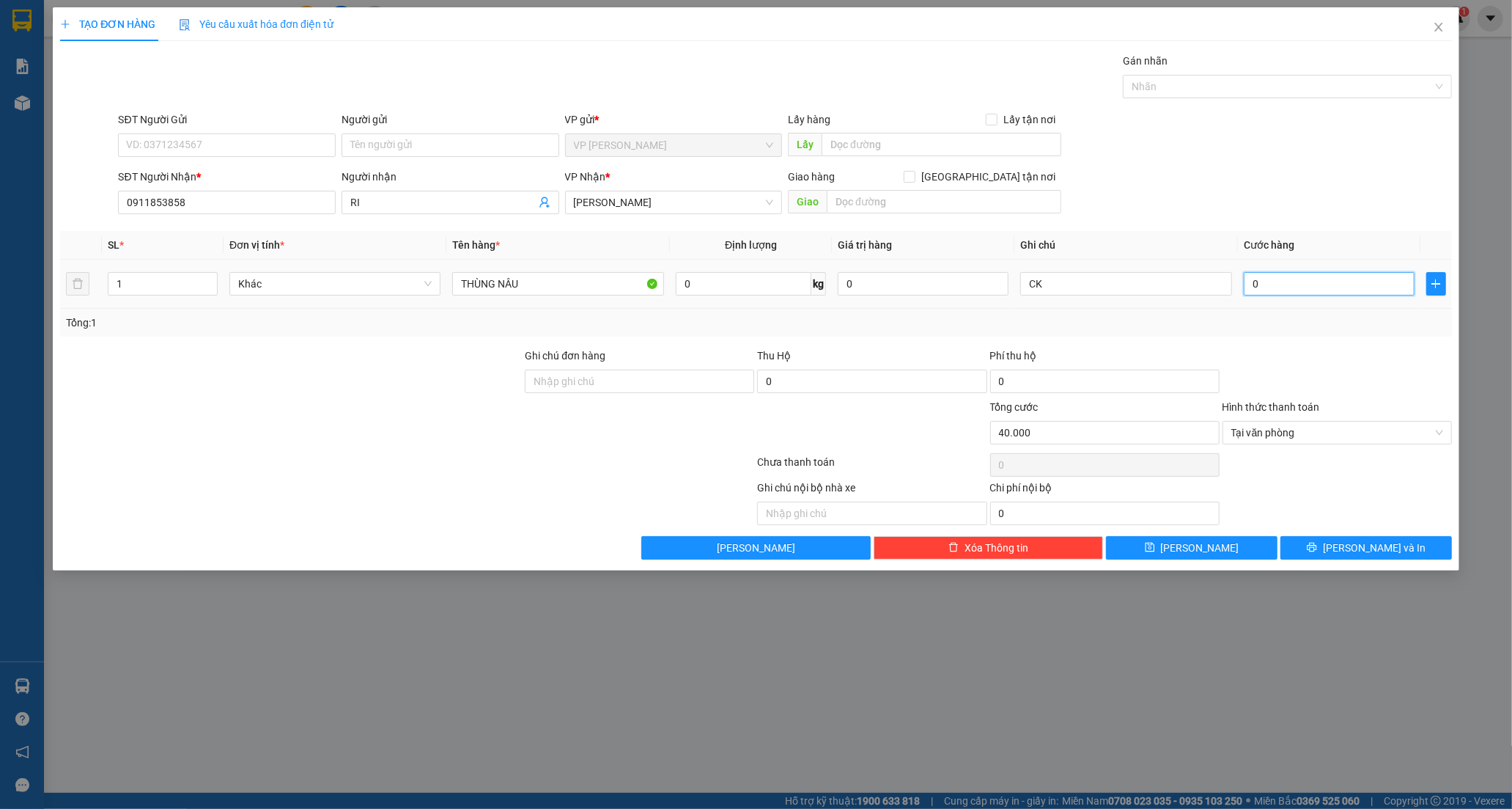
type input "0"
click at [1096, 282] on input "CK" at bounding box center [1126, 284] width 211 height 23
type input "C"
click at [1037, 282] on input "text" at bounding box center [1126, 284] width 211 height 23
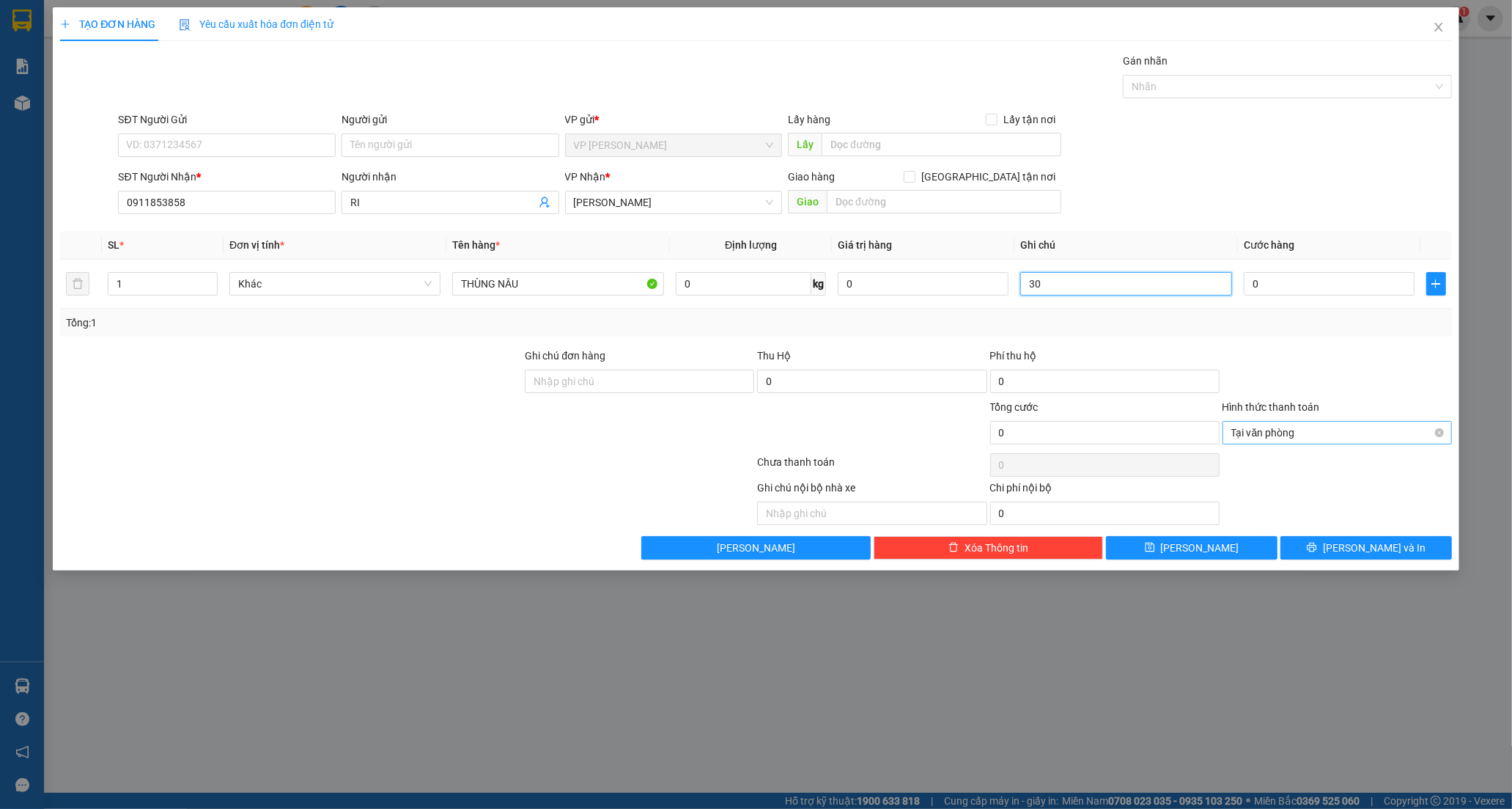
drag, startPoint x: 1255, startPoint y: 426, endPoint x: 1259, endPoint y: 444, distance: 18.4
click at [1257, 429] on span "Tại văn phòng" at bounding box center [1337, 432] width 212 height 22
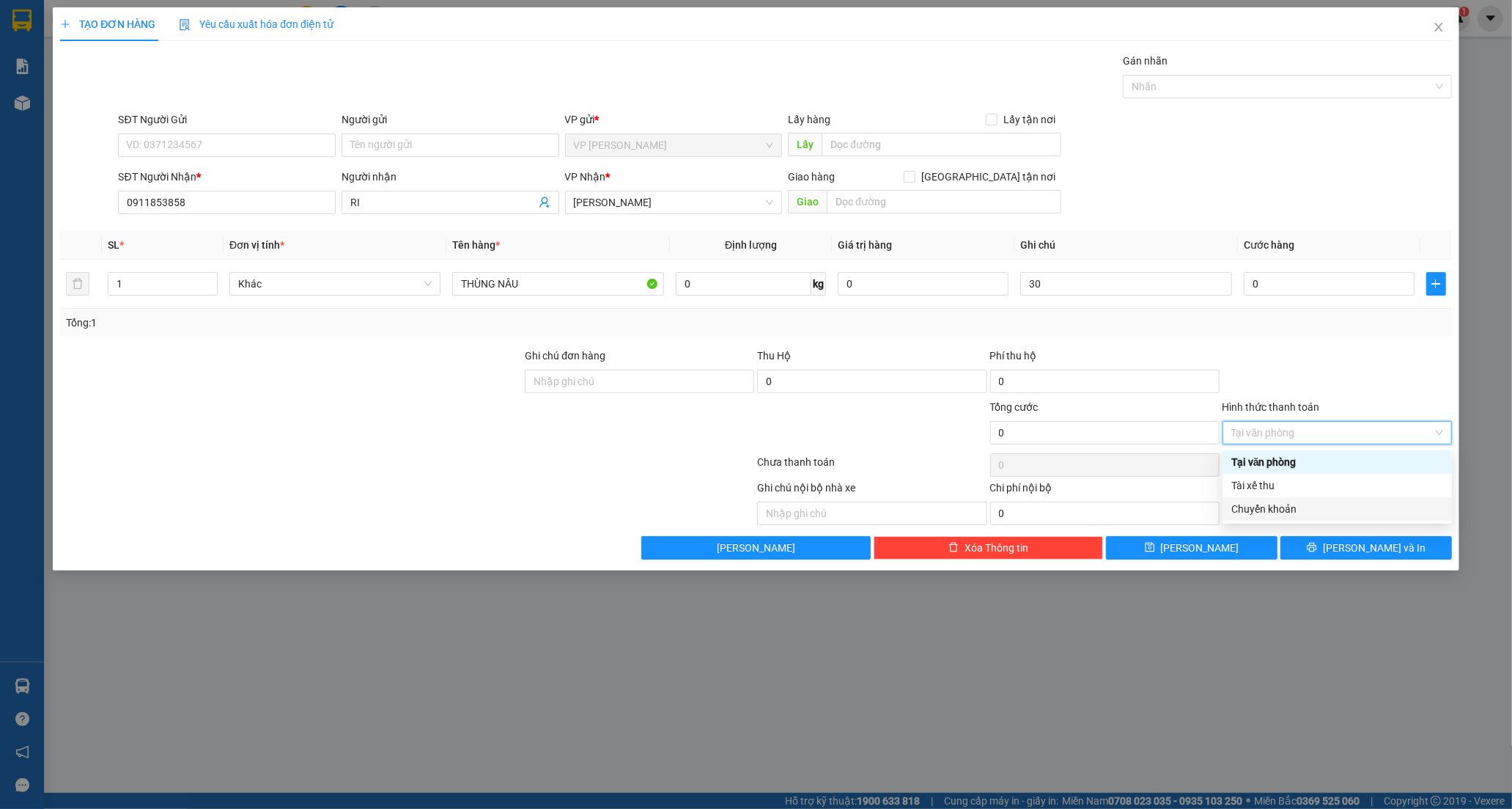
click at [1255, 511] on div "Chuyển khoản" at bounding box center [1337, 508] width 212 height 16
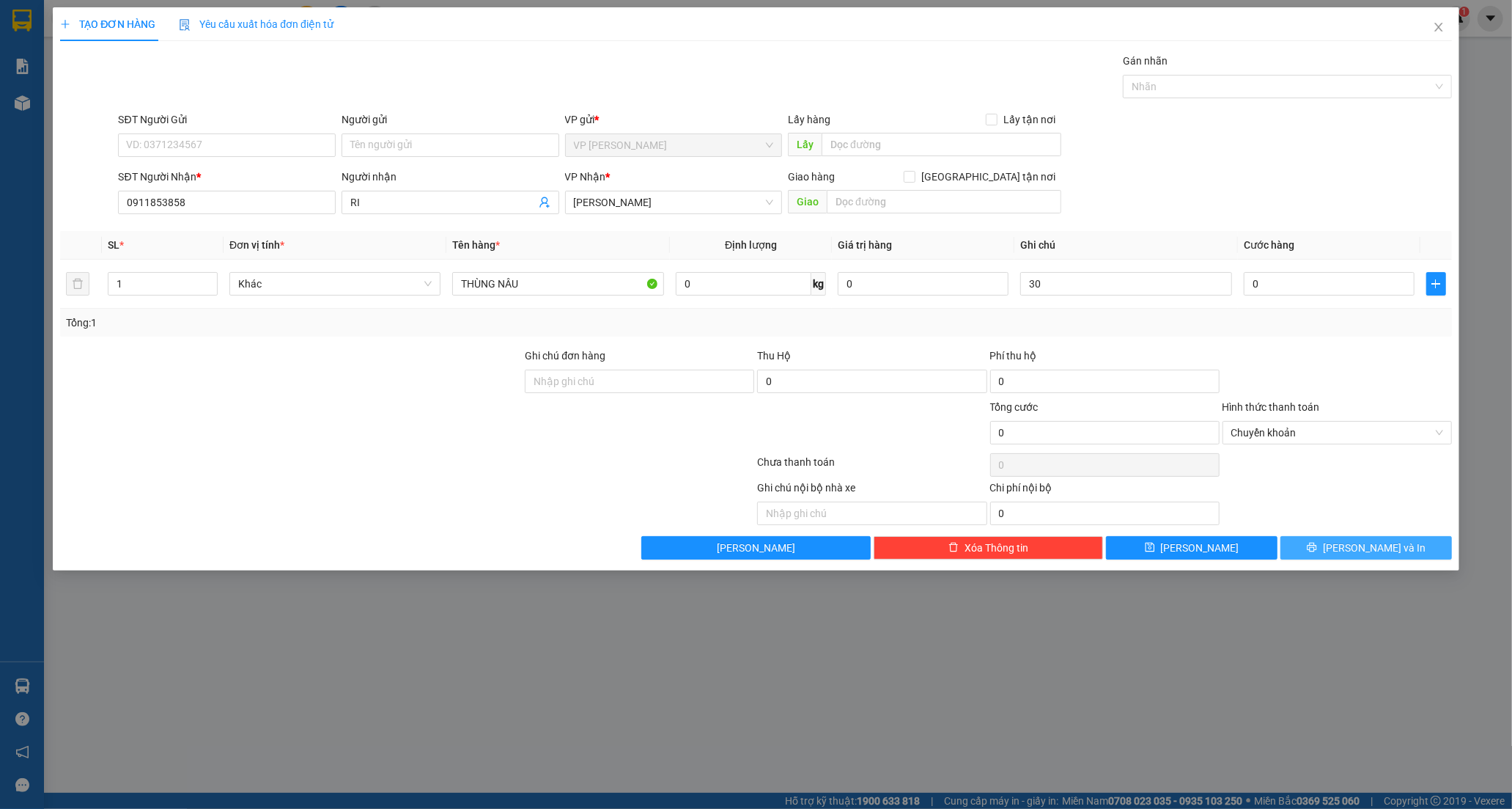
click at [1375, 543] on span "[PERSON_NAME] và In" at bounding box center [1374, 548] width 103 height 16
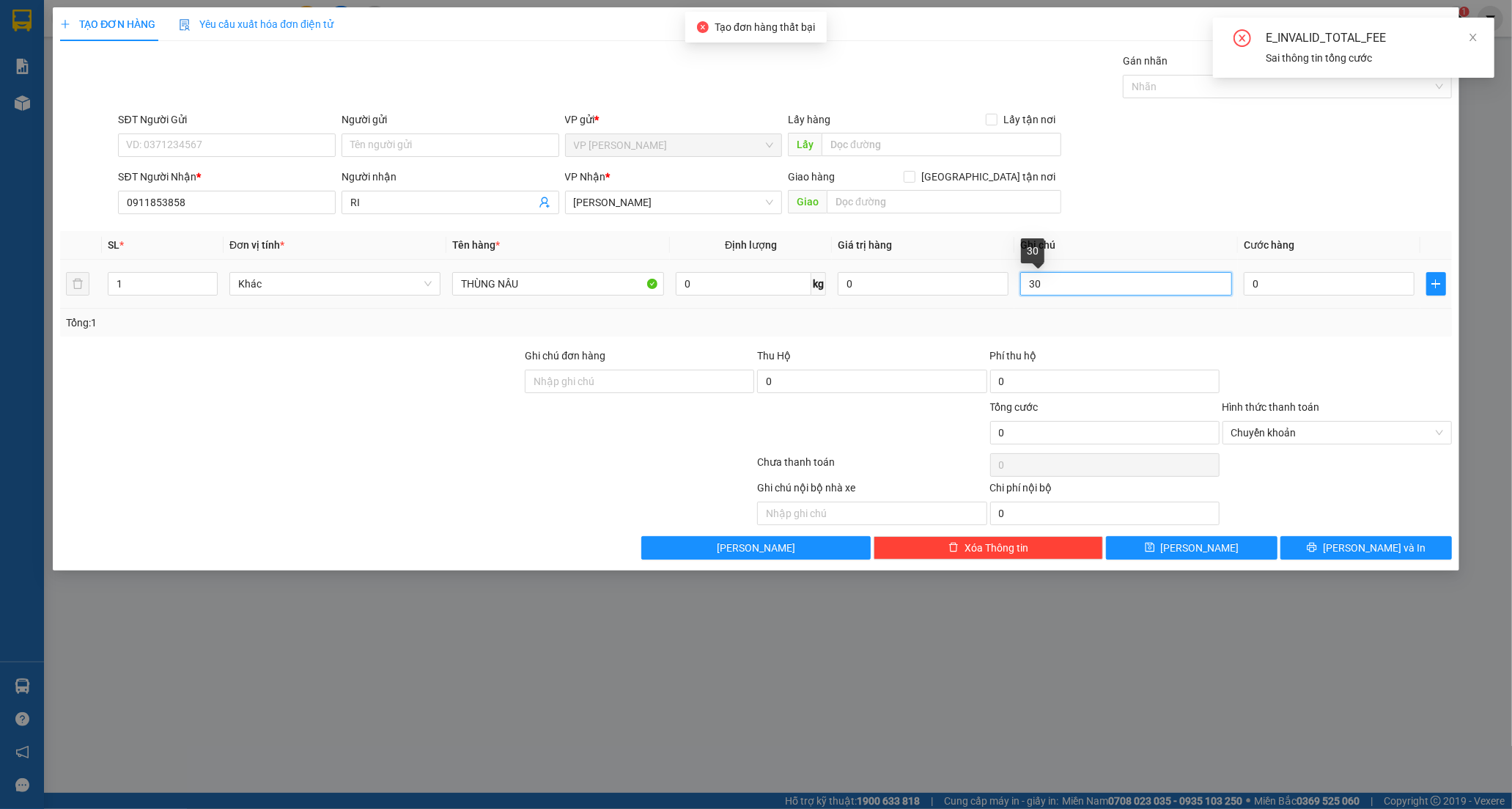
click at [1056, 290] on input "30" at bounding box center [1126, 284] width 211 height 23
type input "3"
click at [1314, 284] on input "0" at bounding box center [1329, 284] width 171 height 23
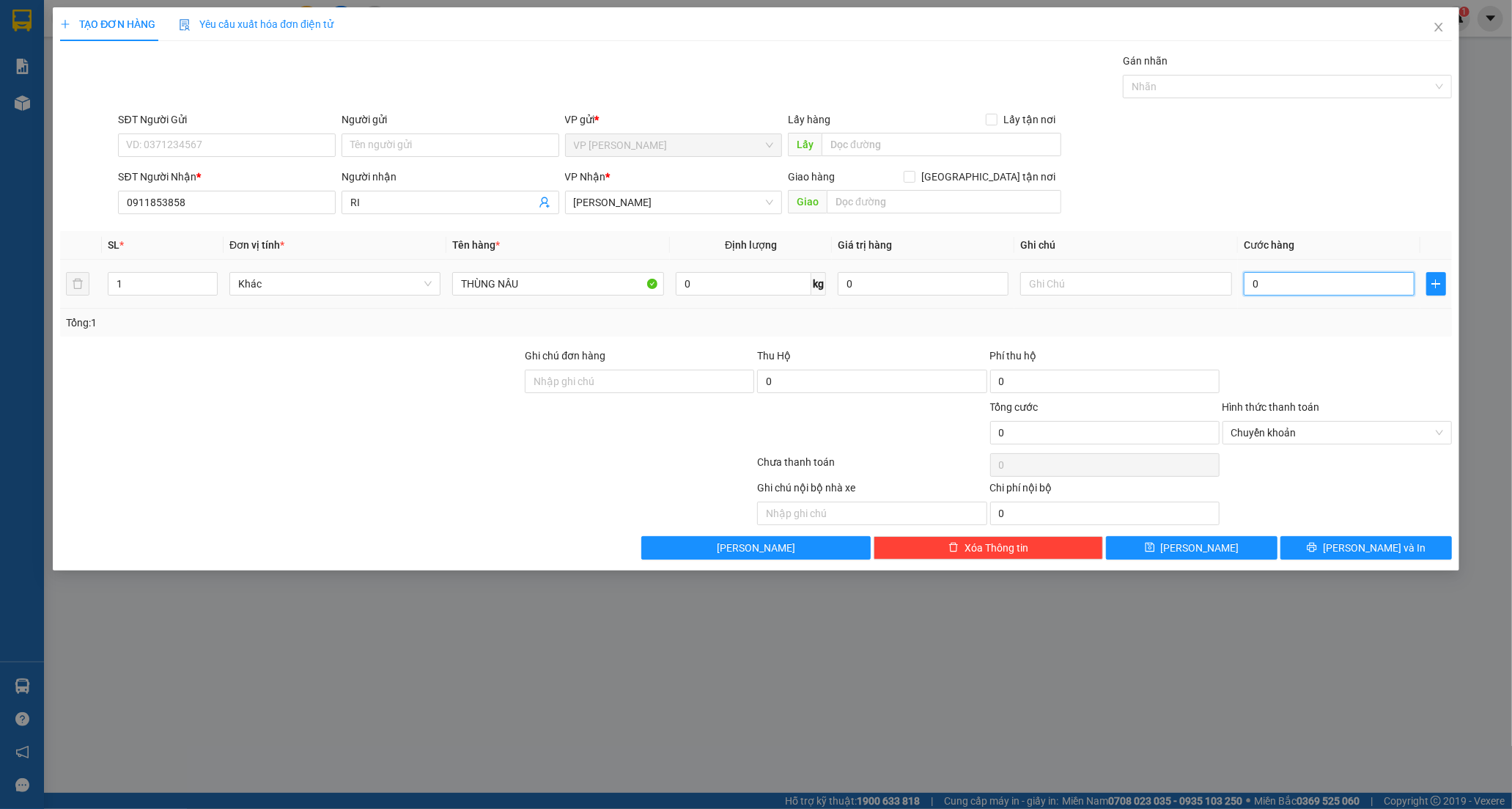
type input "3"
type input "30"
type input "30.000"
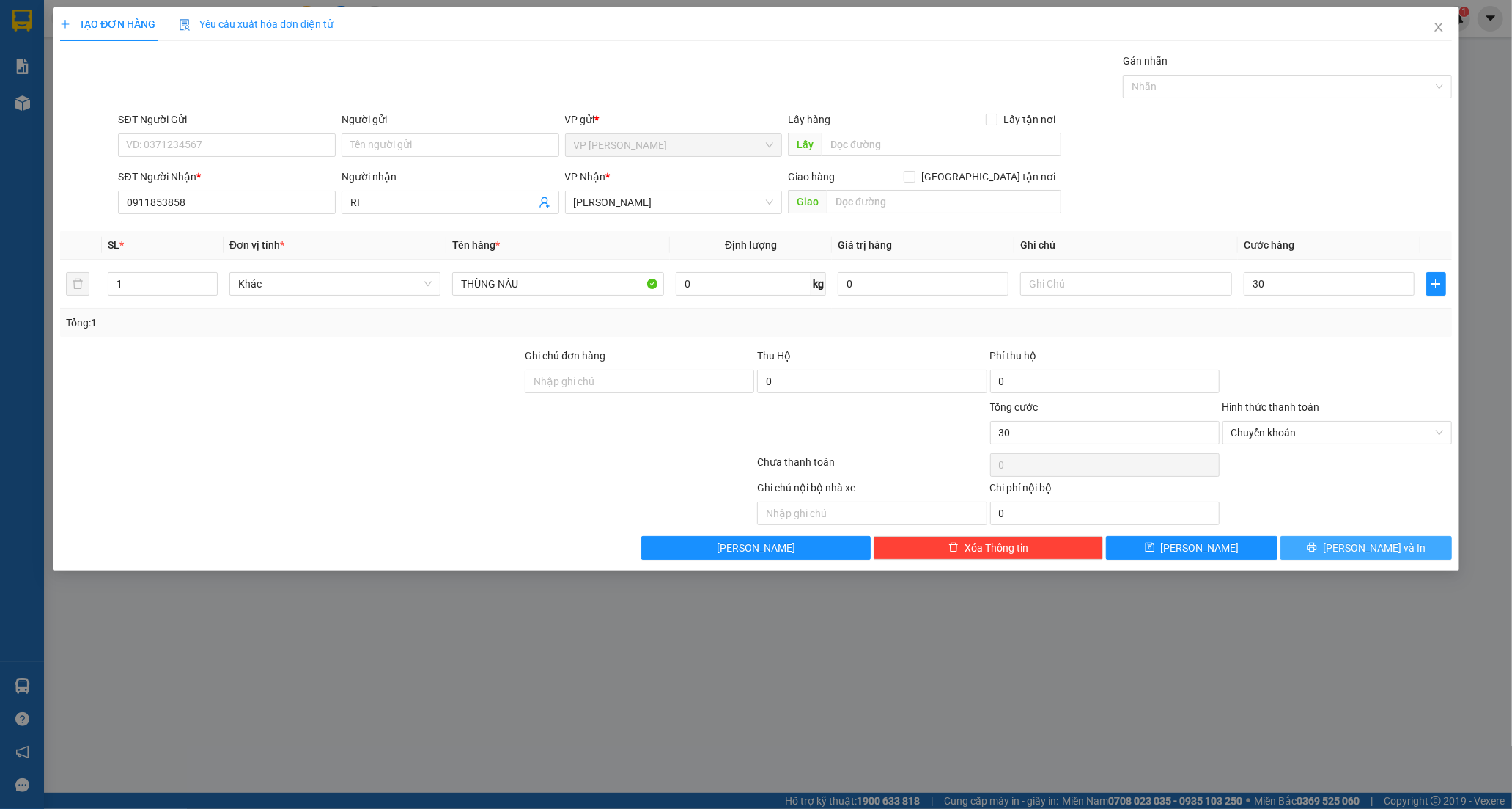
type input "30.000"
click at [1317, 549] on icon "printer" at bounding box center [1312, 546] width 10 height 10
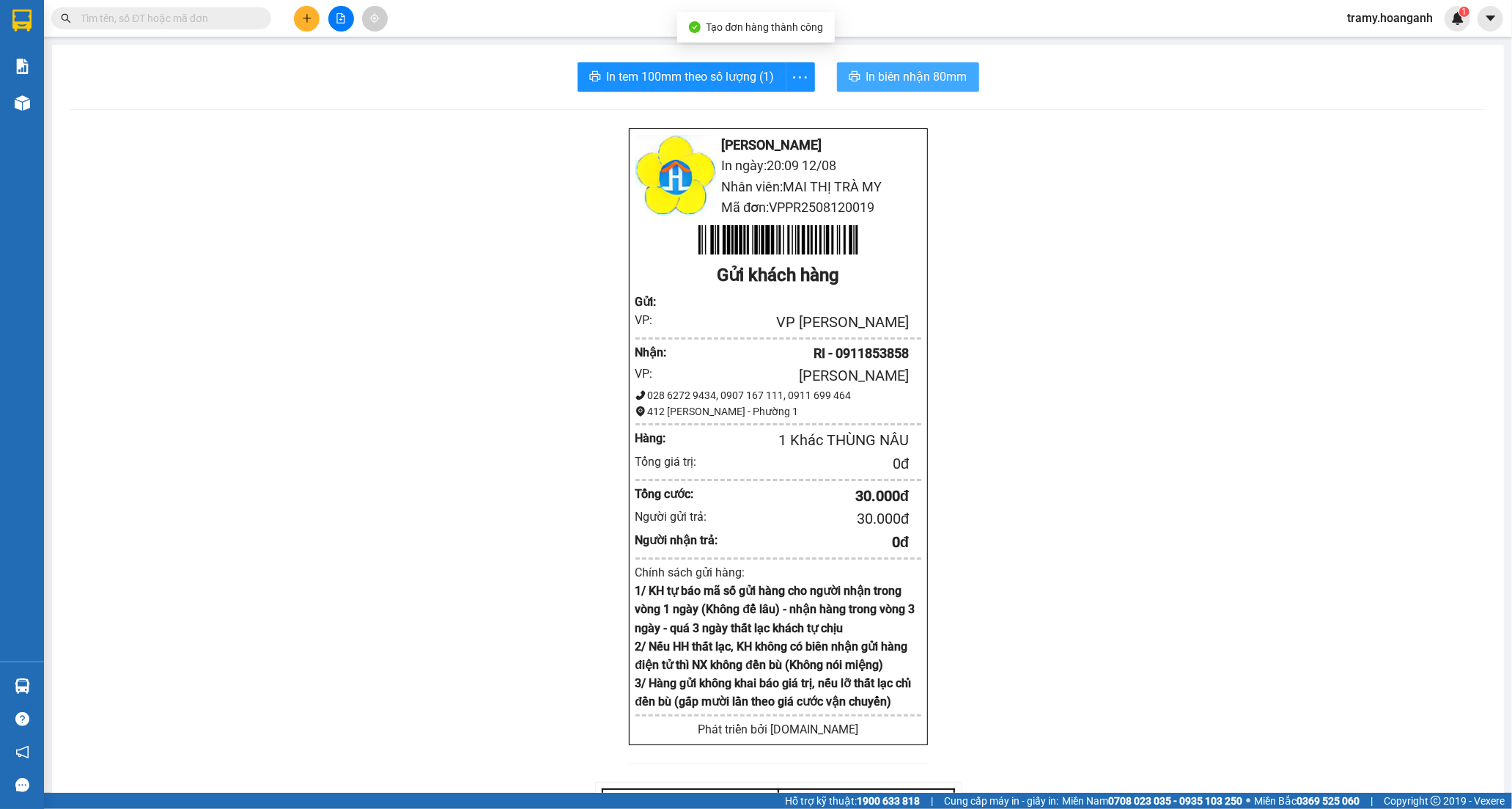
click at [910, 71] on span "In biên nhận 80mm" at bounding box center [916, 76] width 101 height 18
drag, startPoint x: 780, startPoint y: 64, endPoint x: 786, endPoint y: 98, distance: 34.5
click at [786, 67] on button "button" at bounding box center [800, 77] width 30 height 30
click at [788, 111] on div "In tem 100mm" at bounding box center [767, 109] width 66 height 16
